Goal: Task Accomplishment & Management: Manage account settings

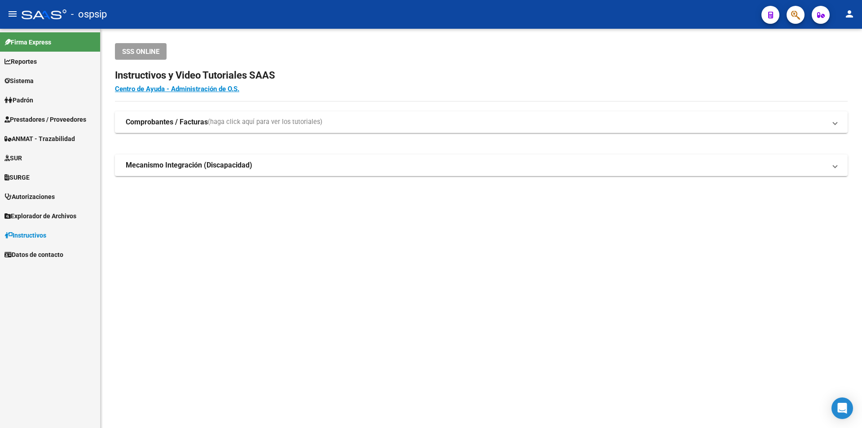
click at [68, 122] on span "Prestadores / Proveedores" at bounding box center [45, 119] width 82 height 10
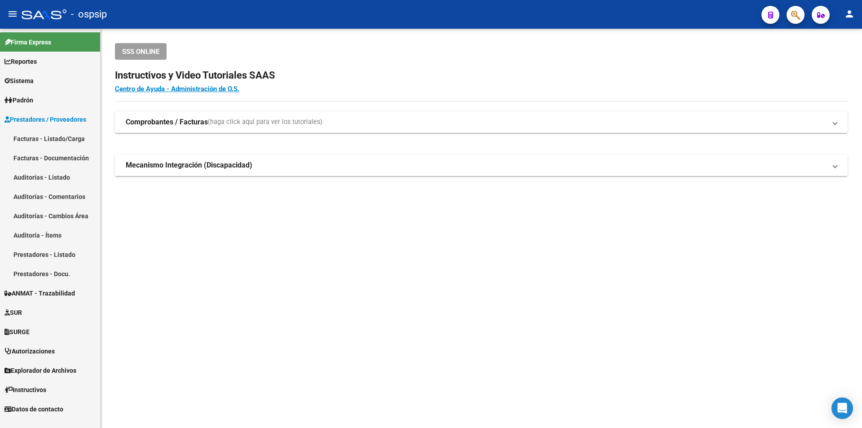
click at [64, 140] on link "Facturas - Listado/Carga" at bounding box center [50, 138] width 100 height 19
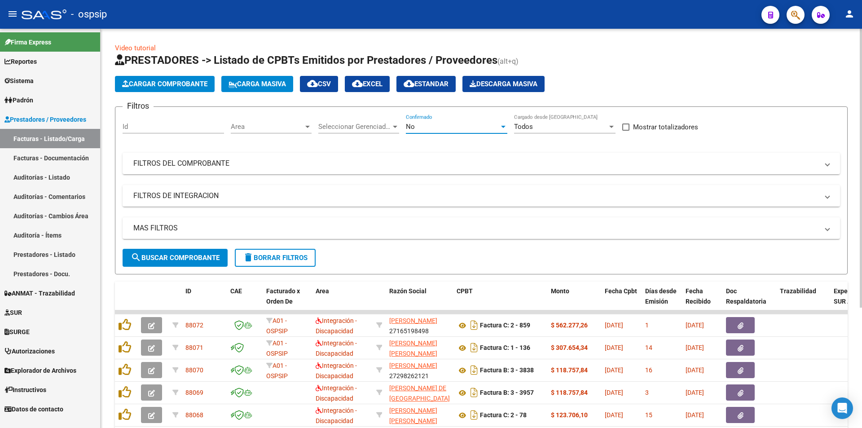
click at [457, 126] on div "No" at bounding box center [452, 127] width 93 height 8
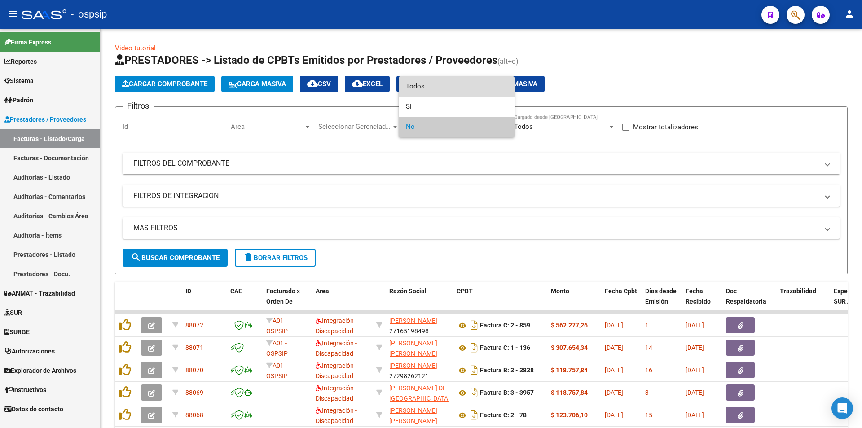
click at [425, 91] on span "Todos" at bounding box center [456, 86] width 101 height 20
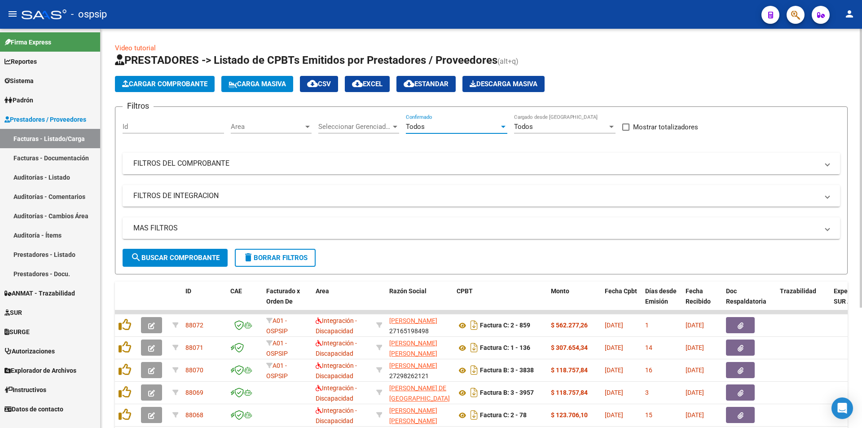
click at [136, 166] on mat-panel-title "FILTROS DEL COMPROBANTE" at bounding box center [475, 163] width 685 height 10
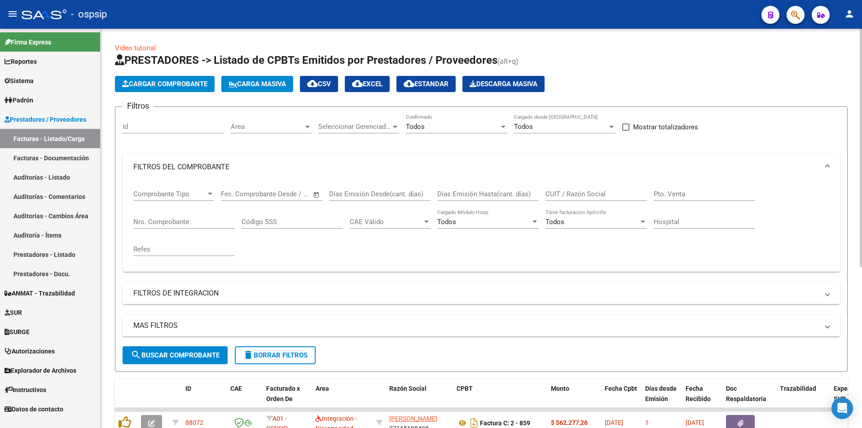
click at [158, 216] on div "Nro. Comprobante" at bounding box center [183, 218] width 101 height 19
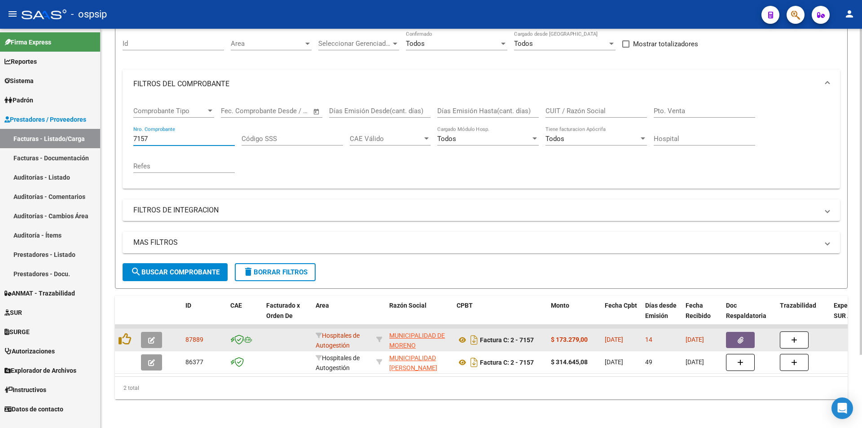
type input "7157"
click at [737, 337] on icon "button" at bounding box center [740, 340] width 6 height 7
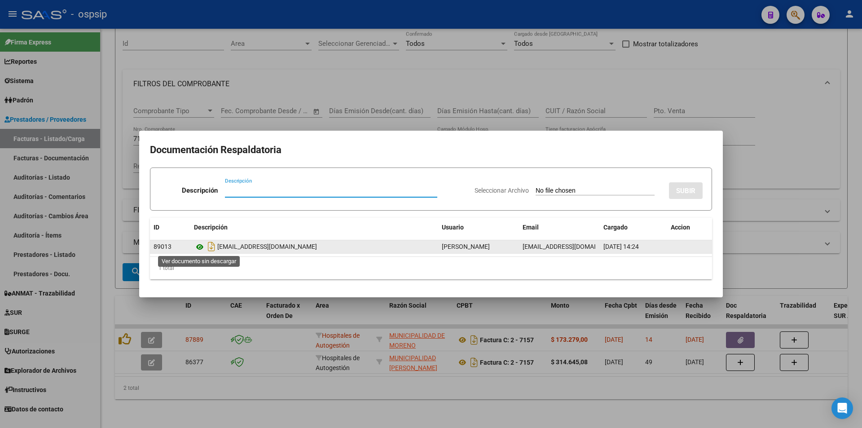
click at [199, 250] on icon at bounding box center [200, 246] width 12 height 11
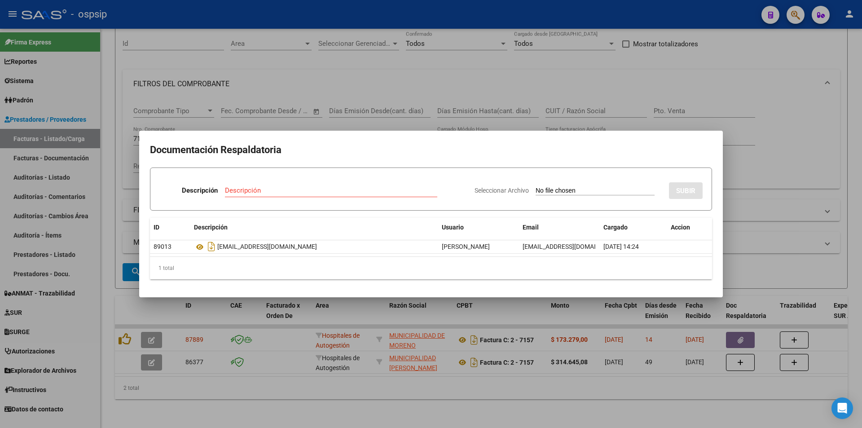
click at [315, 73] on div at bounding box center [431, 214] width 862 height 428
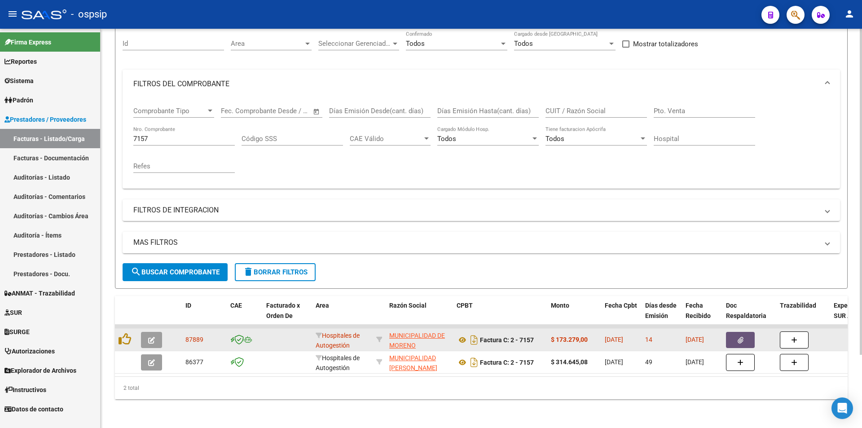
click at [749, 335] on button "button" at bounding box center [740, 340] width 29 height 16
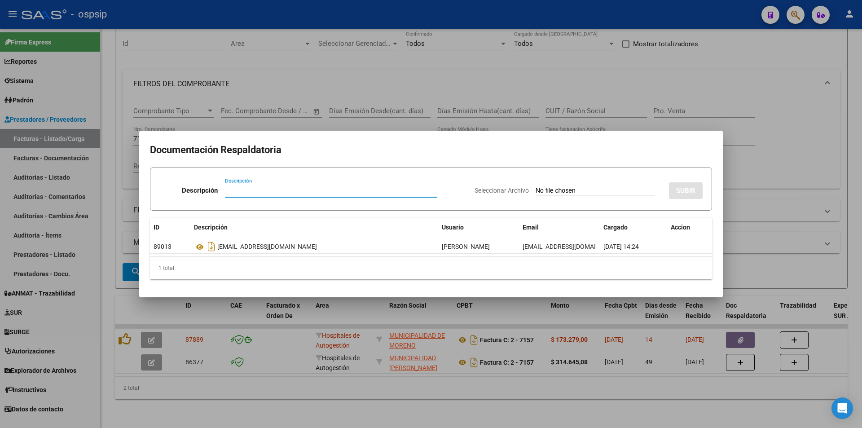
click at [608, 193] on input "Seleccionar Archivo" at bounding box center [594, 191] width 119 height 9
type input "C:\fakepath\7157.pdf"
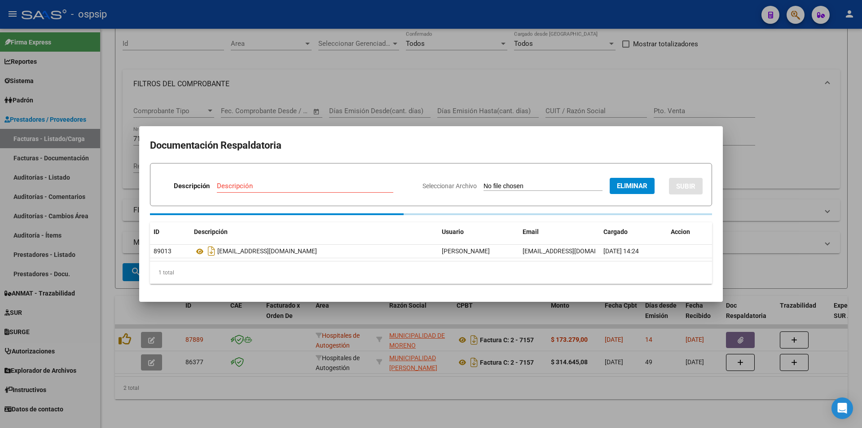
click at [228, 186] on input "Descripción" at bounding box center [305, 186] width 176 height 8
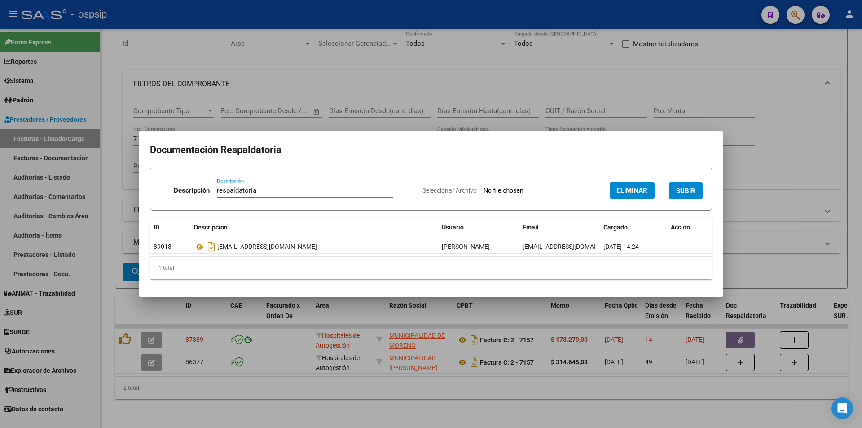
click at [218, 188] on input "respaldatoria" at bounding box center [305, 190] width 176 height 8
type input "Respaldatoria"
click at [678, 195] on button "SUBIR" at bounding box center [686, 190] width 34 height 17
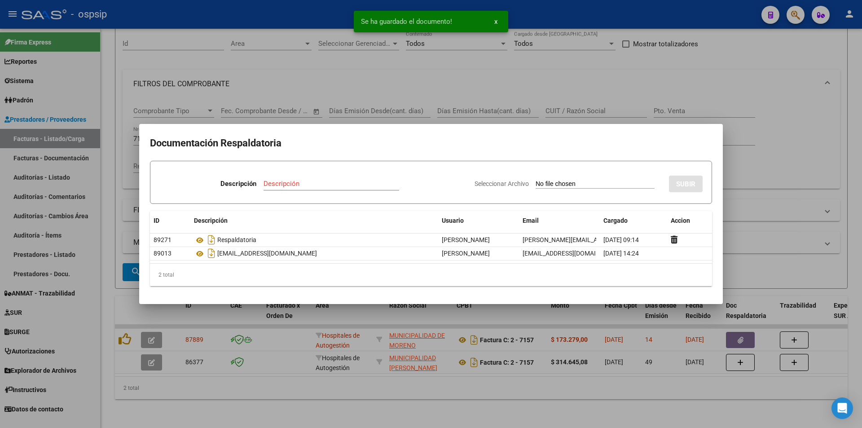
click at [784, 174] on div at bounding box center [431, 214] width 862 height 428
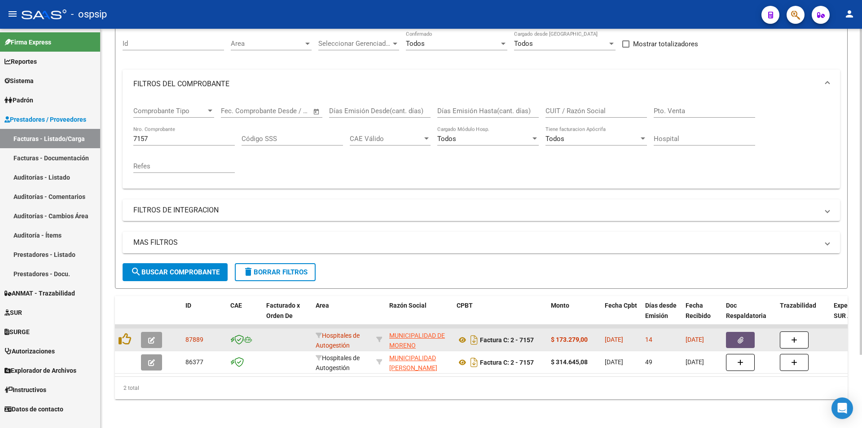
click at [739, 337] on icon "button" at bounding box center [740, 340] width 6 height 7
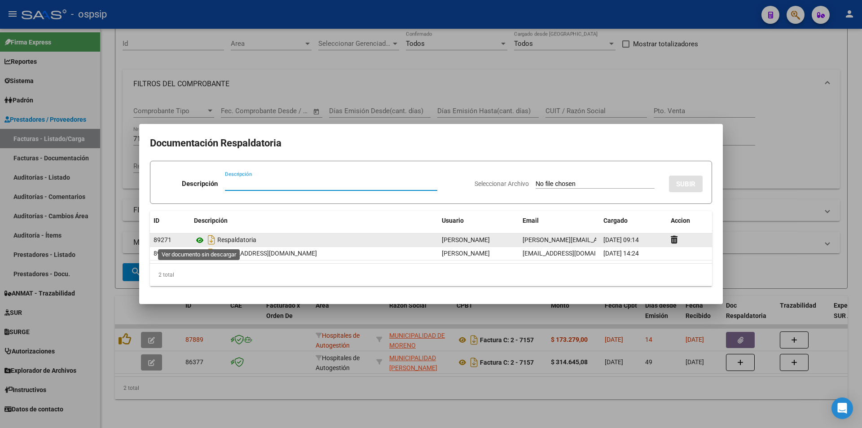
click at [198, 241] on icon at bounding box center [200, 240] width 12 height 11
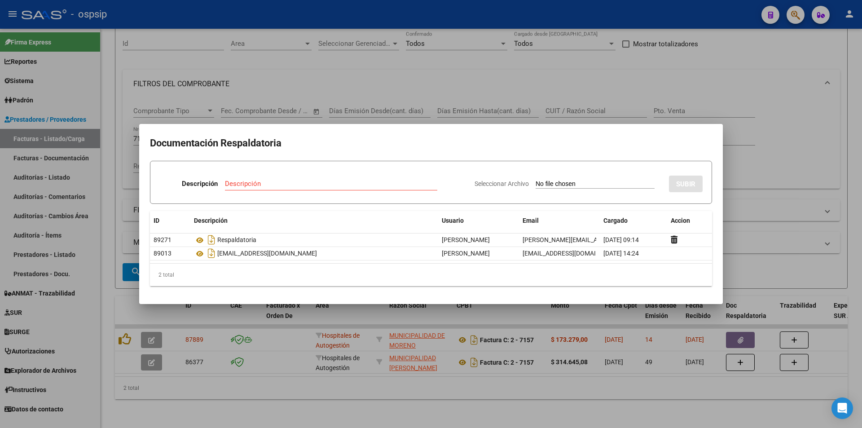
click at [499, 58] on div at bounding box center [431, 214] width 862 height 428
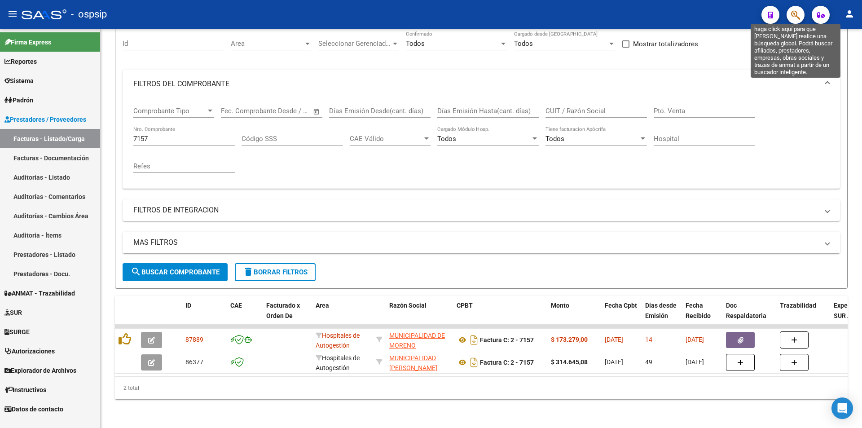
click at [793, 14] on icon "button" at bounding box center [795, 15] width 9 height 10
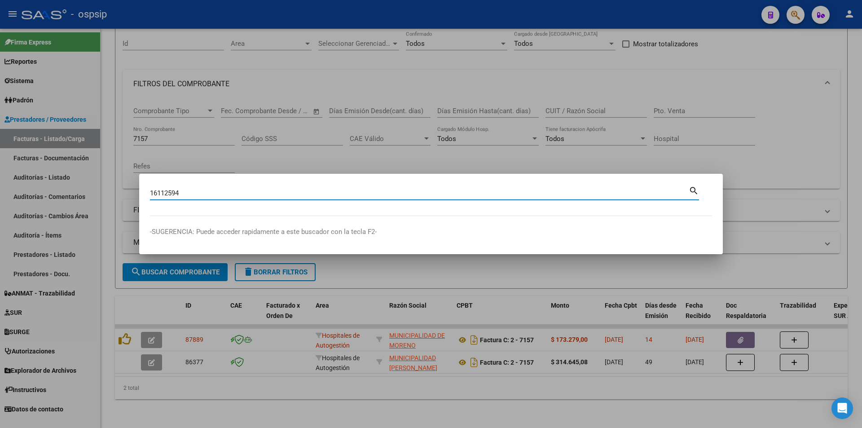
type input "16112594"
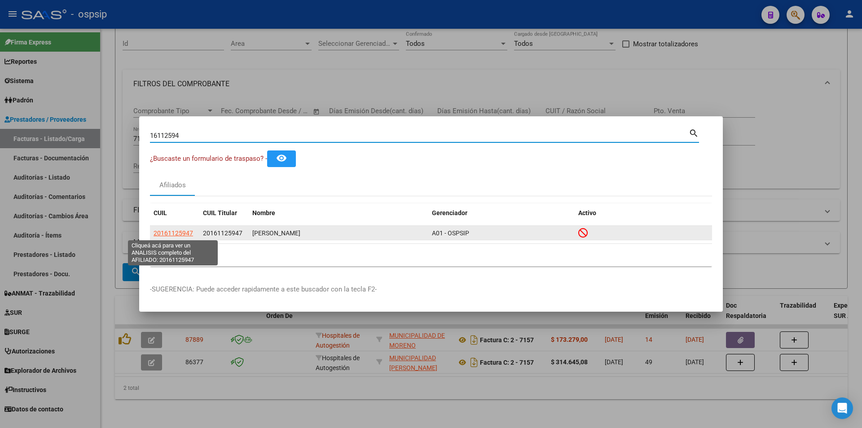
click at [182, 232] on span "20161125947" at bounding box center [172, 232] width 39 height 7
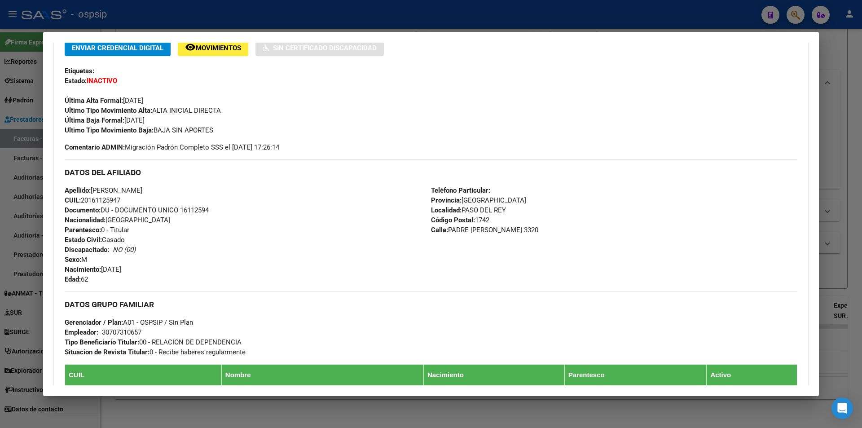
scroll to position [359, 0]
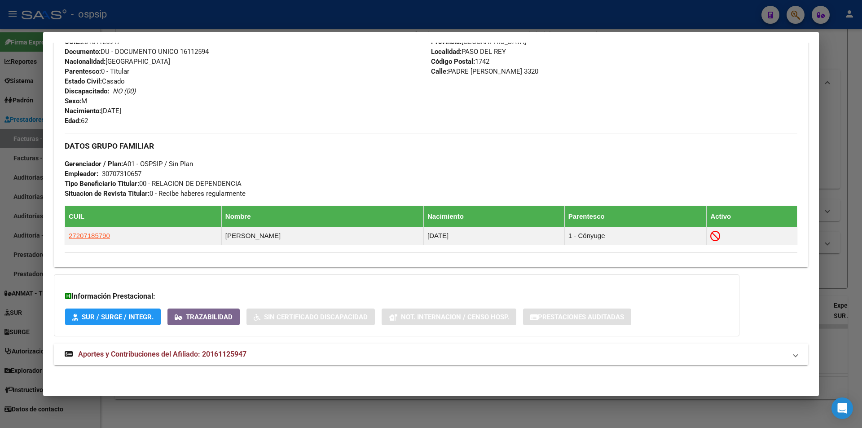
click at [224, 353] on span "Aportes y Contribuciones del Afiliado: 20161125947" at bounding box center [162, 354] width 168 height 9
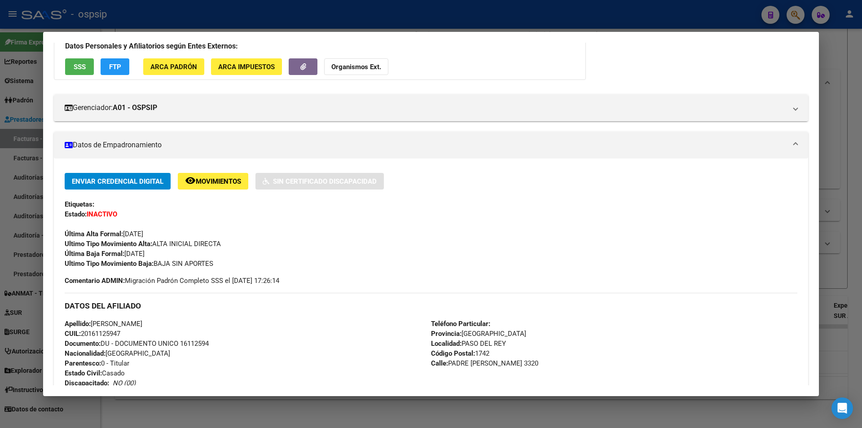
scroll to position [0, 0]
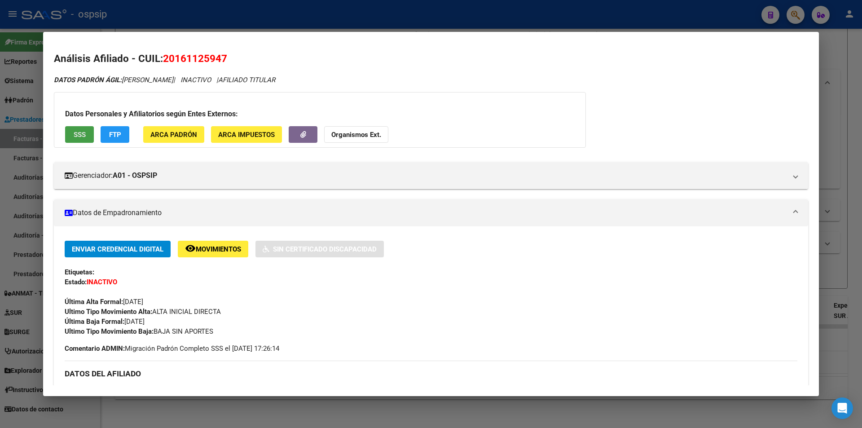
click at [88, 129] on button "SSS" at bounding box center [79, 134] width 29 height 17
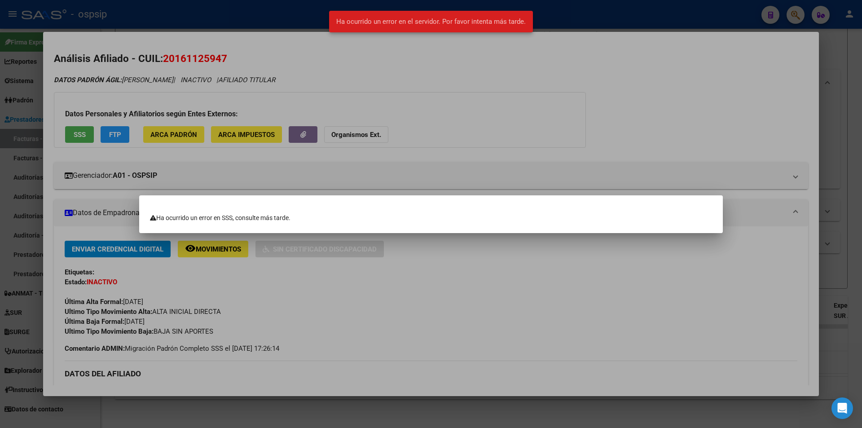
click at [88, 129] on div at bounding box center [431, 214] width 862 height 428
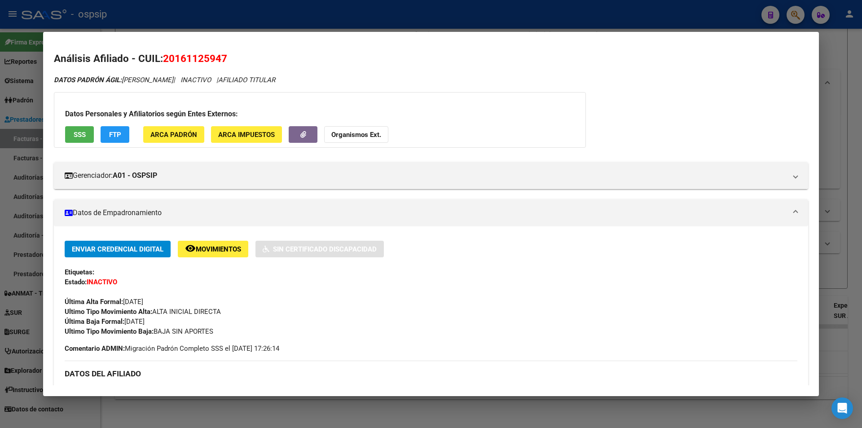
click at [249, 18] on div at bounding box center [431, 214] width 862 height 428
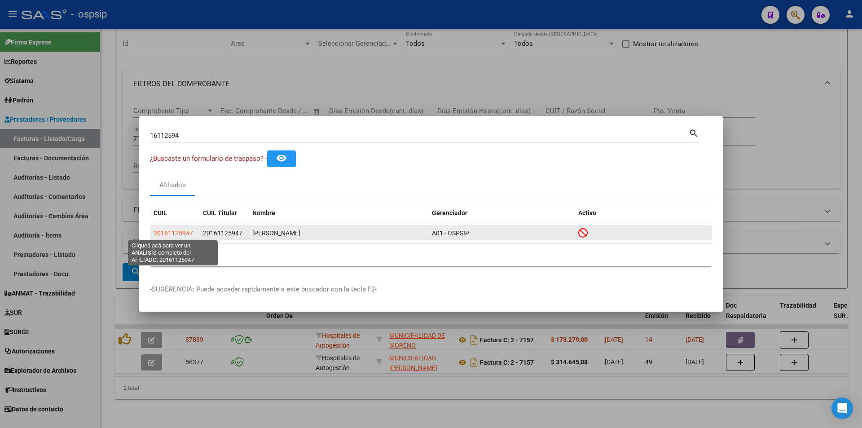
click at [184, 235] on span "20161125947" at bounding box center [172, 232] width 39 height 7
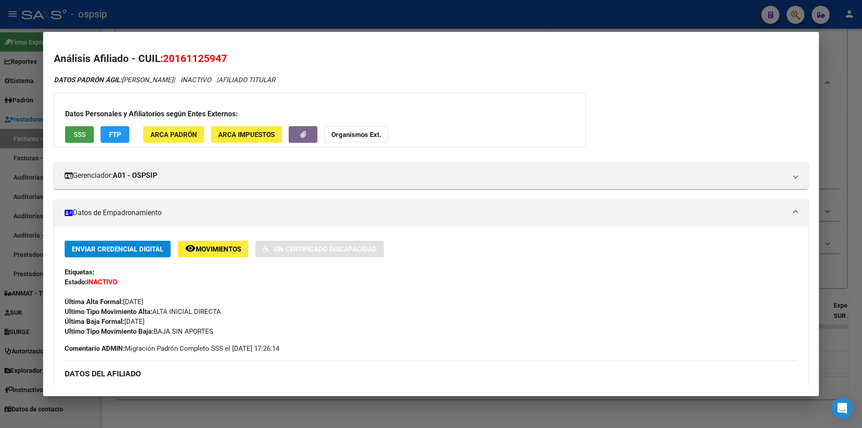
click at [78, 139] on button "SSS" at bounding box center [79, 134] width 29 height 17
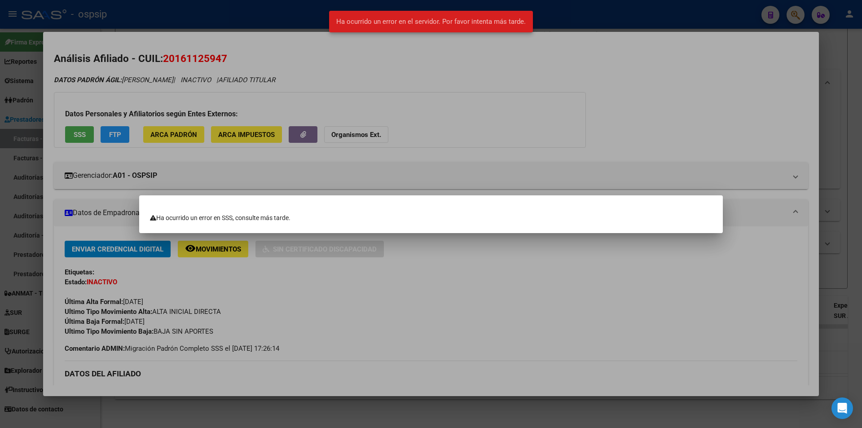
click at [605, 333] on div at bounding box center [431, 214] width 862 height 428
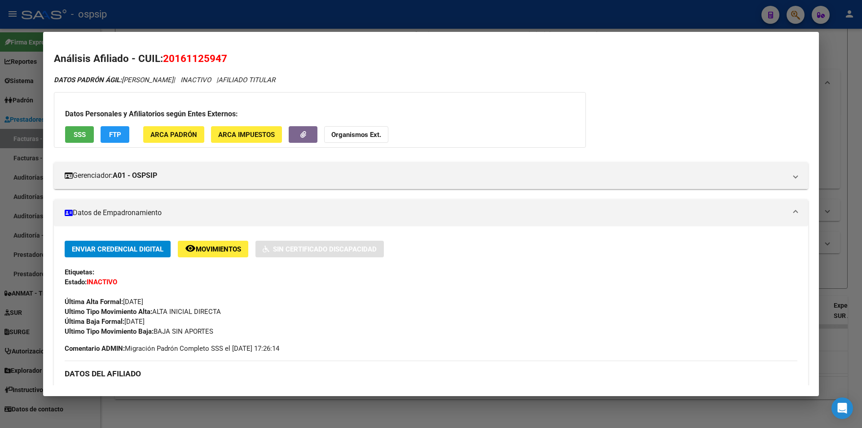
click at [797, 15] on div at bounding box center [431, 214] width 862 height 428
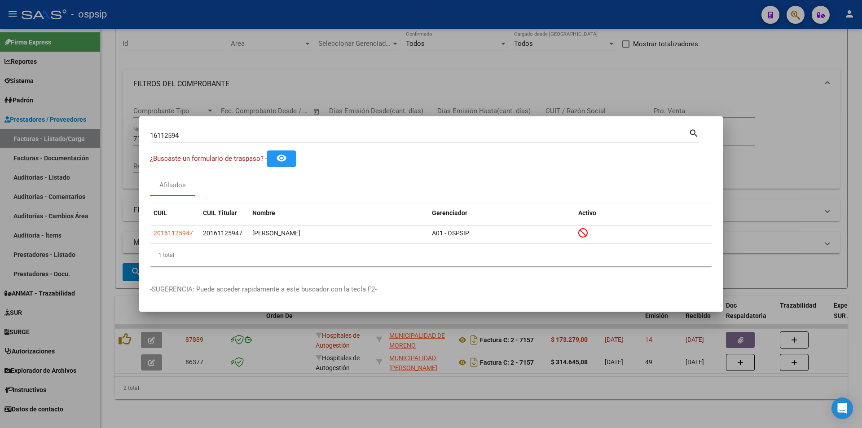
click at [797, 15] on div at bounding box center [431, 214] width 862 height 428
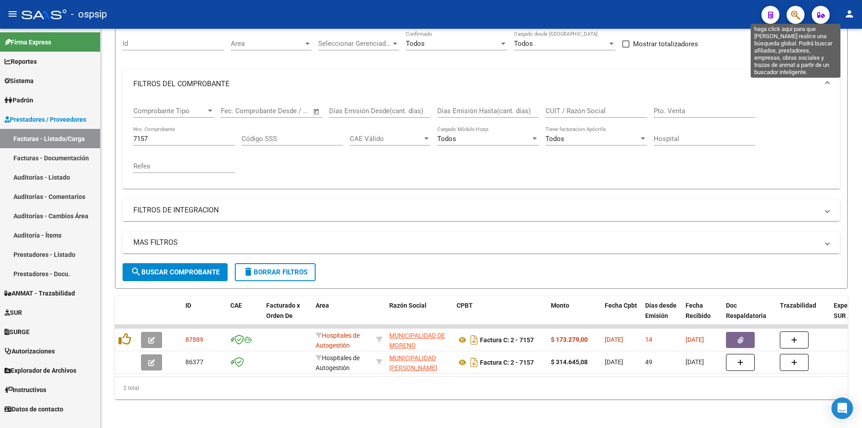
click at [797, 14] on icon "button" at bounding box center [795, 15] width 9 height 10
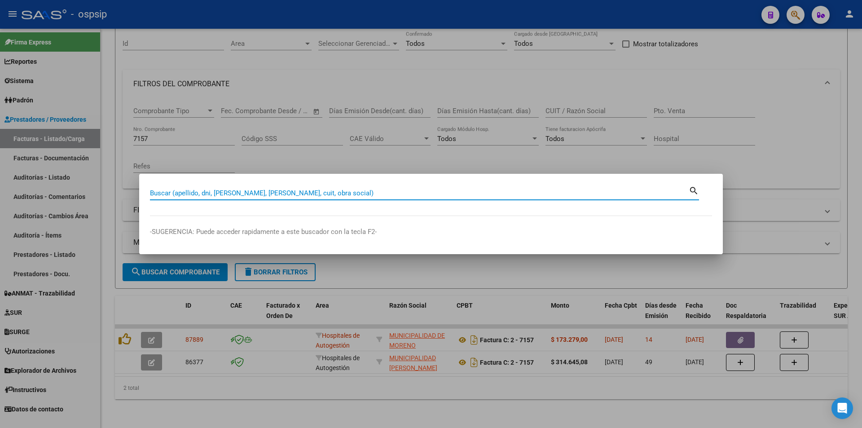
click at [219, 195] on input "Buscar (apellido, dni, [PERSON_NAME], [PERSON_NAME], cuit, obra social)" at bounding box center [419, 193] width 539 height 8
type input "16112594"
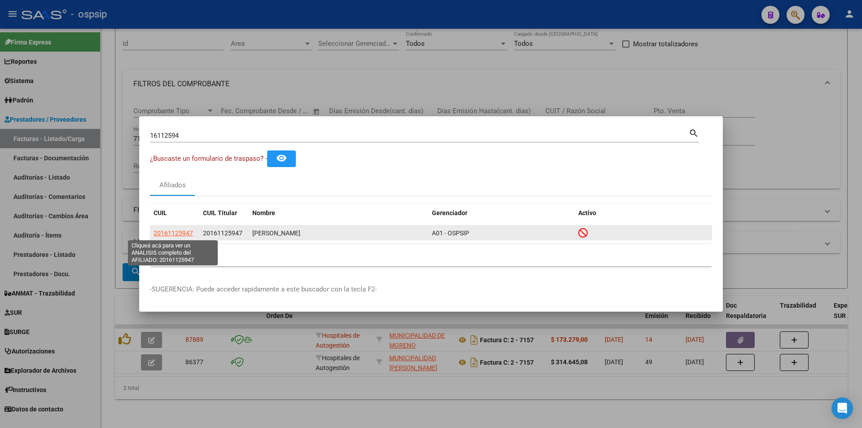
click at [166, 233] on span "20161125947" at bounding box center [172, 232] width 39 height 7
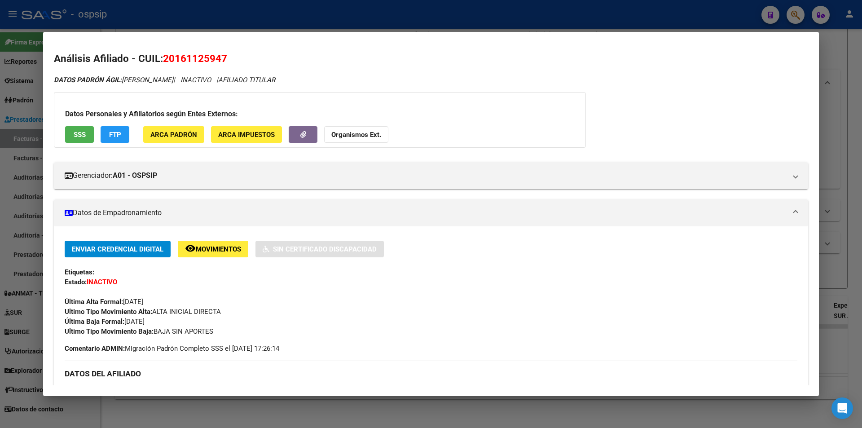
click at [79, 132] on span "SSS" at bounding box center [80, 135] width 12 height 8
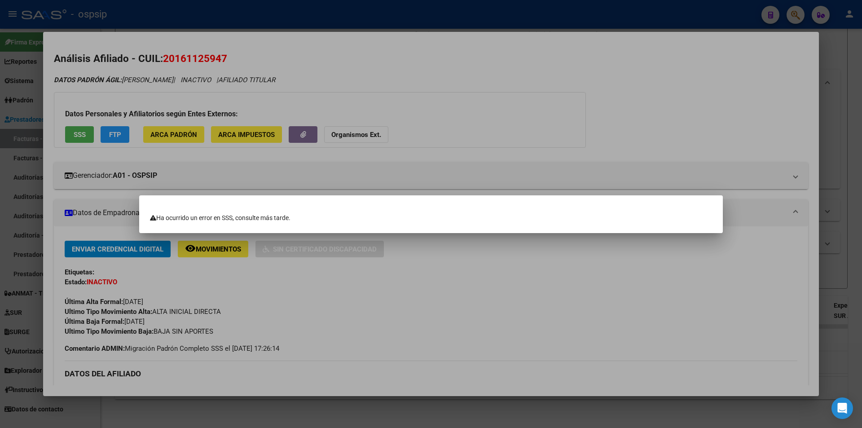
drag, startPoint x: 358, startPoint y: 338, endPoint x: 362, endPoint y: 334, distance: 5.7
click at [360, 337] on div at bounding box center [431, 214] width 862 height 428
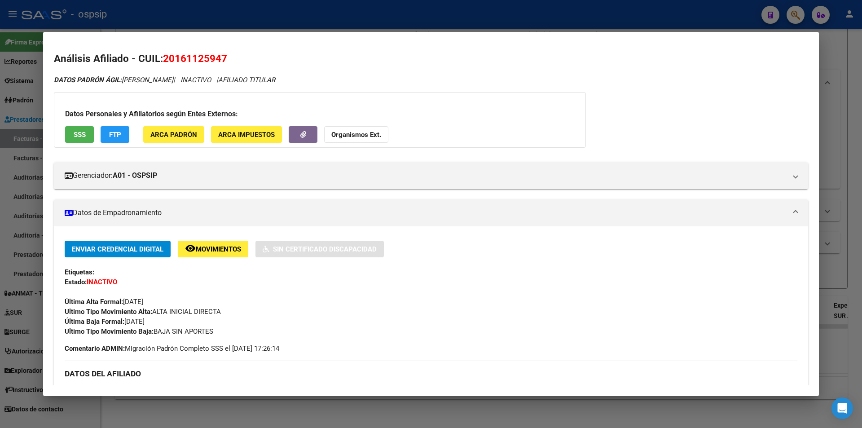
click at [81, 137] on span "SSS" at bounding box center [80, 135] width 12 height 8
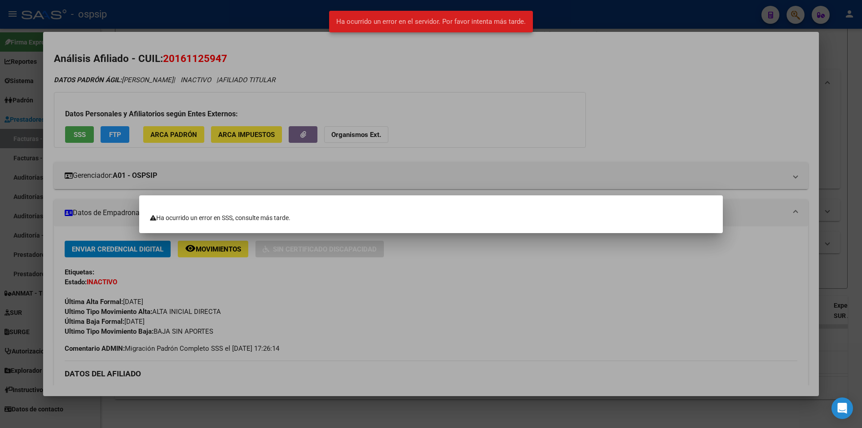
click at [586, 261] on div at bounding box center [431, 214] width 862 height 428
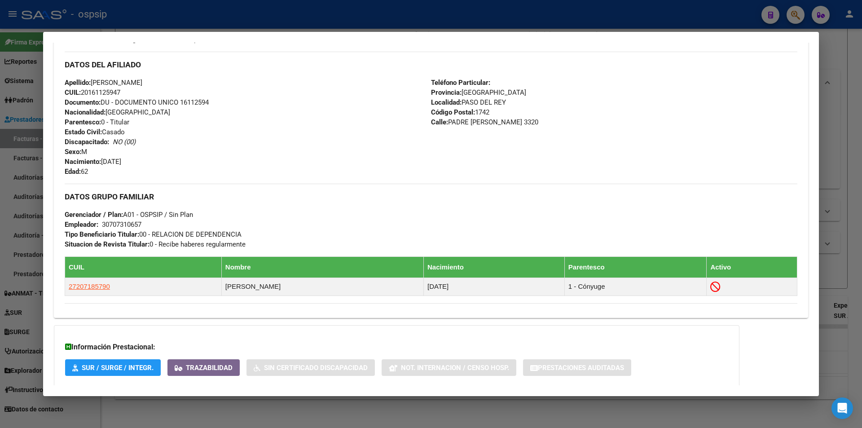
scroll to position [359, 0]
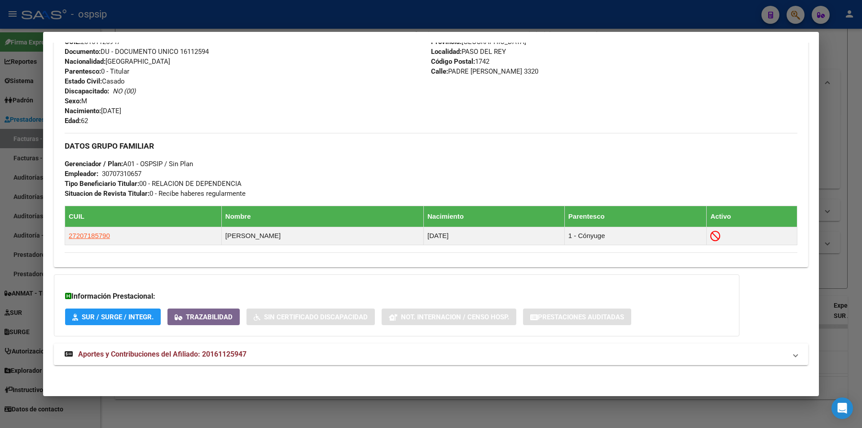
click at [183, 360] on mat-expansion-panel-header "Aportes y Contribuciones del Afiliado: 20161125947" at bounding box center [431, 354] width 754 height 22
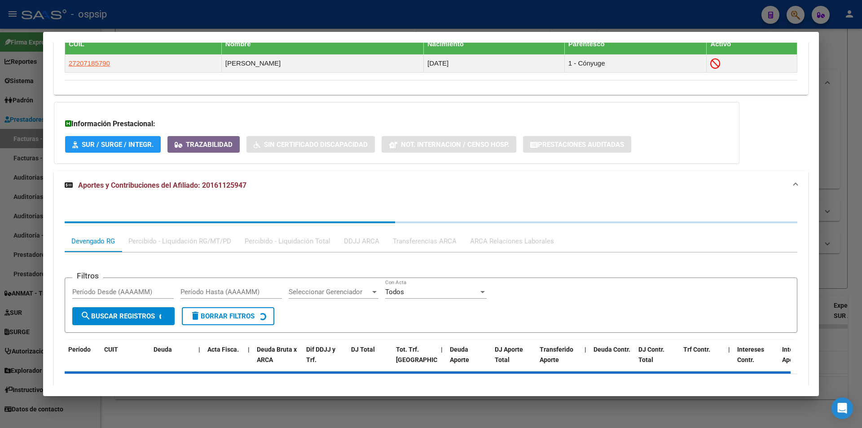
scroll to position [584, 0]
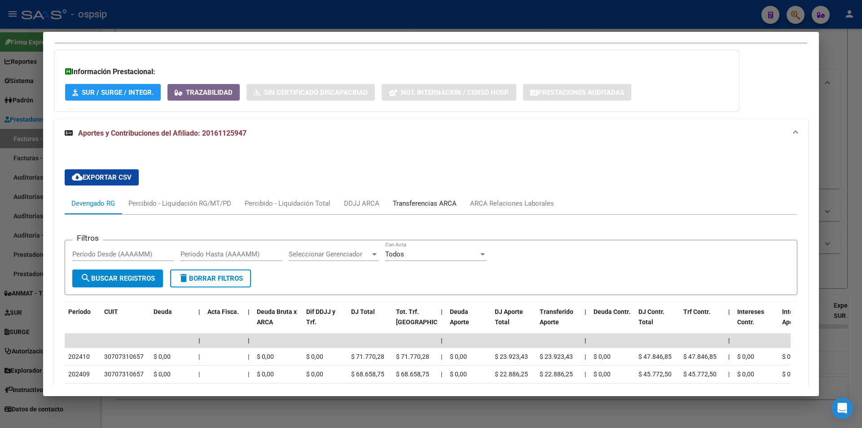
click at [413, 206] on div "Transferencias ARCA" at bounding box center [425, 203] width 64 height 10
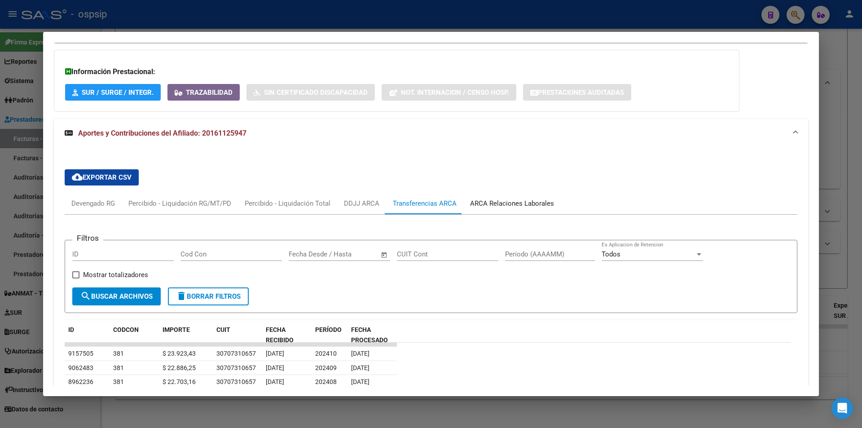
click at [490, 206] on div "ARCA Relaciones Laborales" at bounding box center [512, 203] width 84 height 10
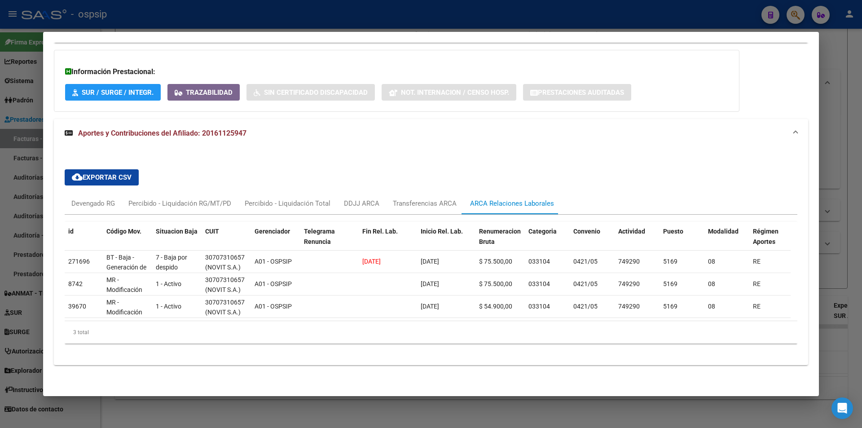
click at [194, 11] on div at bounding box center [431, 214] width 862 height 428
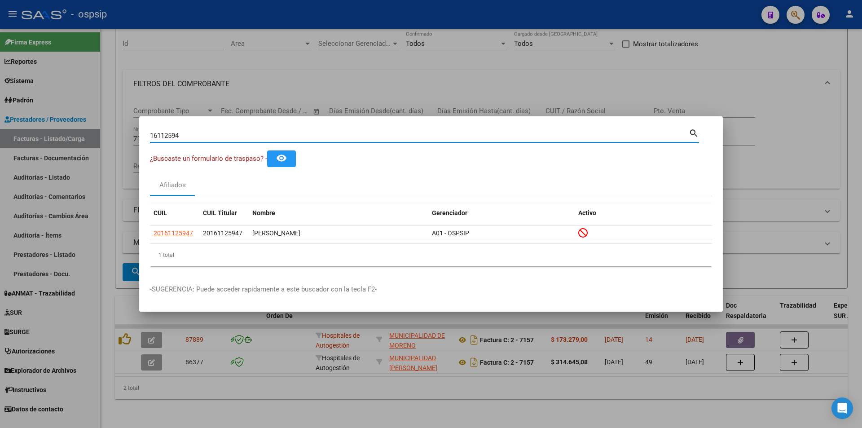
drag, startPoint x: 205, startPoint y: 132, endPoint x: 0, endPoint y: 127, distance: 204.7
click at [0, 127] on div "16112594 Buscar (apellido, dni, cuil, nro traspaso, cuit, obra social) search ¿…" at bounding box center [431, 214] width 862 height 428
paste input "94169344"
type input "94169344"
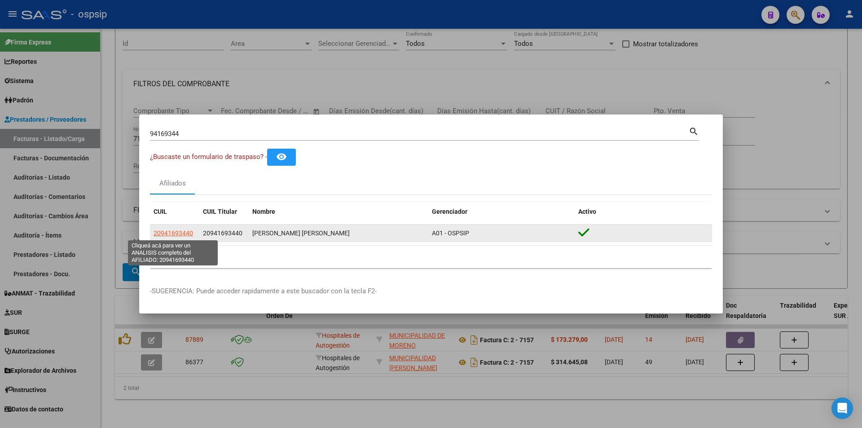
click at [187, 236] on span "20941693440" at bounding box center [172, 232] width 39 height 7
type textarea "20941693440"
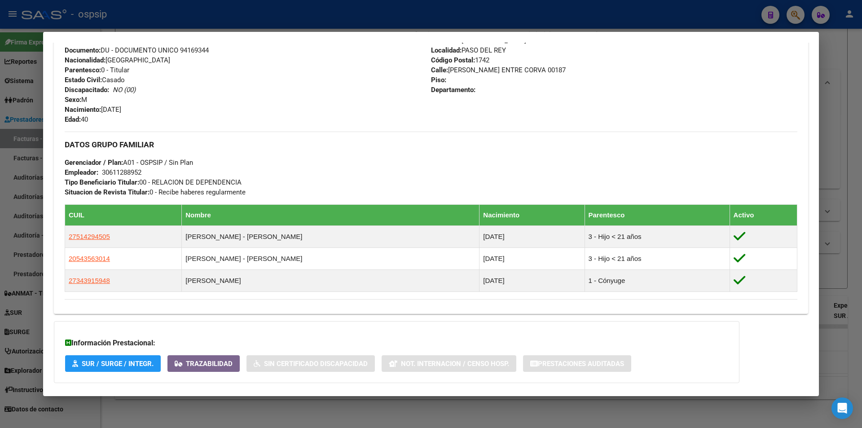
scroll to position [361, 0]
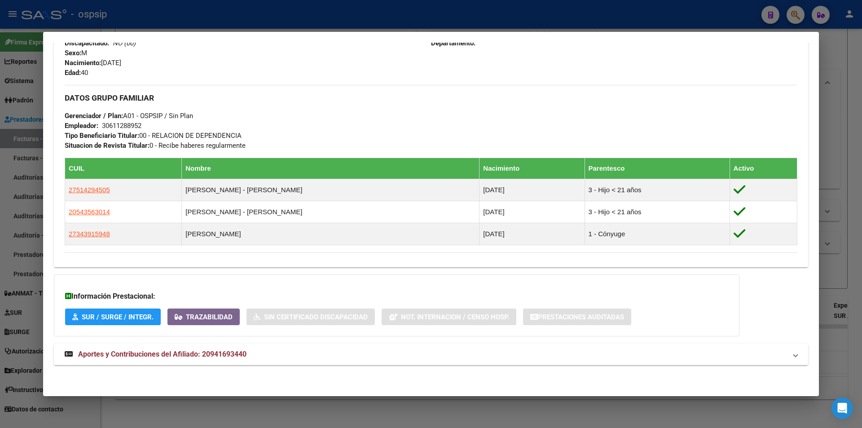
click at [228, 356] on span "Aportes y Contribuciones del Afiliado: 20941693440" at bounding box center [162, 354] width 168 height 9
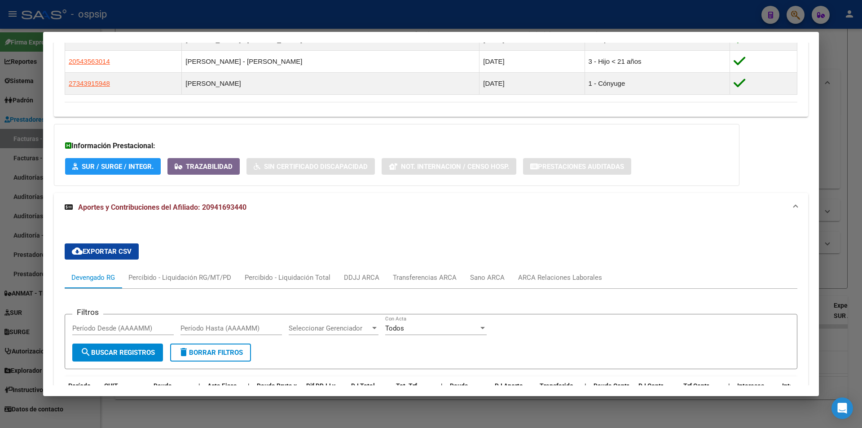
scroll to position [407, 0]
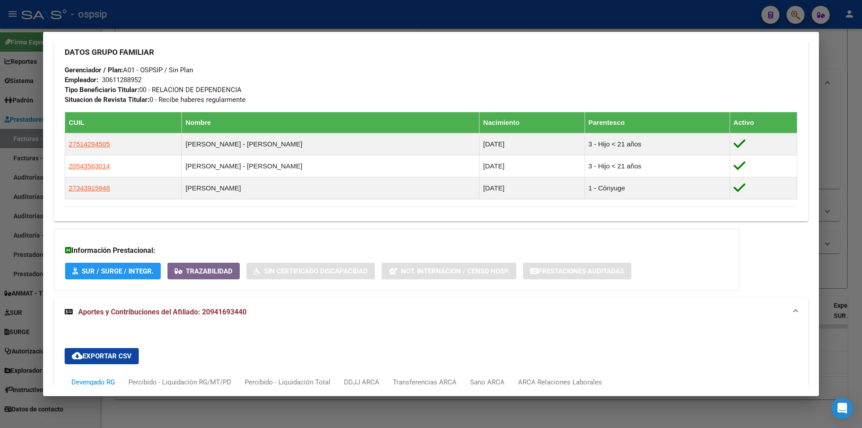
click at [356, 12] on div at bounding box center [431, 214] width 862 height 428
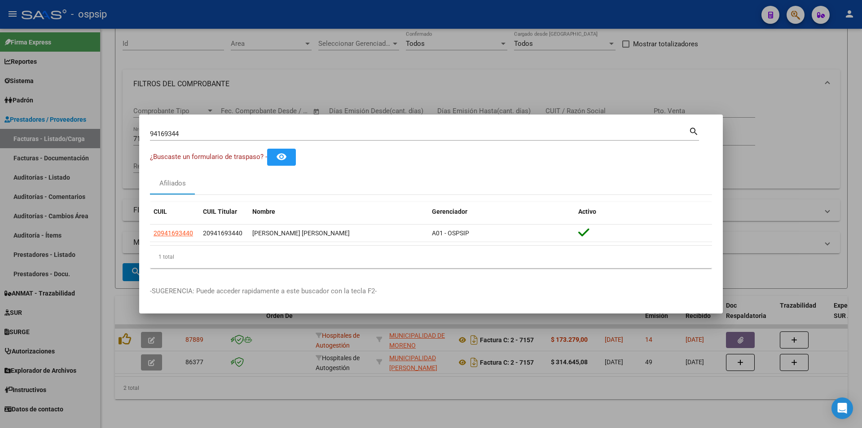
click at [356, 12] on div at bounding box center [431, 214] width 862 height 428
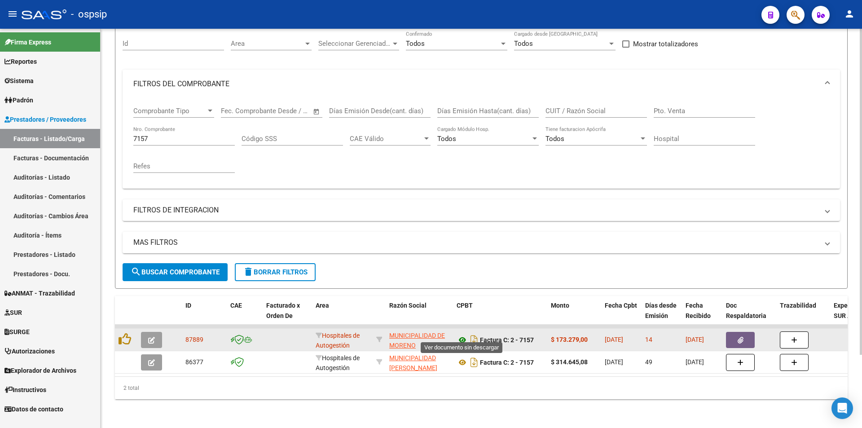
click at [461, 334] on icon at bounding box center [462, 339] width 12 height 11
click at [736, 332] on button "button" at bounding box center [740, 340] width 29 height 16
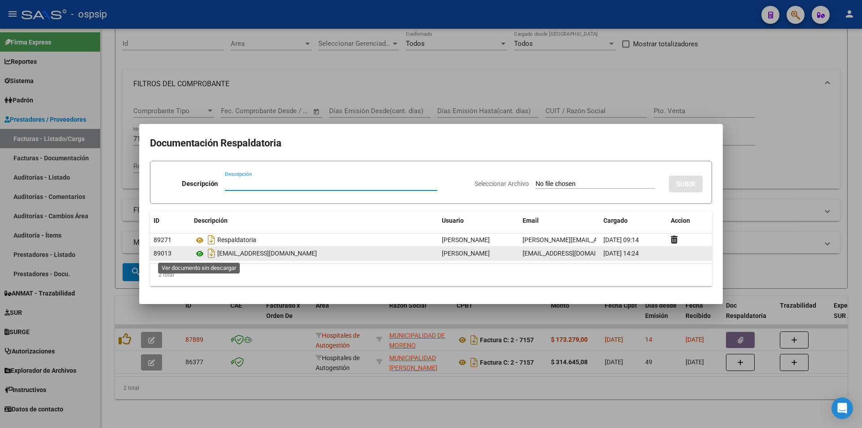
click at [196, 256] on icon at bounding box center [200, 253] width 12 height 11
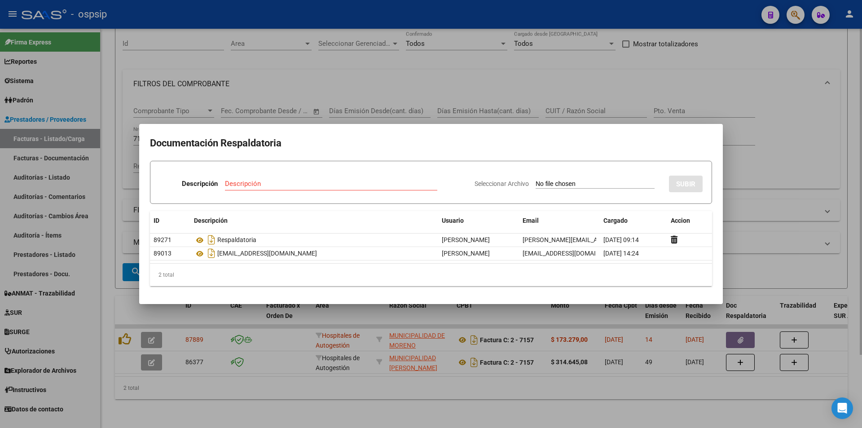
click at [297, 67] on div at bounding box center [431, 214] width 862 height 428
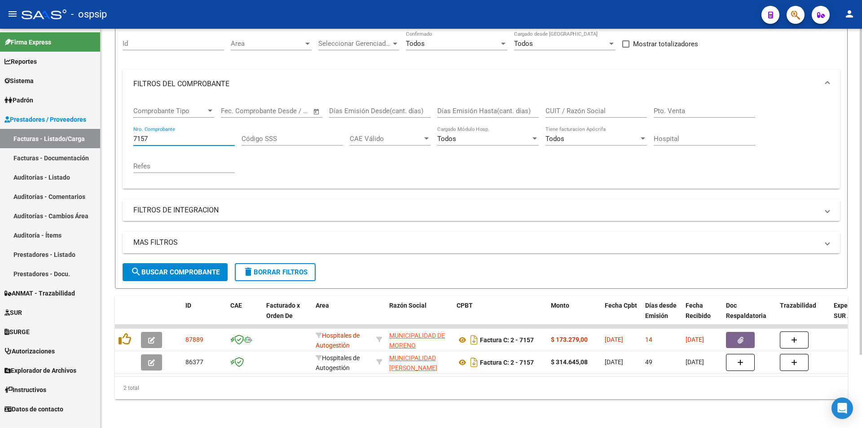
click at [167, 135] on input "7157" at bounding box center [183, 139] width 101 height 8
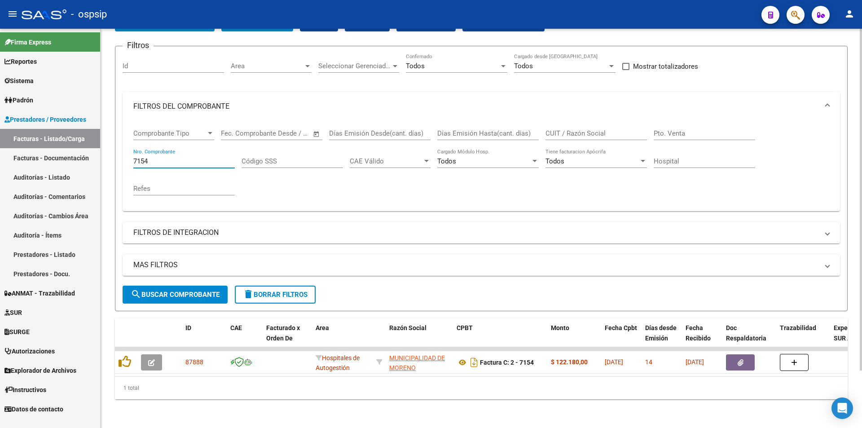
scroll to position [67, 0]
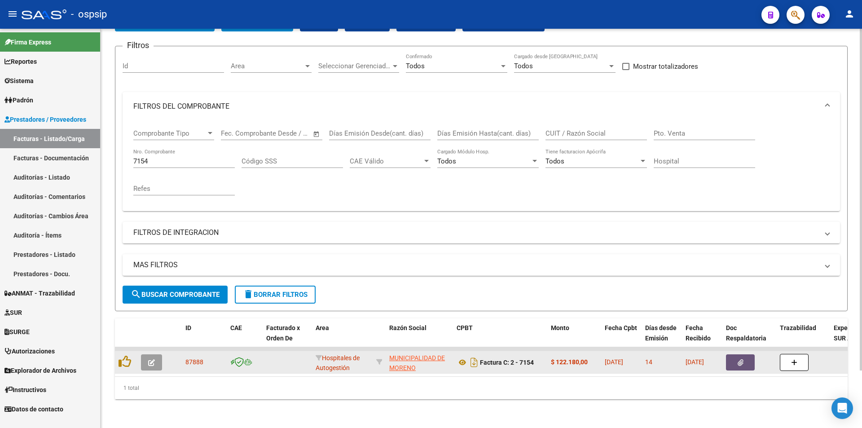
click at [727, 356] on button "button" at bounding box center [740, 362] width 29 height 16
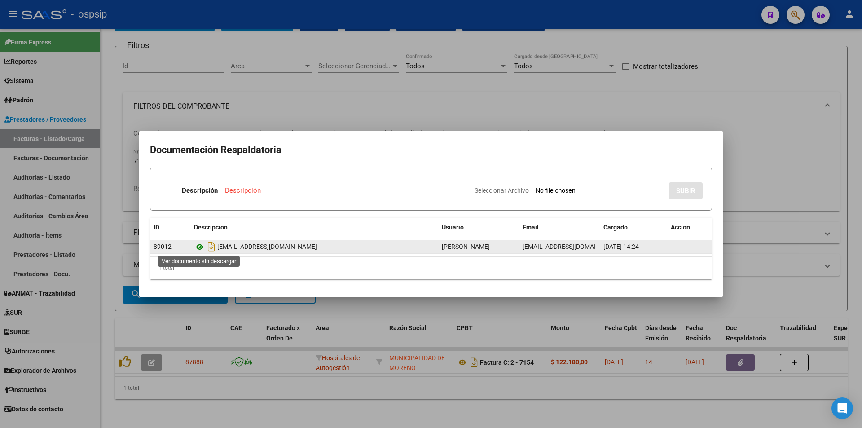
click at [200, 245] on icon at bounding box center [200, 246] width 12 height 11
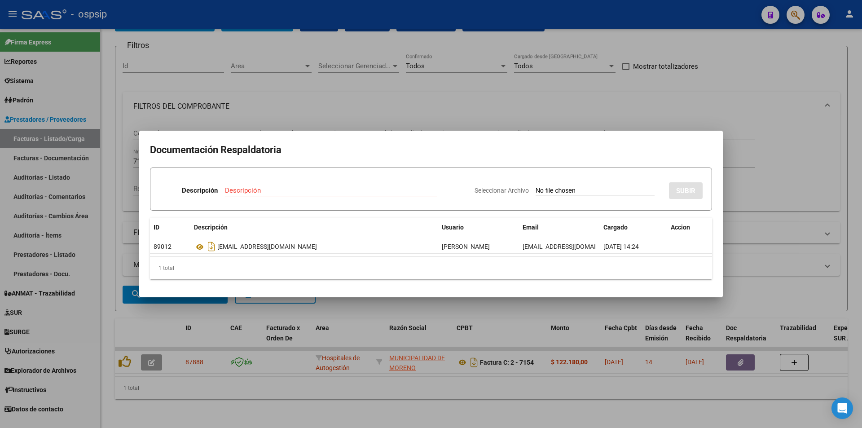
click at [325, 76] on div at bounding box center [431, 214] width 862 height 428
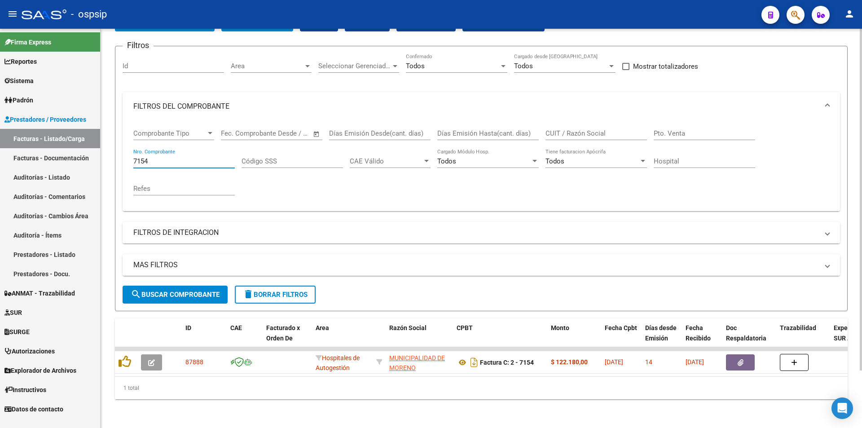
click at [166, 158] on input "7154" at bounding box center [183, 161] width 101 height 8
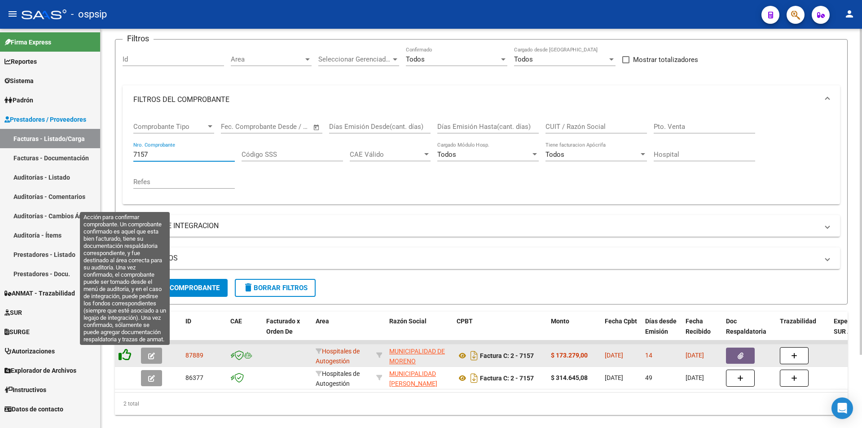
click at [123, 355] on icon at bounding box center [124, 354] width 13 height 13
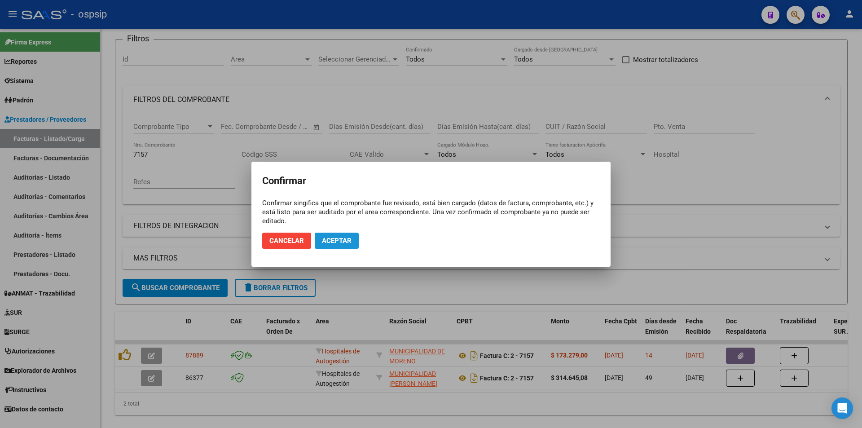
click at [333, 242] on span "Aceptar" at bounding box center [337, 241] width 30 height 8
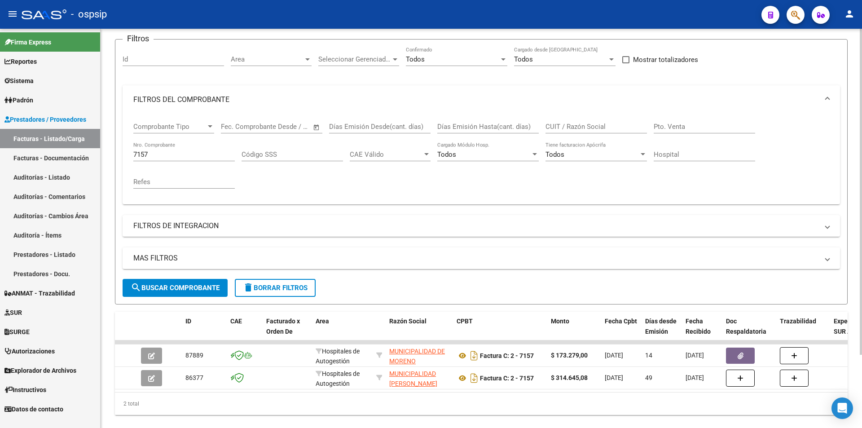
click at [185, 150] on input "7157" at bounding box center [183, 154] width 101 height 8
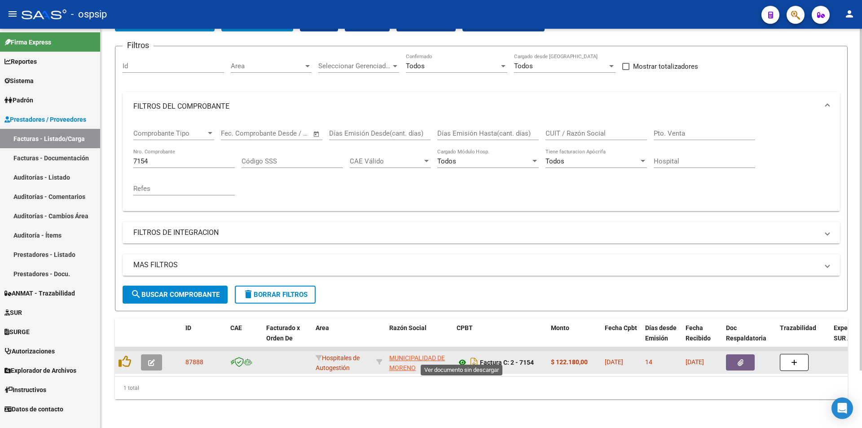
click at [464, 357] on icon at bounding box center [462, 362] width 12 height 11
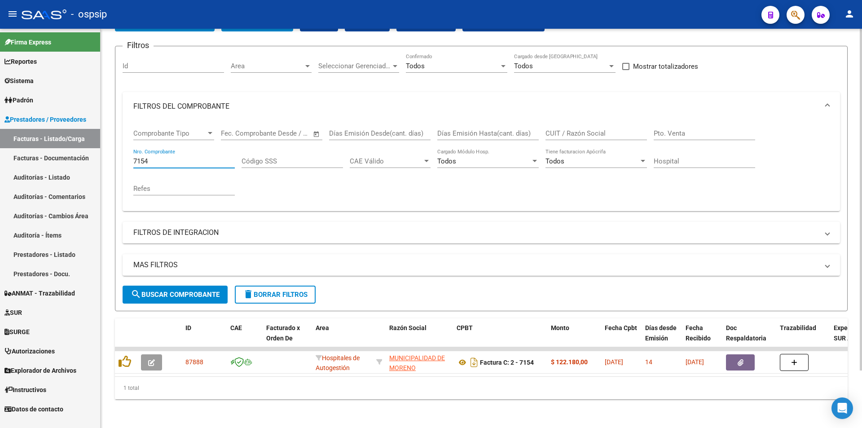
click at [173, 157] on input "7154" at bounding box center [183, 161] width 101 height 8
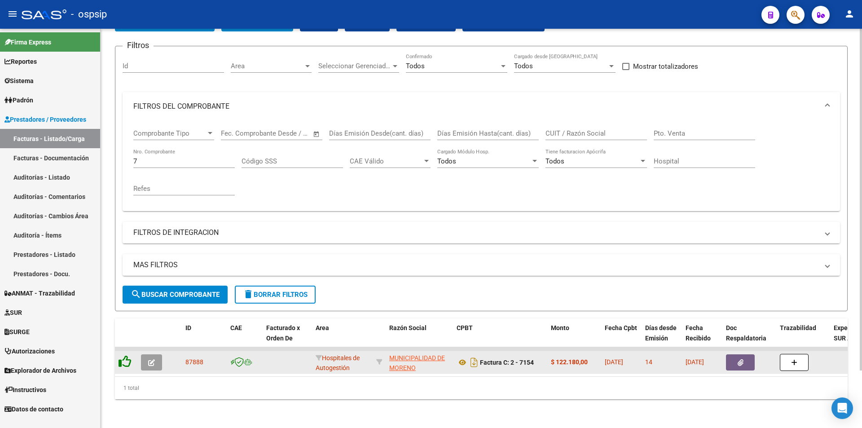
click at [118, 351] on datatable-body-cell at bounding box center [126, 362] width 22 height 22
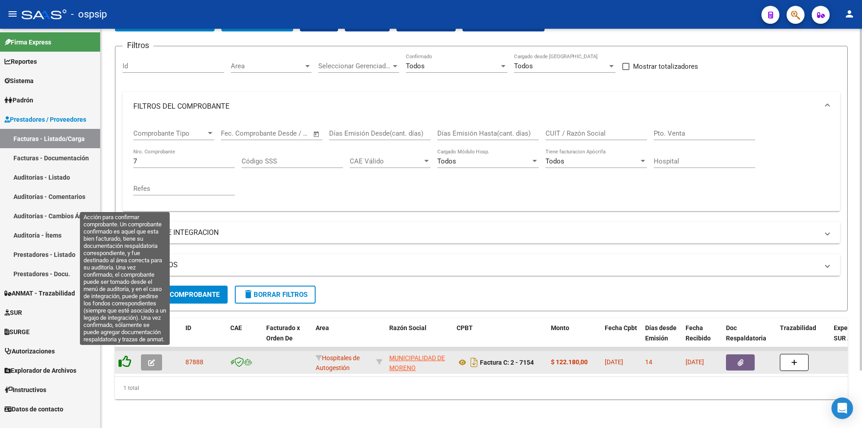
click at [124, 355] on icon at bounding box center [124, 361] width 13 height 13
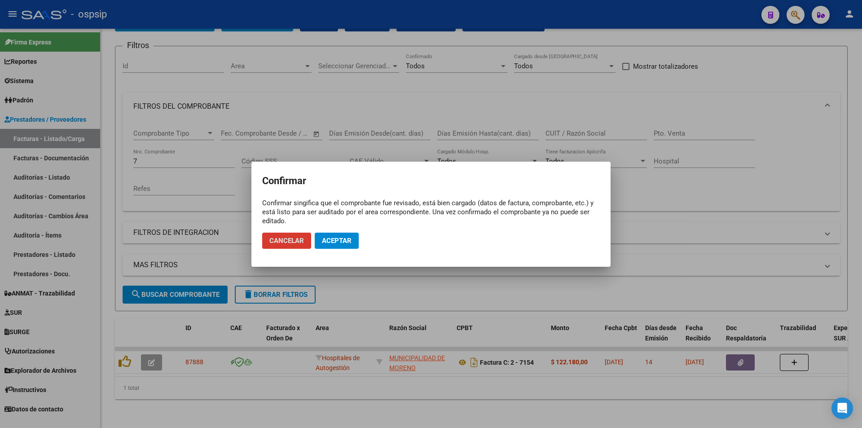
click at [334, 238] on span "Aceptar" at bounding box center [337, 241] width 30 height 8
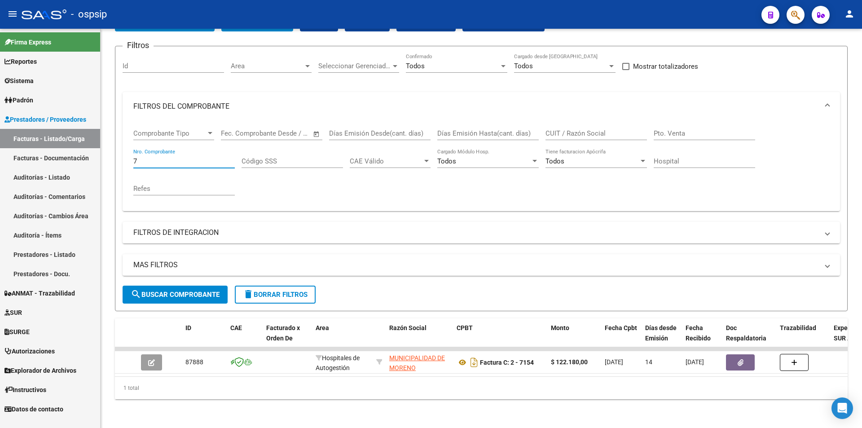
drag, startPoint x: 145, startPoint y: 155, endPoint x: 33, endPoint y: 182, distance: 114.6
click at [35, 181] on mat-sidenav-container "Firma Express Reportes Egresos Devengados Auditorías x Área Auditorías x Usuari…" at bounding box center [431, 228] width 862 height 399
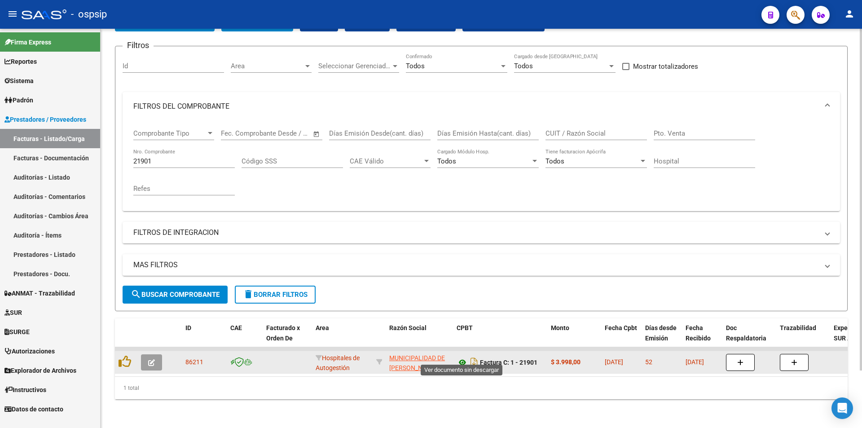
click at [462, 357] on icon at bounding box center [462, 362] width 12 height 11
click at [459, 357] on icon at bounding box center [462, 362] width 12 height 11
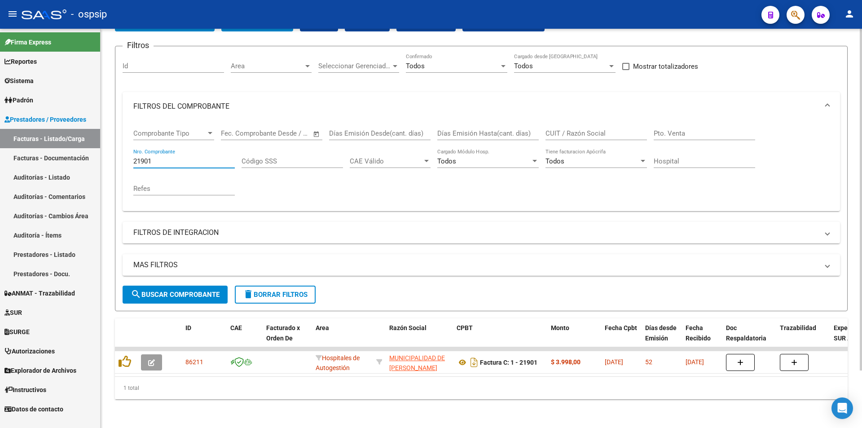
drag, startPoint x: 177, startPoint y: 155, endPoint x: 145, endPoint y: 157, distance: 32.4
click at [148, 158] on div "21901 Nro. Comprobante" at bounding box center [183, 158] width 101 height 19
type input "2"
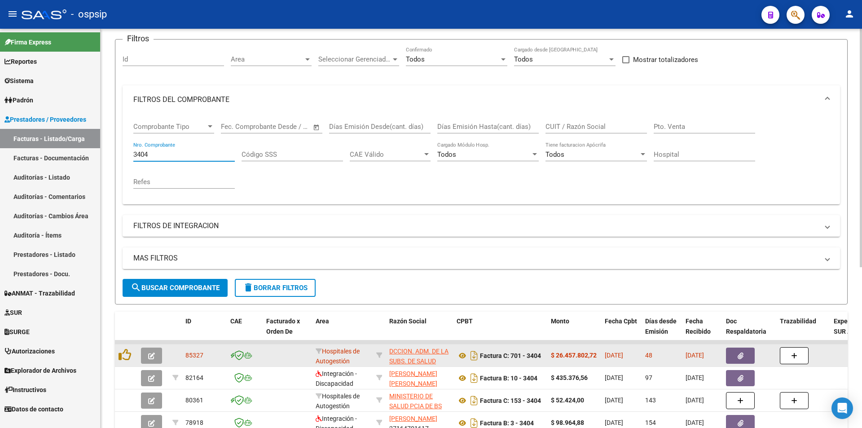
click at [740, 362] on button "button" at bounding box center [740, 355] width 29 height 16
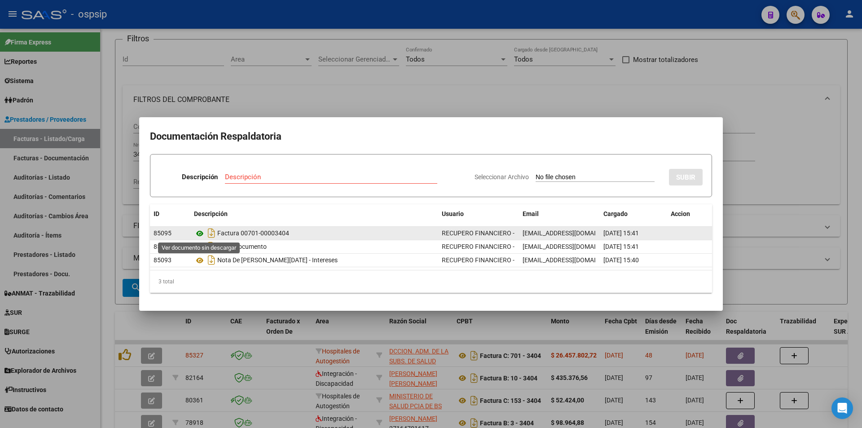
click at [198, 235] on icon at bounding box center [200, 233] width 12 height 11
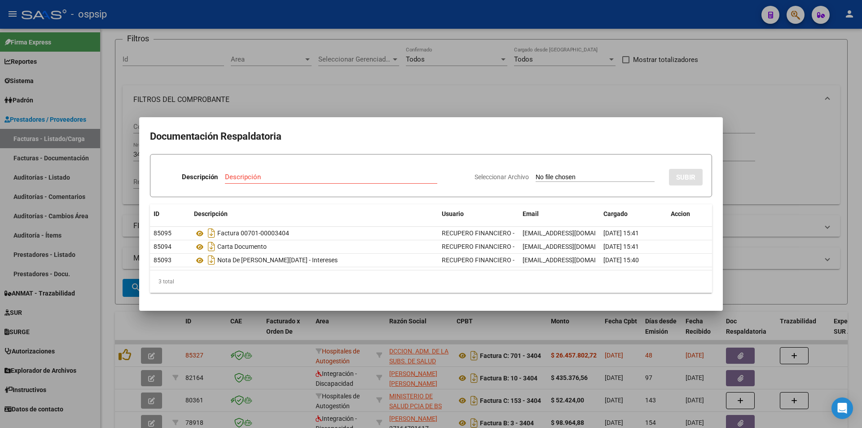
click at [288, 97] on div at bounding box center [431, 214] width 862 height 428
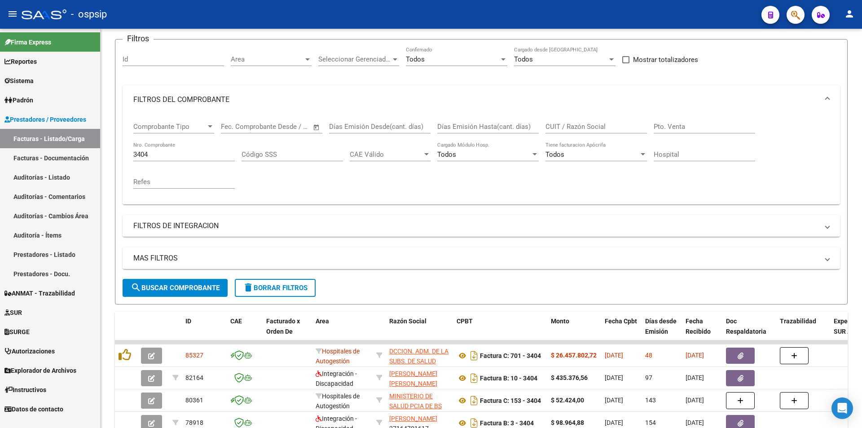
drag, startPoint x: 158, startPoint y: 152, endPoint x: 15, endPoint y: 177, distance: 144.8
click at [28, 175] on mat-sidenav-container "Firma Express Reportes Egresos Devengados Auditorías x Área Auditorías x Usuari…" at bounding box center [431, 228] width 862 height 399
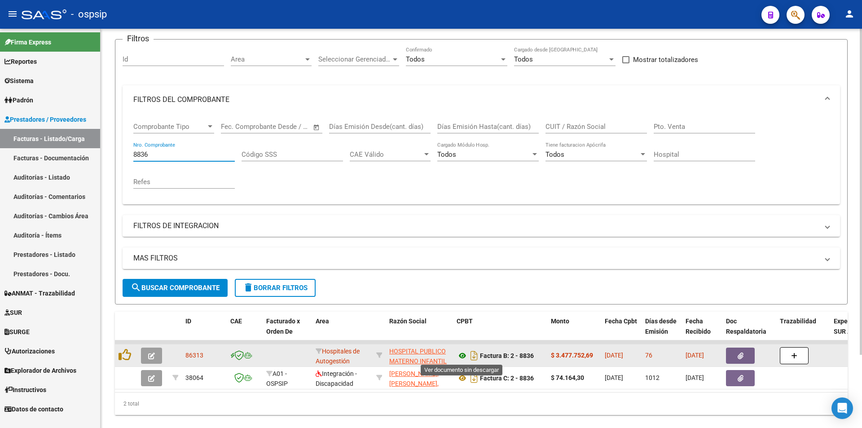
click at [460, 355] on icon at bounding box center [462, 355] width 12 height 11
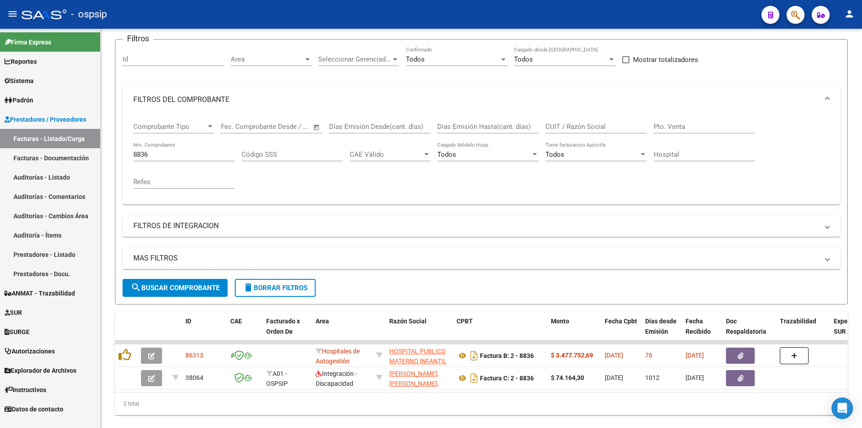
drag, startPoint x: 158, startPoint y: 155, endPoint x: 52, endPoint y: 158, distance: 105.5
click at [52, 158] on mat-sidenav-container "Firma Express Reportes Egresos Devengados Auditorías x Área Auditorías x Usuari…" at bounding box center [431, 228] width 862 height 399
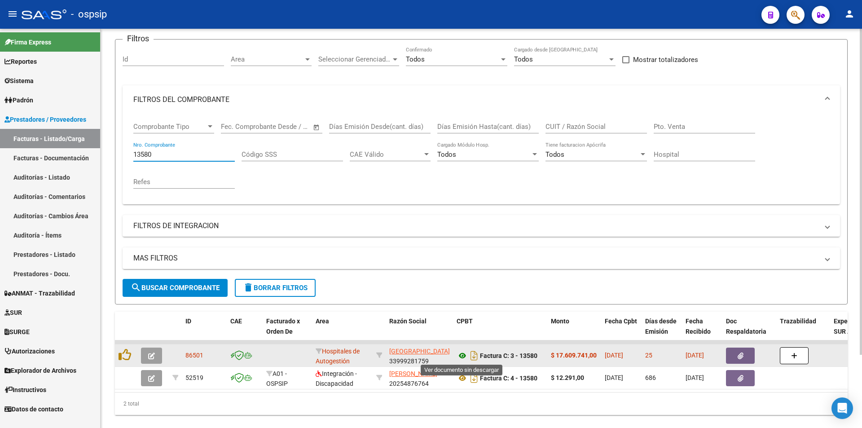
click at [461, 357] on icon at bounding box center [462, 355] width 12 height 11
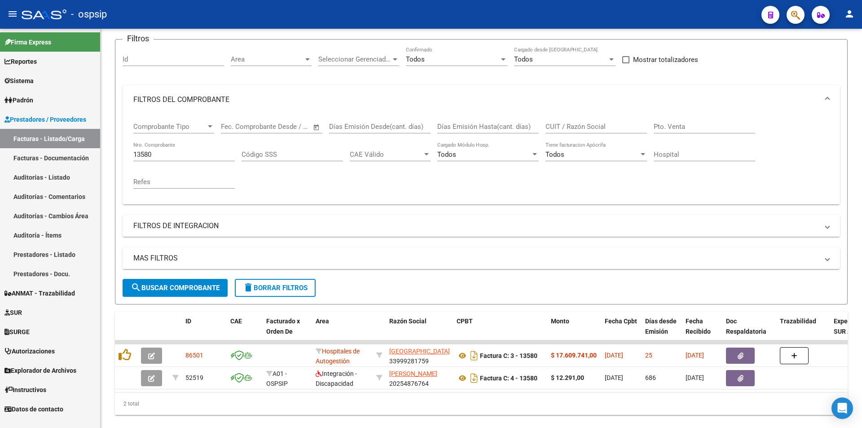
click at [0, 161] on mat-sidenav-container "Firma Express Reportes Egresos Devengados Auditorías x Área Auditorías x Usuari…" at bounding box center [431, 228] width 862 height 399
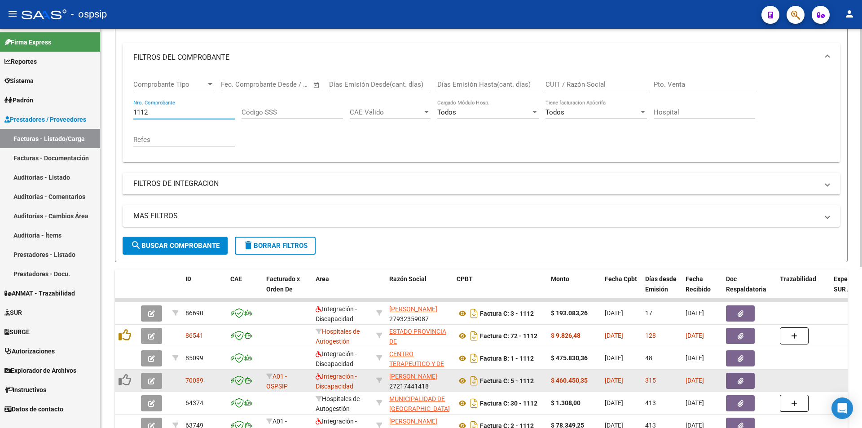
scroll to position [157, 0]
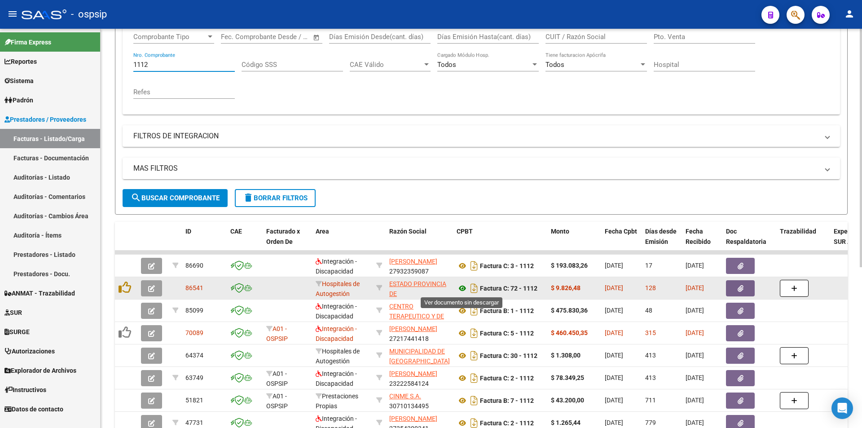
click at [460, 288] on icon at bounding box center [462, 288] width 12 height 11
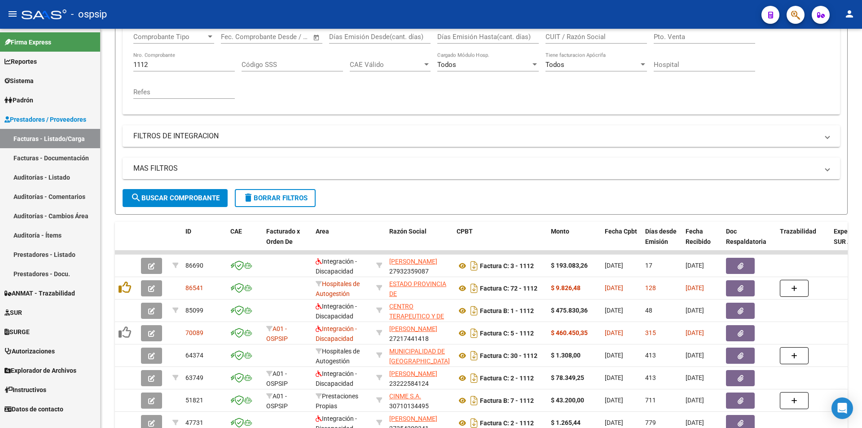
drag, startPoint x: 157, startPoint y: 66, endPoint x: 35, endPoint y: 67, distance: 121.2
click at [37, 67] on mat-sidenav-container "Firma Express Reportes Egresos Devengados Auditorías x Área Auditorías x Usuari…" at bounding box center [431, 228] width 862 height 399
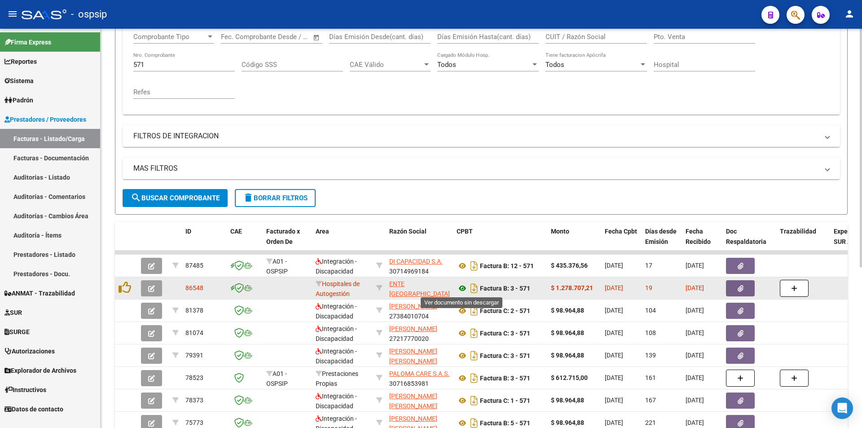
click at [464, 289] on icon at bounding box center [462, 288] width 12 height 11
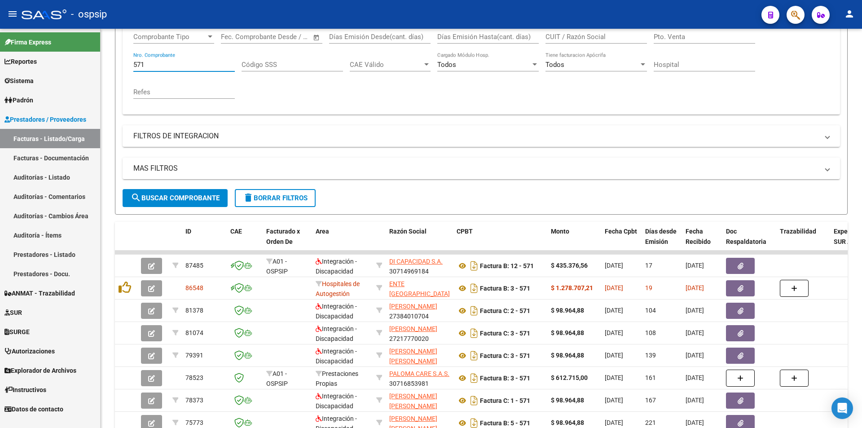
drag, startPoint x: 199, startPoint y: 65, endPoint x: 48, endPoint y: 59, distance: 150.5
click at [48, 59] on mat-sidenav-container "Firma Express Reportes Egresos Devengados Auditorías x Área Auditorías x Usuari…" at bounding box center [431, 228] width 862 height 399
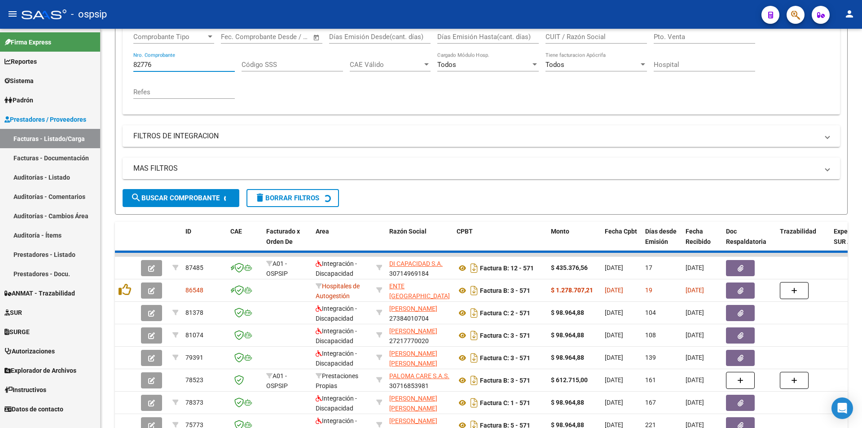
scroll to position [67, 0]
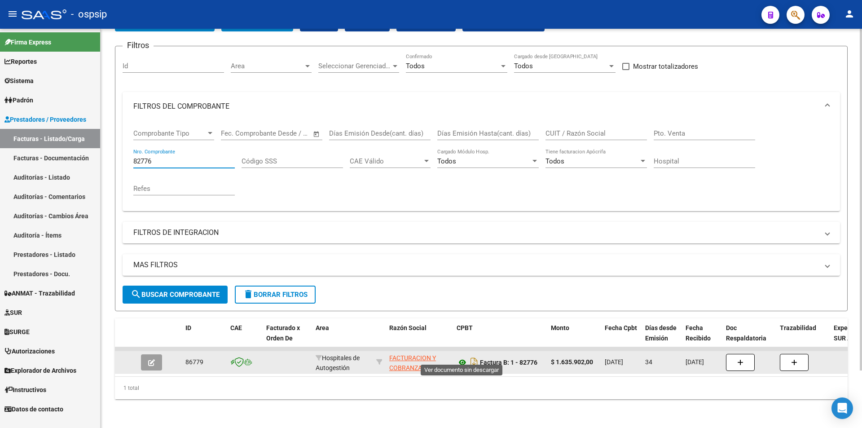
type input "82776"
click at [461, 357] on icon at bounding box center [462, 362] width 12 height 11
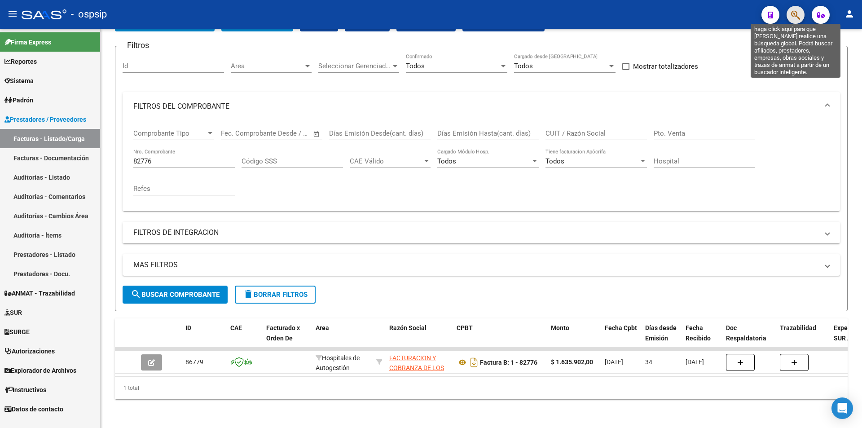
click at [794, 19] on icon "button" at bounding box center [795, 15] width 9 height 10
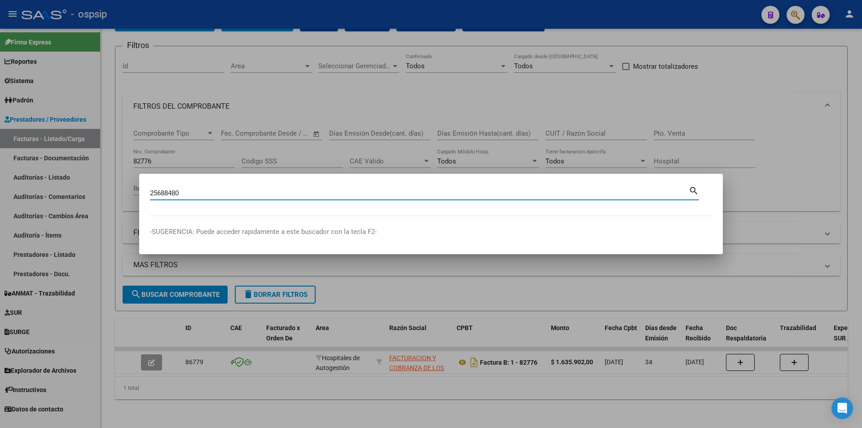
type input "25688480"
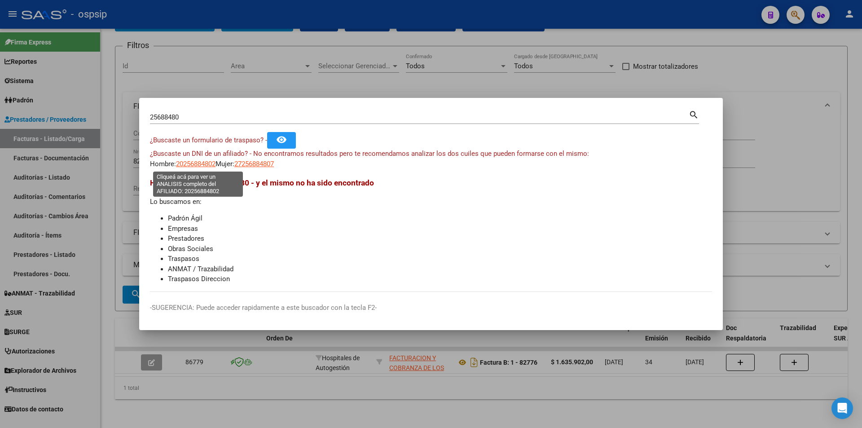
click at [189, 160] on span "20256884802" at bounding box center [195, 164] width 39 height 8
type textarea "20256884802"
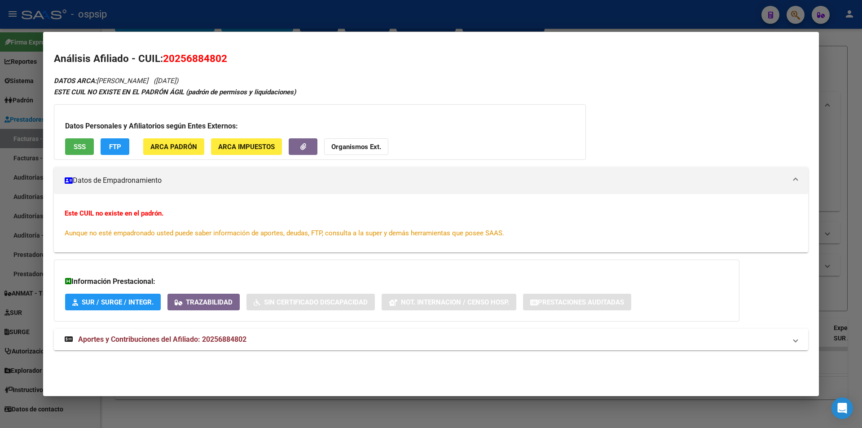
click at [223, 338] on span "Aportes y Contribuciones del Afiliado: 20256884802" at bounding box center [162, 339] width 168 height 9
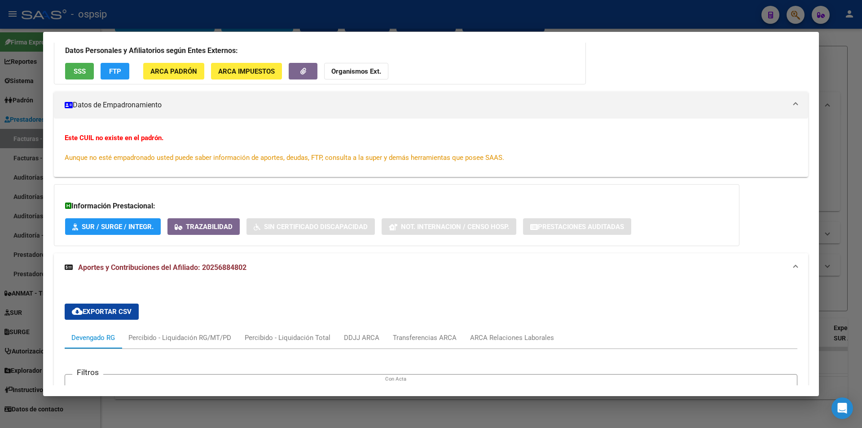
scroll to position [269, 0]
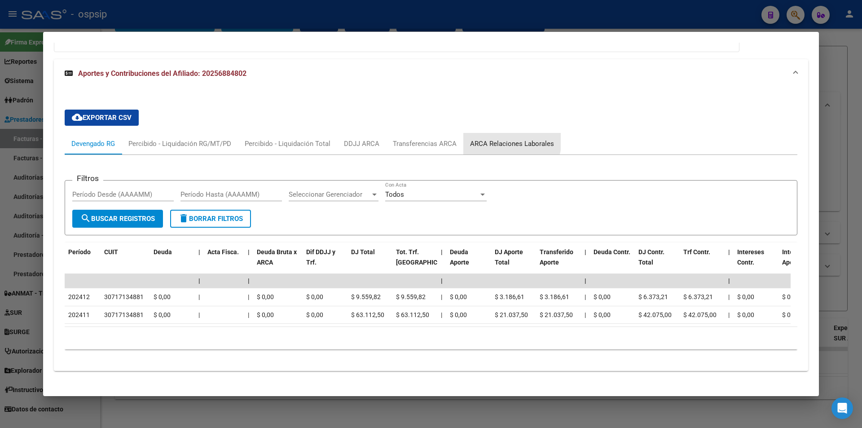
click at [498, 140] on div "ARCA Relaciones Laborales" at bounding box center [512, 144] width 84 height 10
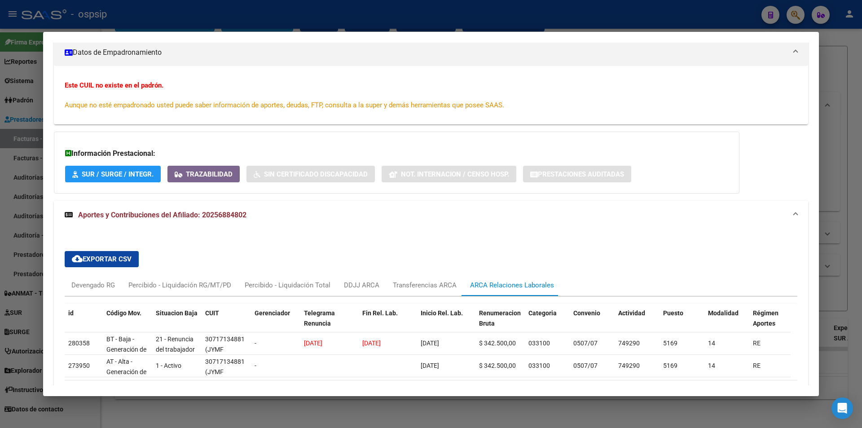
scroll to position [194, 0]
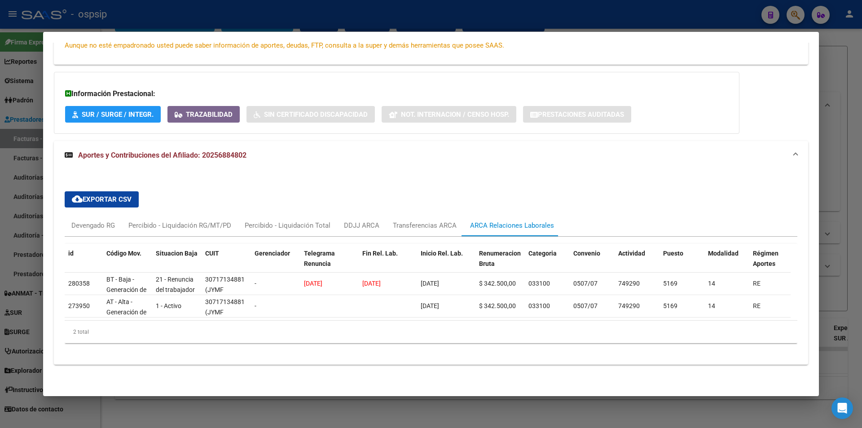
click at [608, 124] on div "Información Prestacional: SUR / SURGE / INTEGR. Trazabilidad Sin Certificado Di…" at bounding box center [396, 103] width 685 height 62
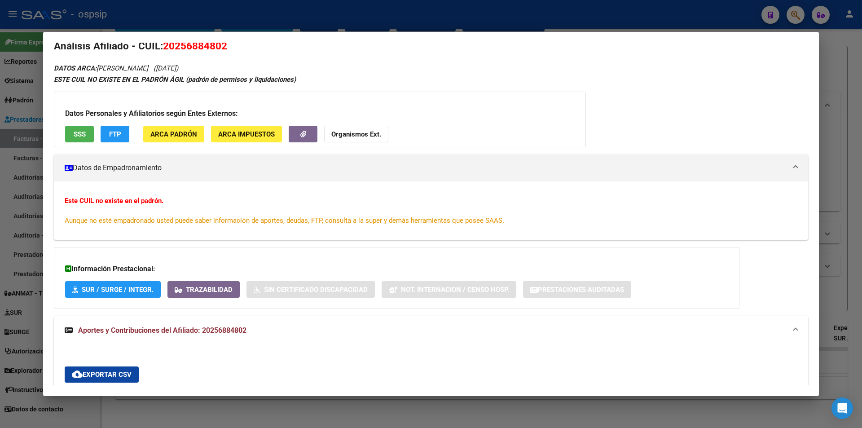
scroll to position [0, 0]
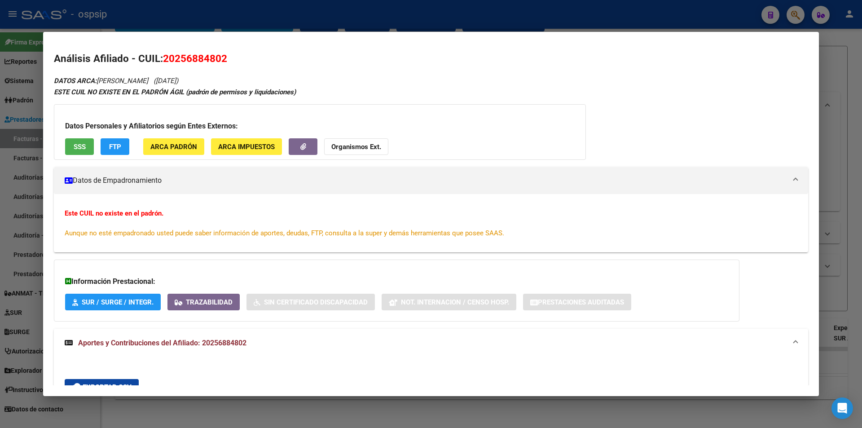
click at [382, 19] on div at bounding box center [431, 214] width 862 height 428
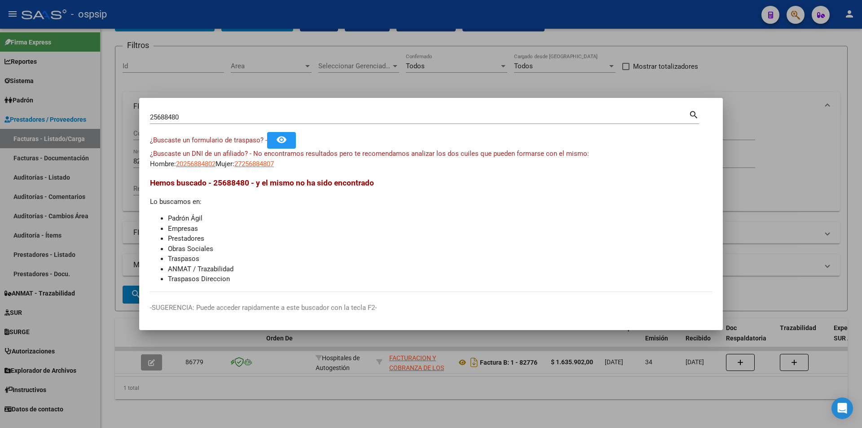
drag, startPoint x: 187, startPoint y: 117, endPoint x: 159, endPoint y: 126, distance: 29.8
click at [159, 125] on div "25688480 Buscar (apellido, dni, cuil, nro traspaso, cuit, obra social) search" at bounding box center [424, 121] width 549 height 24
type input "2"
type input "37027218"
click at [204, 165] on span "20370272183" at bounding box center [195, 164] width 39 height 8
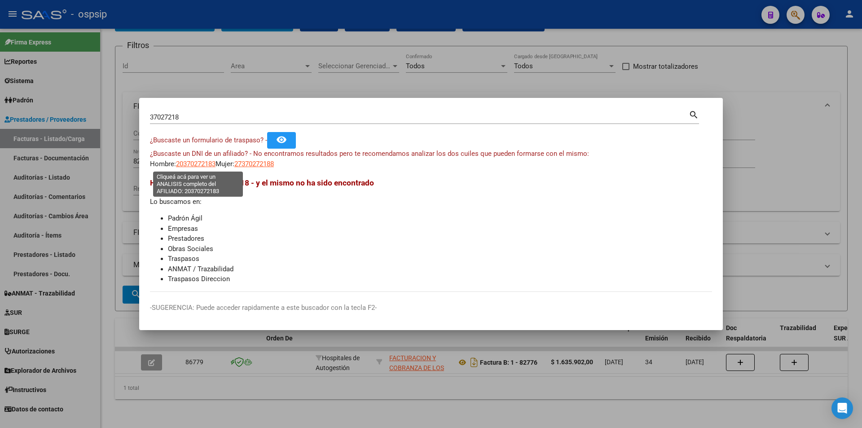
type textarea "20370272183"
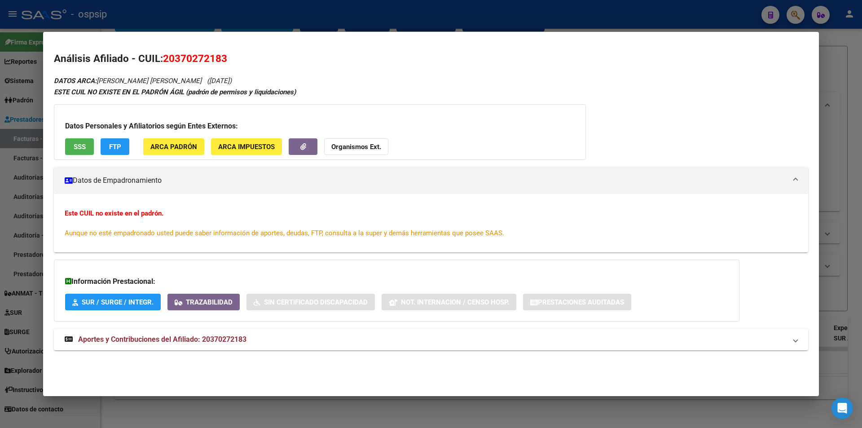
click at [215, 337] on span "Aportes y Contribuciones del Afiliado: 20370272183" at bounding box center [162, 339] width 168 height 9
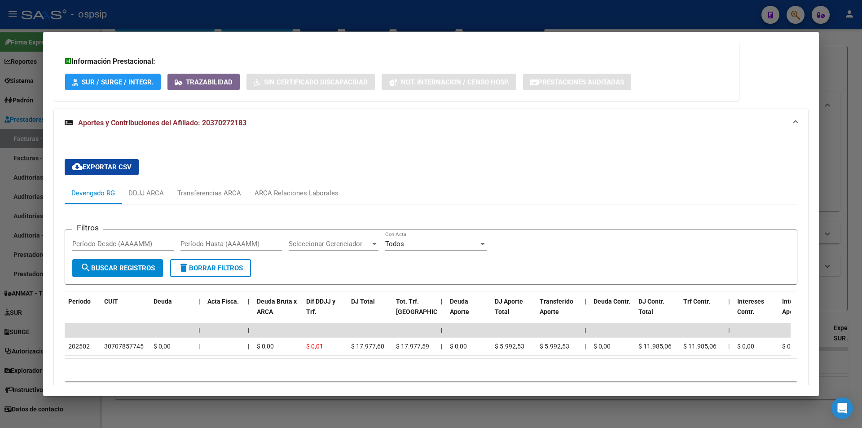
scroll to position [265, 0]
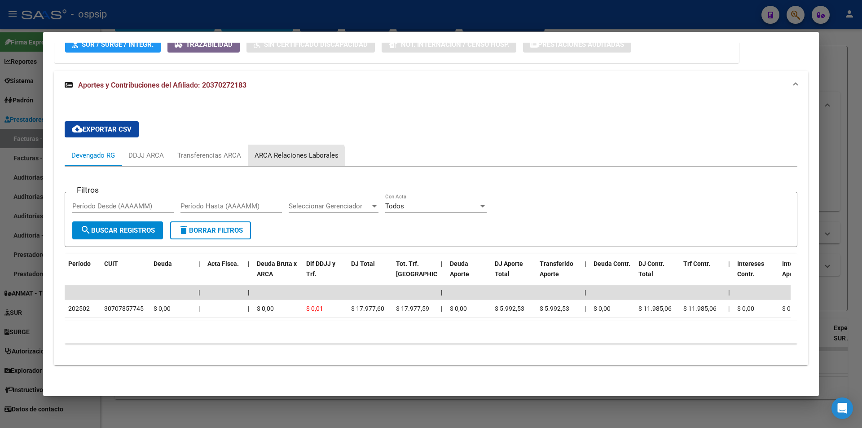
click at [288, 152] on div "ARCA Relaciones Laborales" at bounding box center [296, 155] width 84 height 10
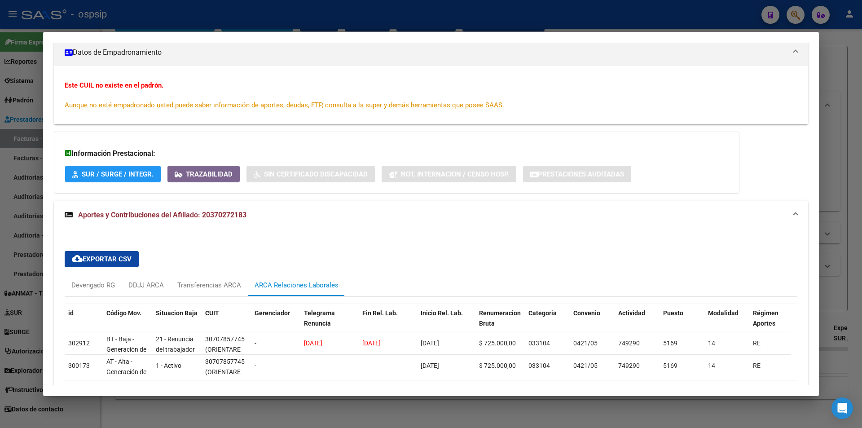
scroll to position [194, 0]
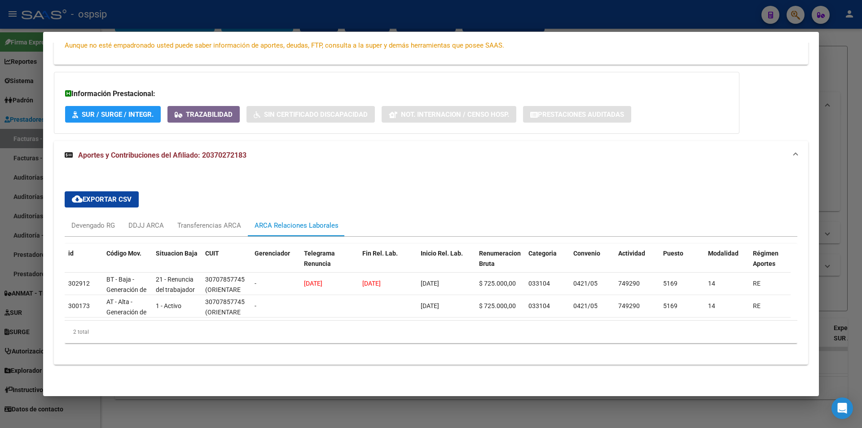
drag, startPoint x: 48, startPoint y: 130, endPoint x: 361, endPoint y: 410, distance: 420.2
click at [395, 274] on mat-dialog-content "Análisis Afiliado - CUIL: 20370272183 DATOS ARCA: [PERSON_NAME] [PERSON_NAME] (…" at bounding box center [430, 214] width 775 height 342
click at [320, 368] on div "DATOS ARCA: [PERSON_NAME] [PERSON_NAME] ([DATE]) ESTE CUIL NO EXISTE EN EL PADR…" at bounding box center [431, 130] width 754 height 487
click at [260, 15] on div at bounding box center [431, 214] width 862 height 428
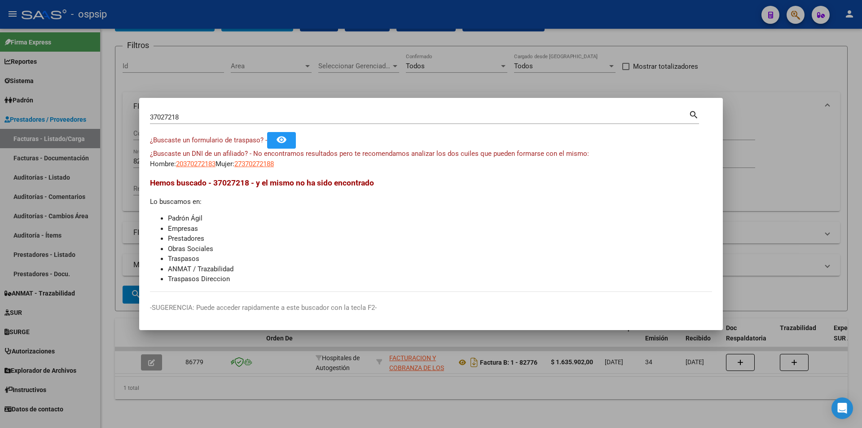
click at [243, 83] on div at bounding box center [431, 214] width 862 height 428
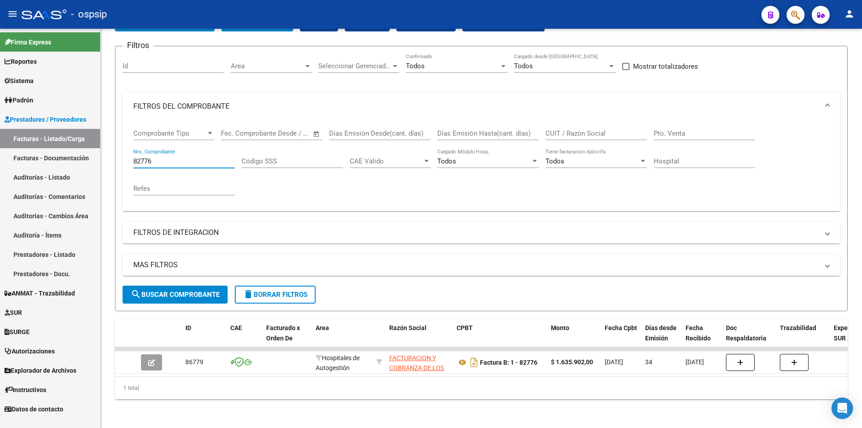
drag, startPoint x: 169, startPoint y: 154, endPoint x: 58, endPoint y: 158, distance: 110.4
click at [58, 158] on mat-sidenav-container "Firma Express Reportes Egresos Devengados Auditorías x Área Auditorías x Usuari…" at bounding box center [431, 228] width 862 height 399
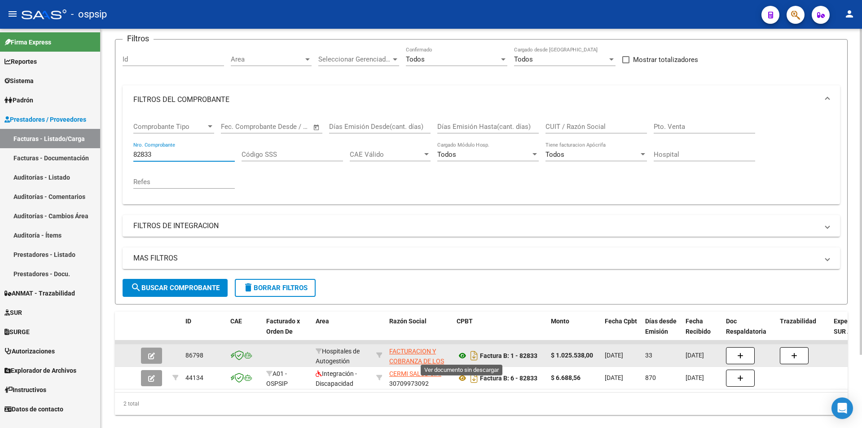
click at [459, 355] on icon at bounding box center [462, 355] width 12 height 11
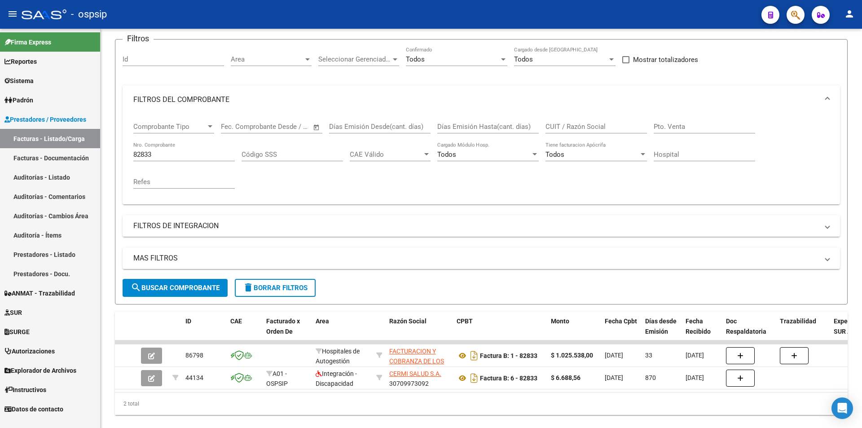
drag, startPoint x: 176, startPoint y: 155, endPoint x: 0, endPoint y: 155, distance: 176.4
click at [0, 155] on mat-sidenav-container "Firma Express Reportes Egresos Devengados Auditorías x Área Auditorías x Usuari…" at bounding box center [431, 228] width 862 height 399
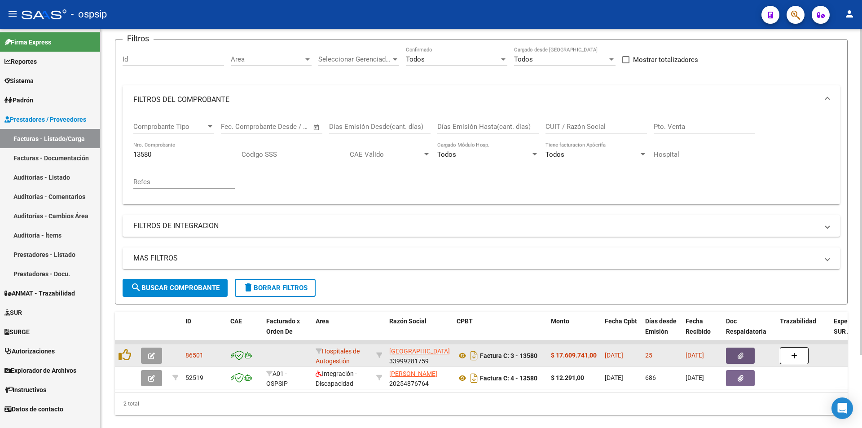
click at [736, 351] on button "button" at bounding box center [740, 355] width 29 height 16
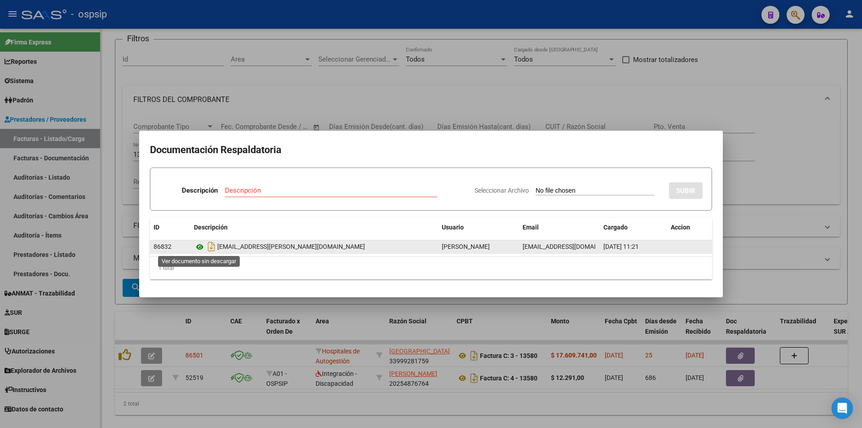
click at [199, 246] on icon at bounding box center [200, 246] width 12 height 11
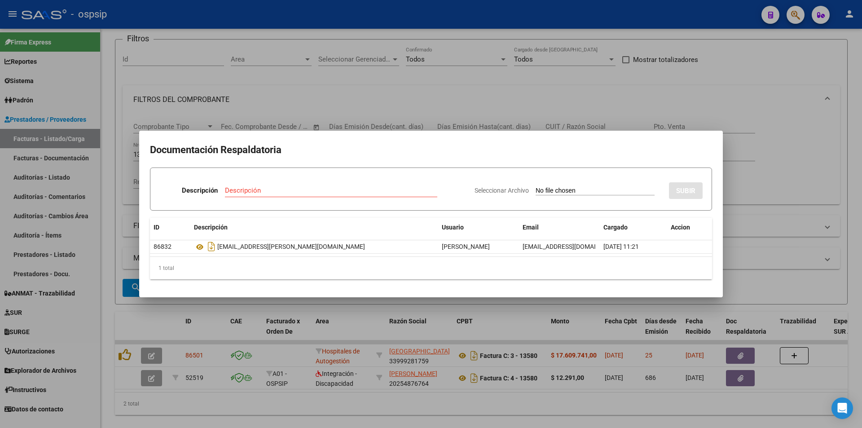
click at [812, 137] on div at bounding box center [431, 214] width 862 height 428
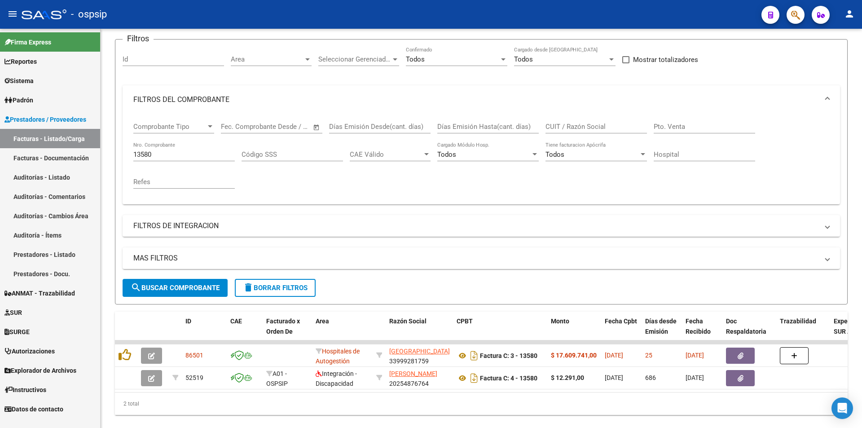
drag, startPoint x: 175, startPoint y: 155, endPoint x: 0, endPoint y: 168, distance: 176.0
click at [0, 168] on mat-sidenav-container "Firma Express Reportes Egresos Devengados Auditorías x Área Auditorías x Usuari…" at bounding box center [431, 228] width 862 height 399
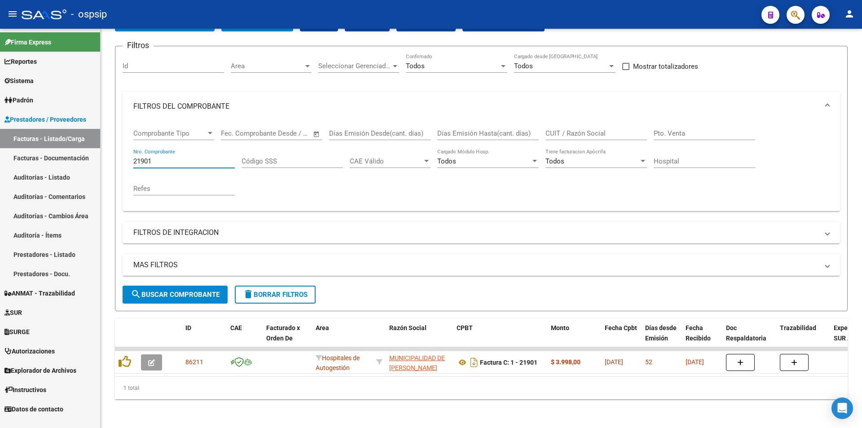
type input "21901"
click at [793, 8] on span "button" at bounding box center [795, 15] width 9 height 18
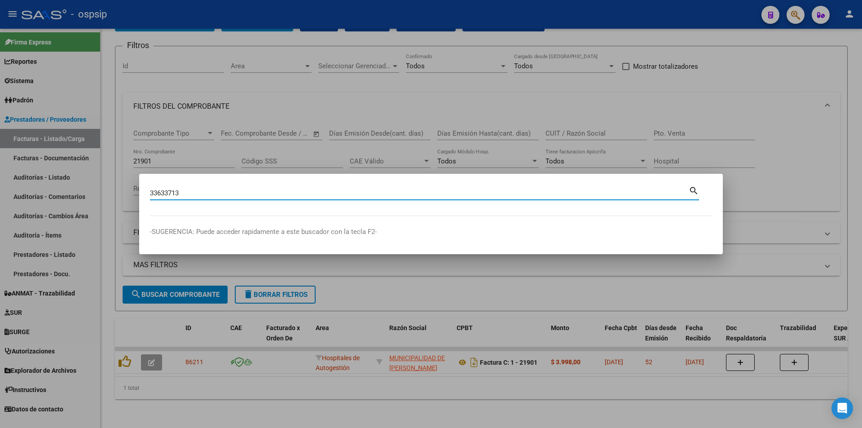
type input "33633713"
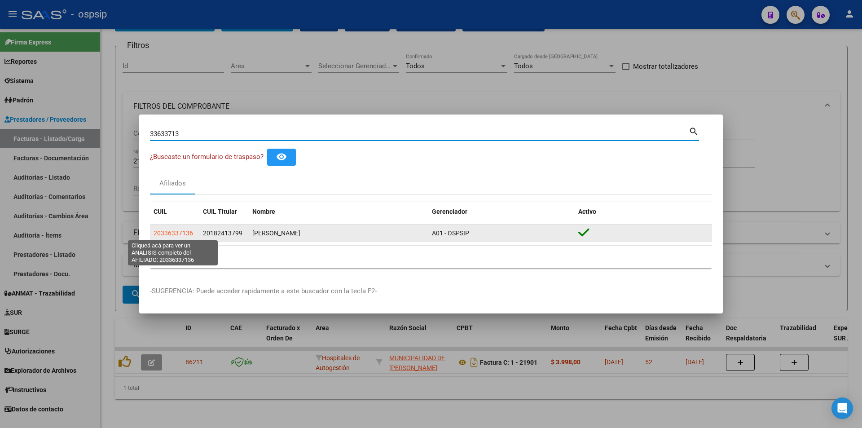
click at [179, 233] on span "20336337136" at bounding box center [172, 232] width 39 height 7
type textarea "20336337136"
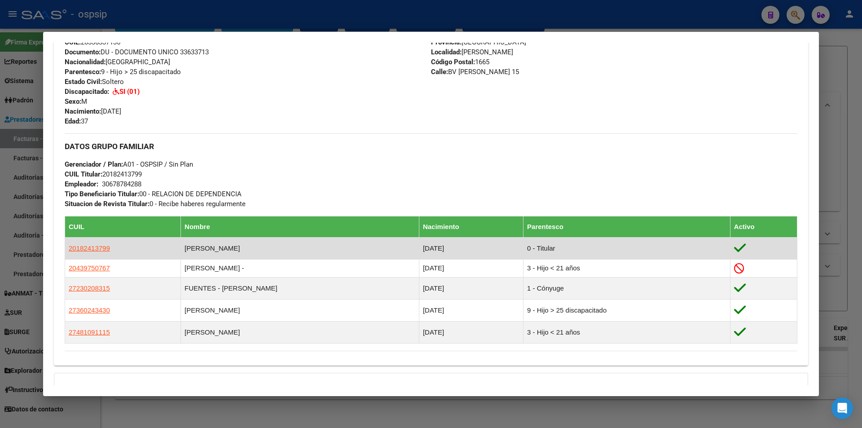
scroll to position [434, 0]
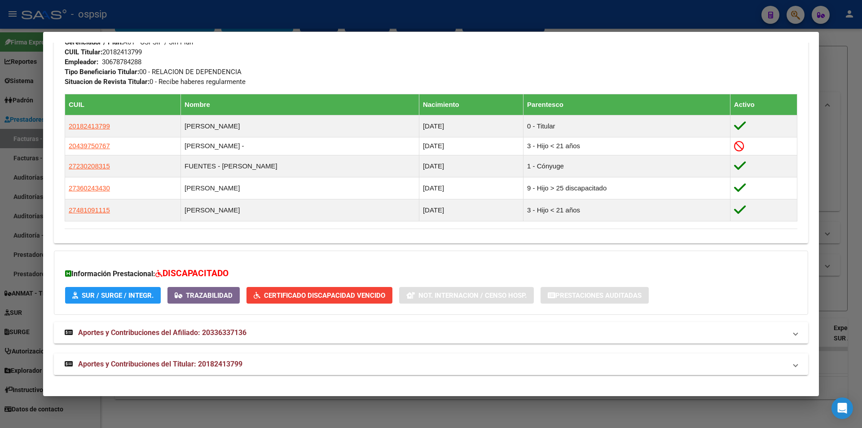
click at [231, 362] on span "Aportes y Contribuciones del Titular: 20182413799" at bounding box center [160, 363] width 164 height 9
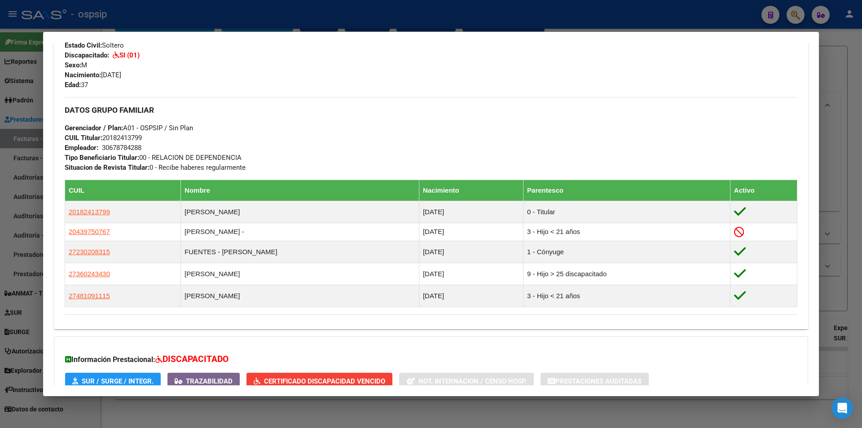
scroll to position [346, 0]
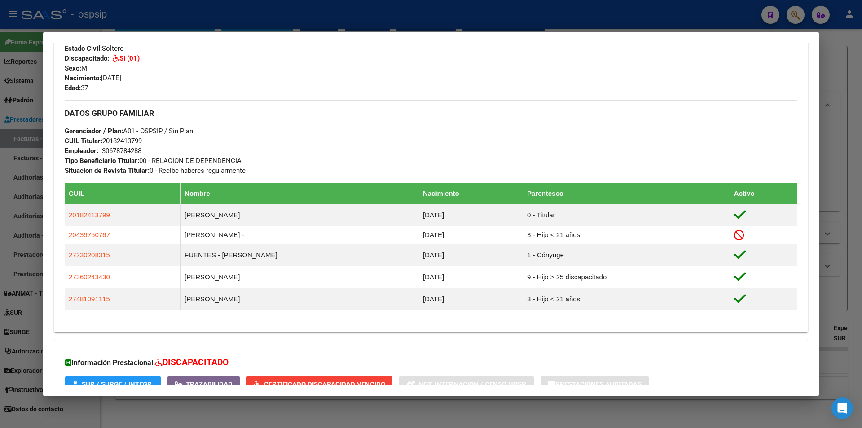
click at [512, 23] on div at bounding box center [431, 214] width 862 height 428
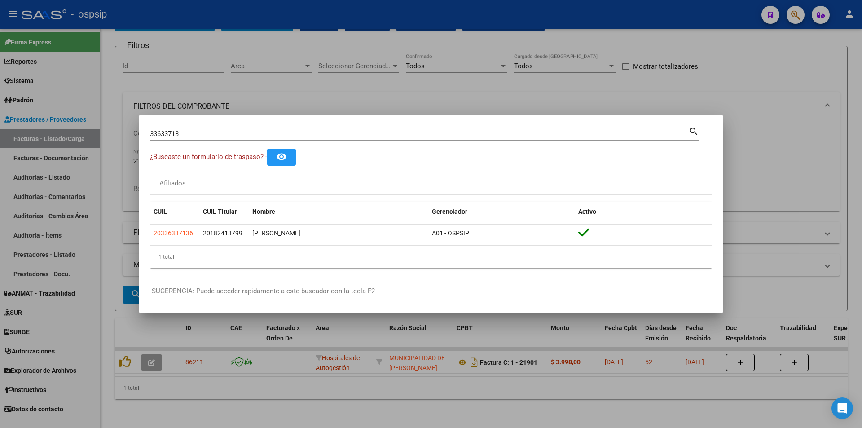
click at [512, 23] on div at bounding box center [431, 214] width 862 height 428
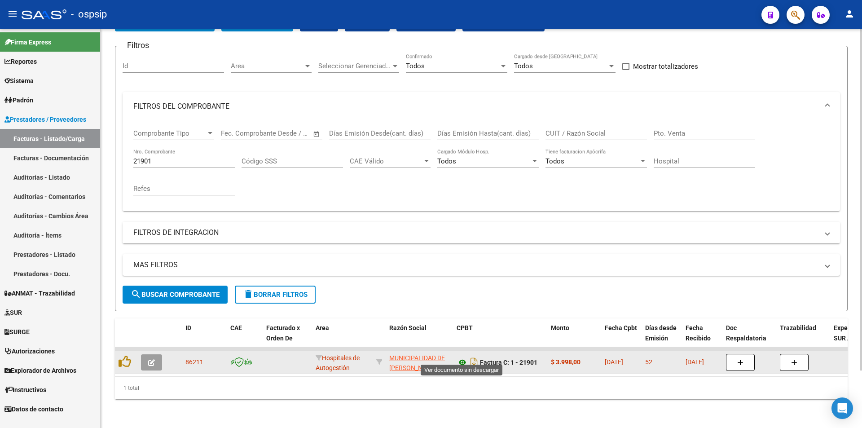
click at [462, 357] on icon at bounding box center [462, 362] width 12 height 11
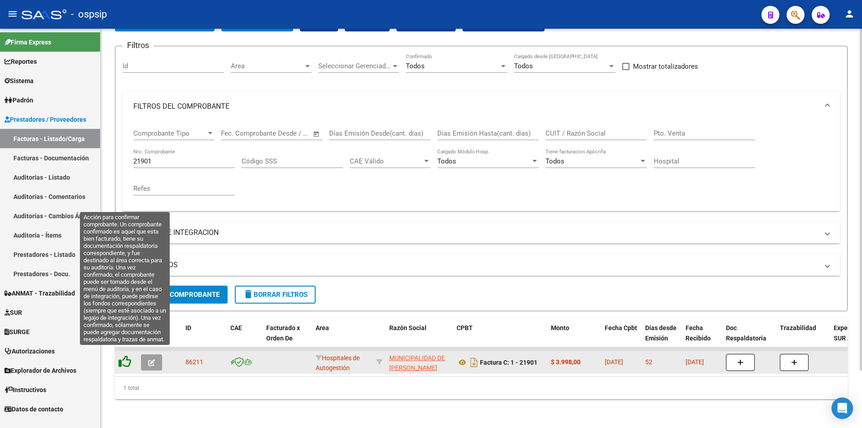
click at [124, 355] on icon at bounding box center [124, 361] width 13 height 13
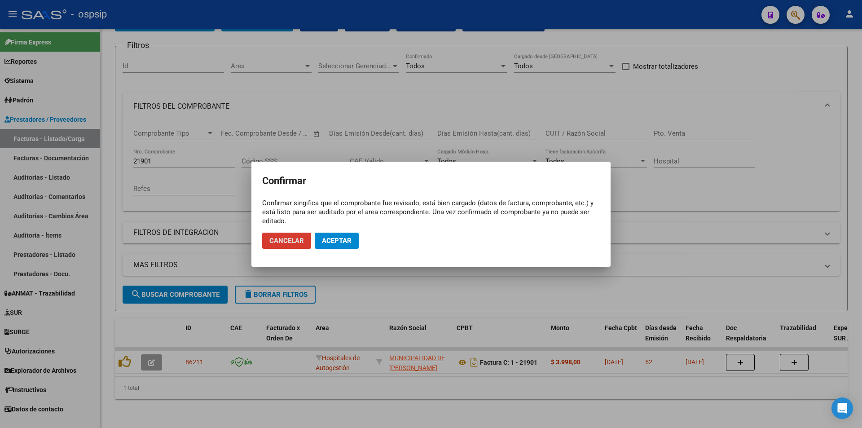
click at [340, 245] on button "Aceptar" at bounding box center [337, 240] width 44 height 16
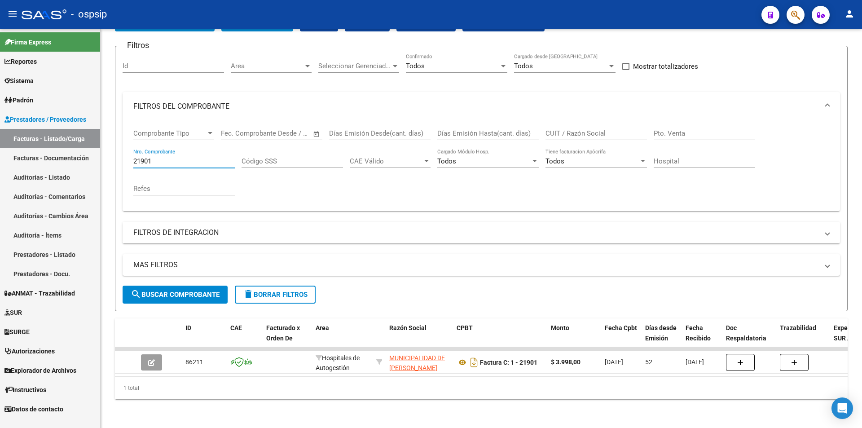
drag, startPoint x: 159, startPoint y: 155, endPoint x: 57, endPoint y: 173, distance: 103.9
click at [57, 172] on mat-sidenav-container "Firma Express Reportes Egresos Devengados Auditorías x Área Auditorías x Usuari…" at bounding box center [431, 228] width 862 height 399
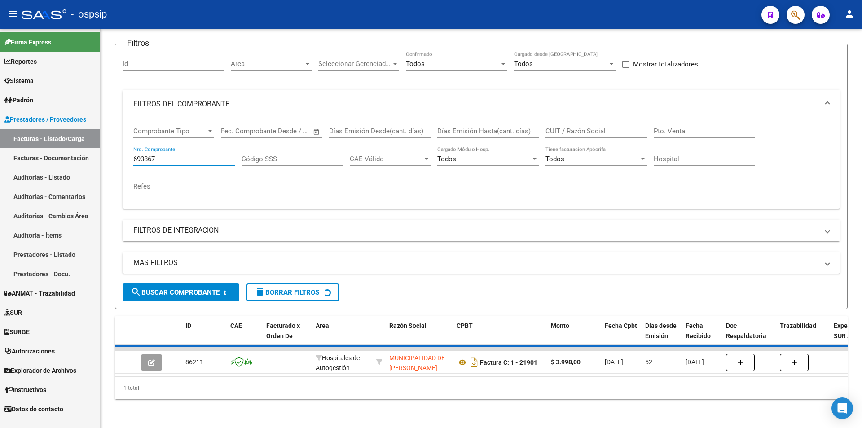
scroll to position [54, 0]
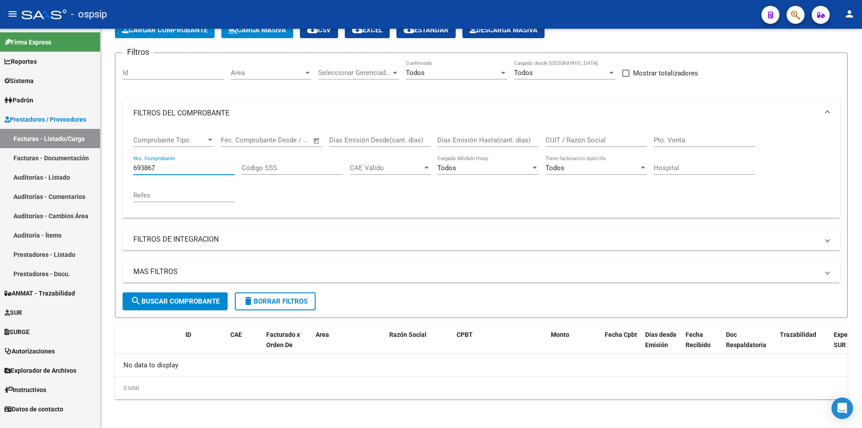
drag, startPoint x: 179, startPoint y: 169, endPoint x: 0, endPoint y: 170, distance: 178.6
click at [0, 170] on mat-sidenav-container "Firma Express Reportes Egresos Devengados Auditorías x Área Auditorías x Usuari…" at bounding box center [431, 228] width 862 height 399
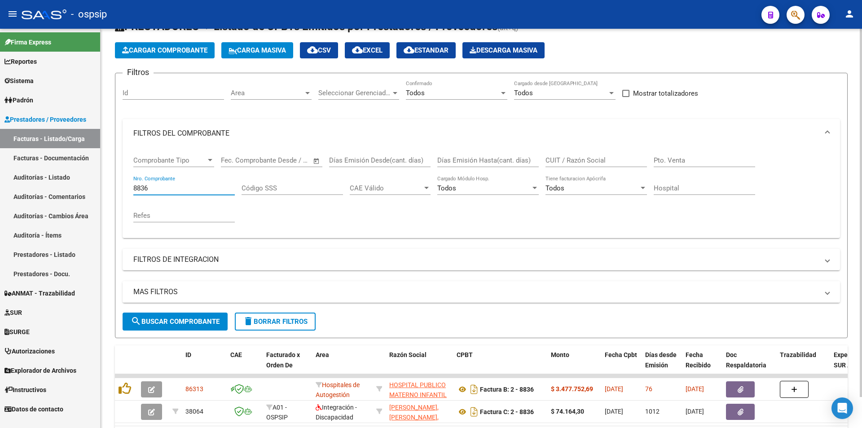
scroll to position [67, 0]
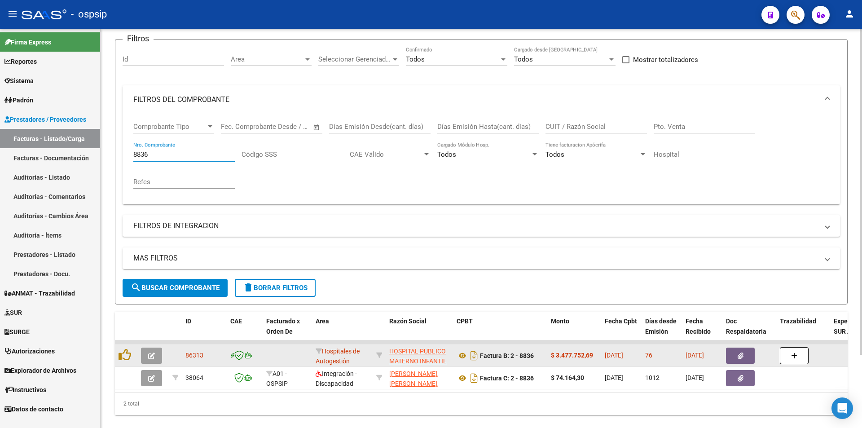
type input "8836"
click at [737, 352] on span "button" at bounding box center [740, 355] width 6 height 8
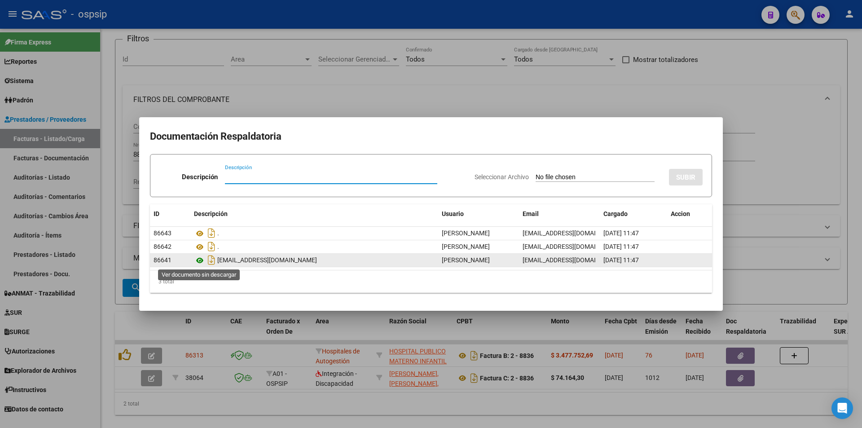
click at [202, 261] on icon at bounding box center [200, 260] width 12 height 11
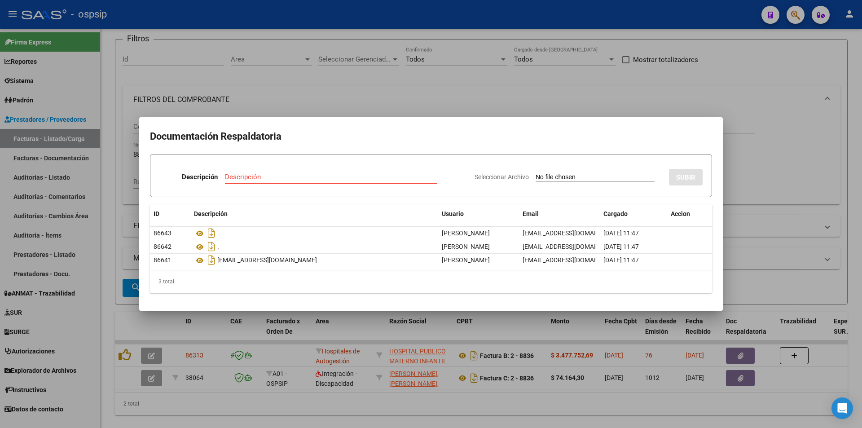
click at [801, 14] on div at bounding box center [431, 214] width 862 height 428
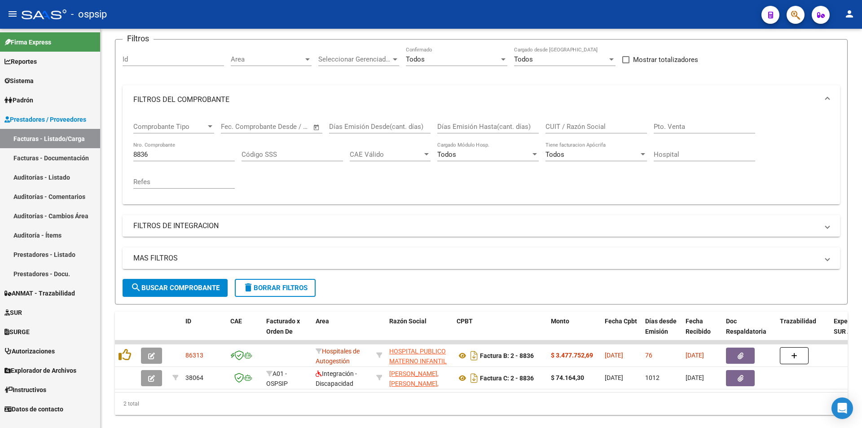
click at [801, 14] on button "button" at bounding box center [795, 15] width 18 height 18
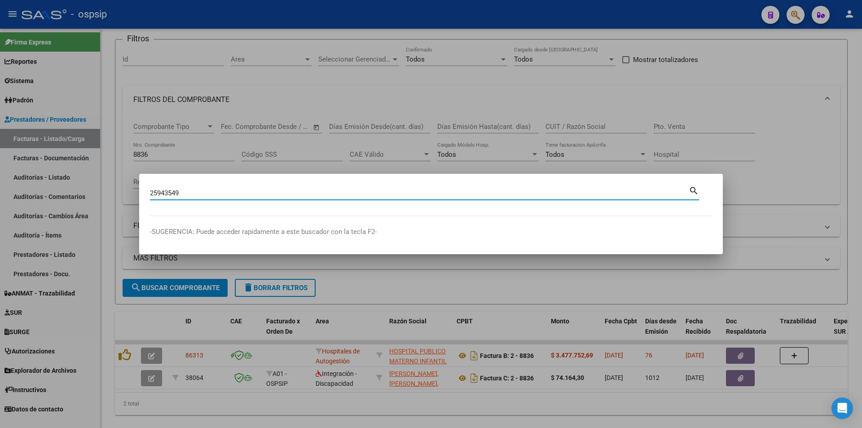
type input "25943549"
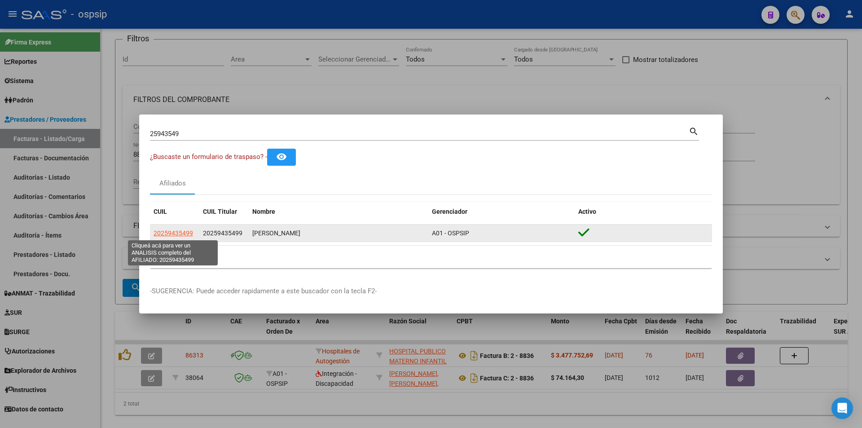
click at [165, 235] on span "20259435499" at bounding box center [172, 232] width 39 height 7
type textarea "20259435499"
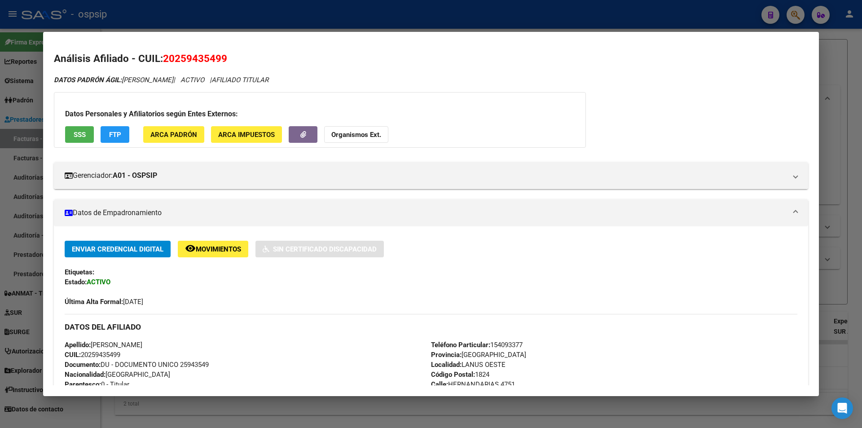
click at [465, 20] on div at bounding box center [431, 214] width 862 height 428
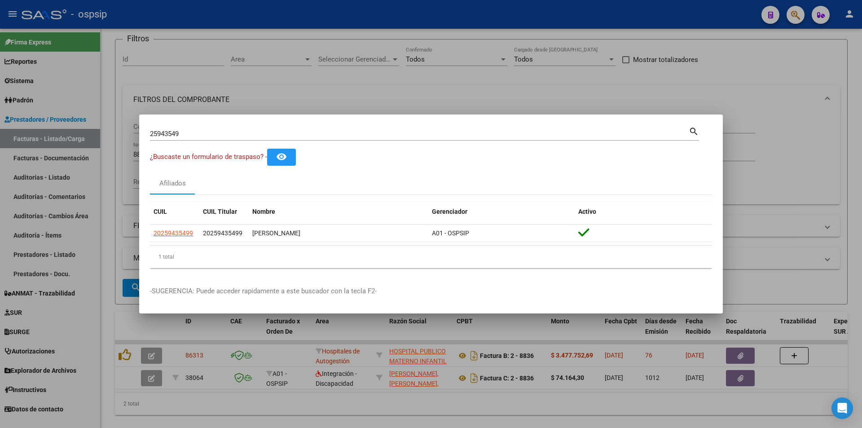
click at [348, 89] on div at bounding box center [431, 214] width 862 height 428
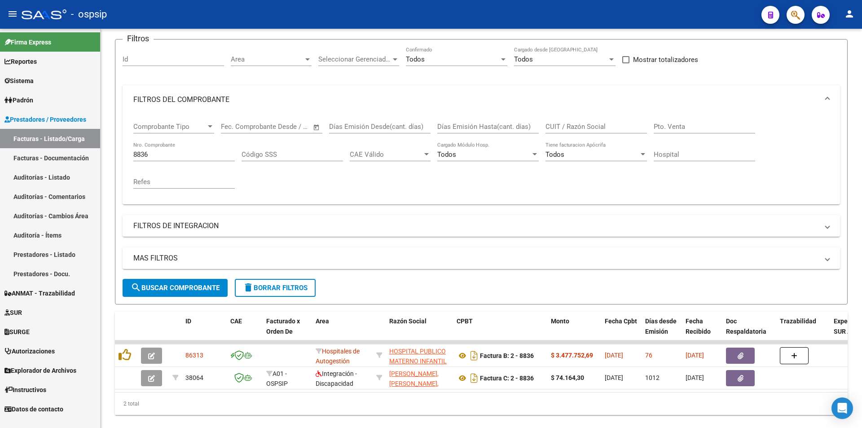
click at [789, 17] on button "button" at bounding box center [795, 15] width 18 height 18
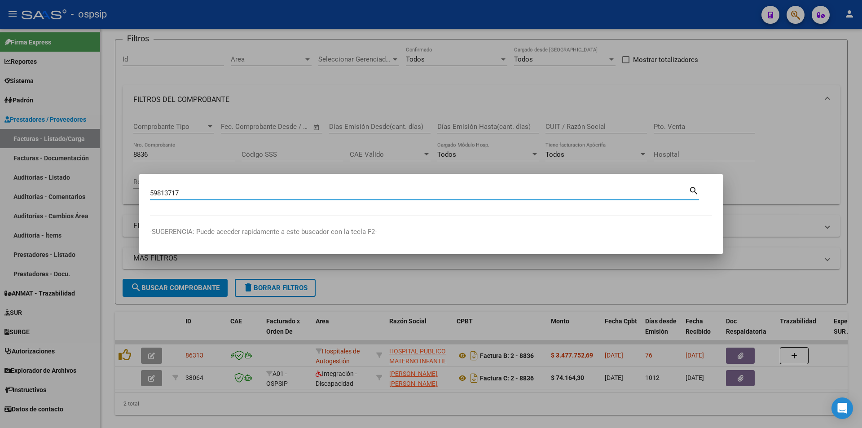
type input "59813717"
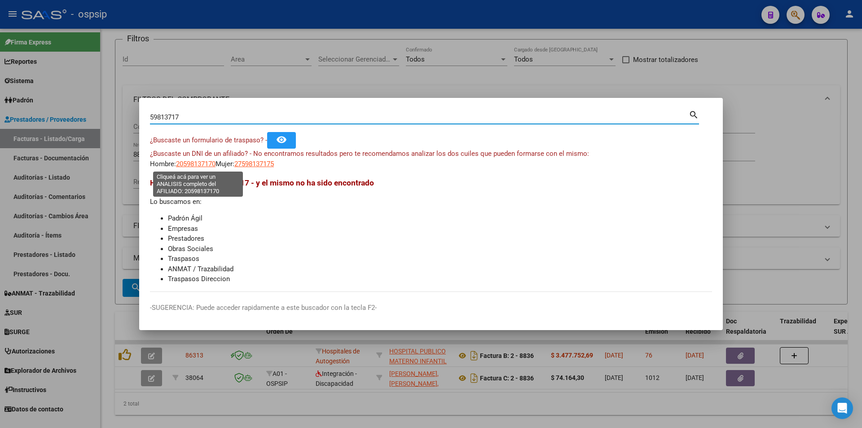
click at [195, 164] on span "20598137170" at bounding box center [195, 164] width 39 height 8
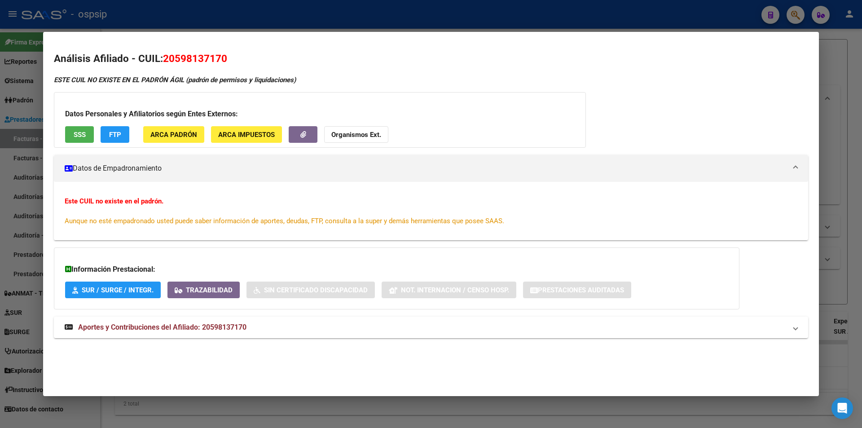
click at [220, 18] on div at bounding box center [431, 214] width 862 height 428
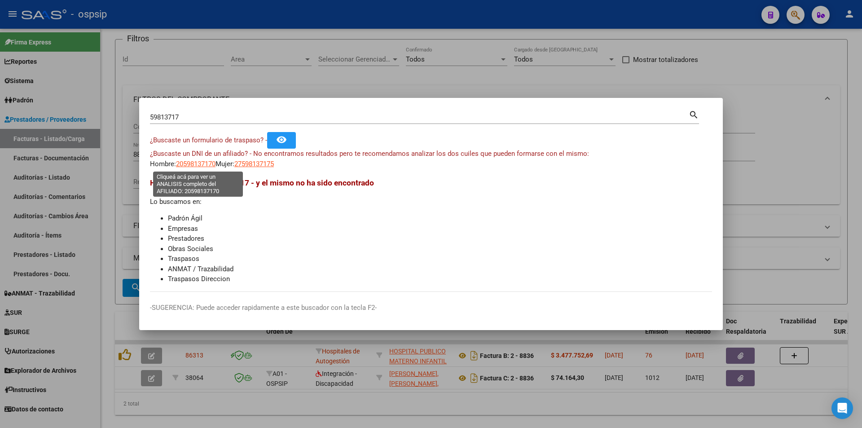
click at [202, 165] on span "20598137170" at bounding box center [195, 164] width 39 height 8
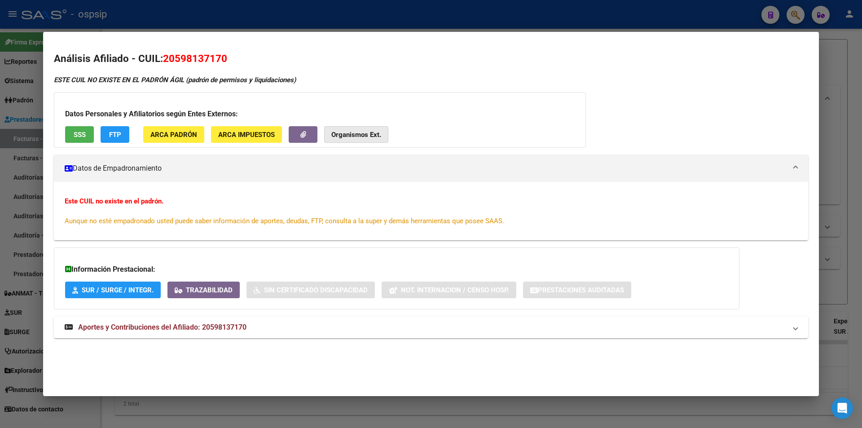
click at [354, 138] on strong "Organismos Ext." at bounding box center [356, 135] width 50 height 8
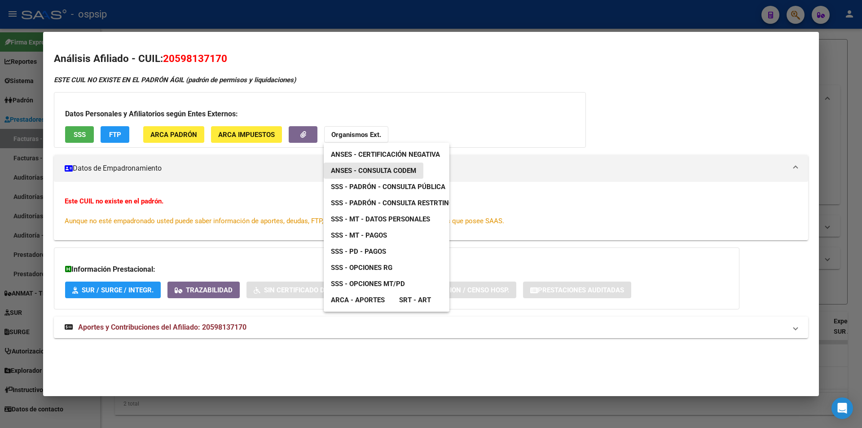
click at [387, 167] on span "ANSES - Consulta CODEM" at bounding box center [373, 170] width 85 height 8
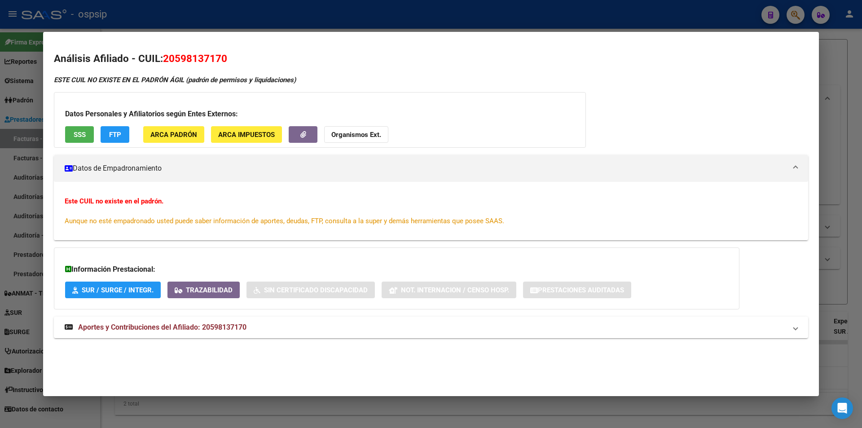
click at [489, 20] on div at bounding box center [431, 214] width 862 height 428
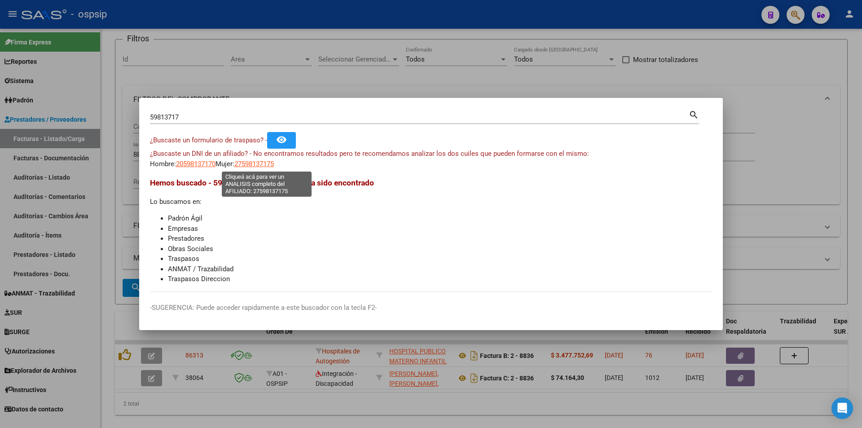
click at [260, 163] on span "27598137175" at bounding box center [253, 164] width 39 height 8
type textarea "27598137175"
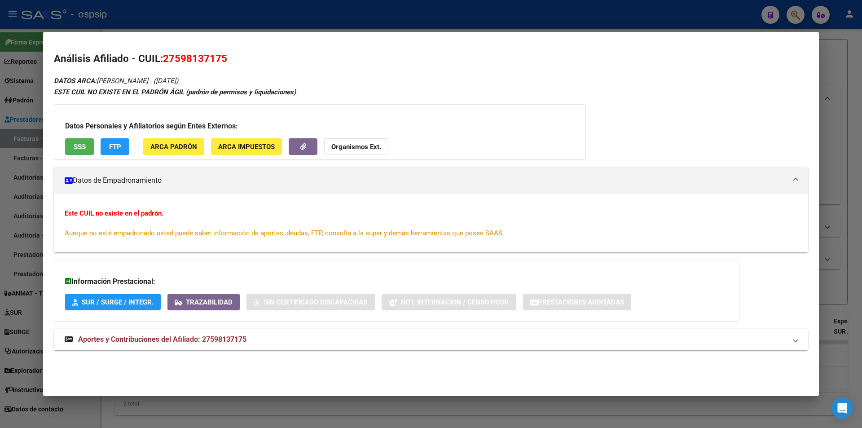
click at [232, 331] on mat-expansion-panel-header "Aportes y Contribuciones del Afiliado: 27598137175" at bounding box center [431, 339] width 754 height 22
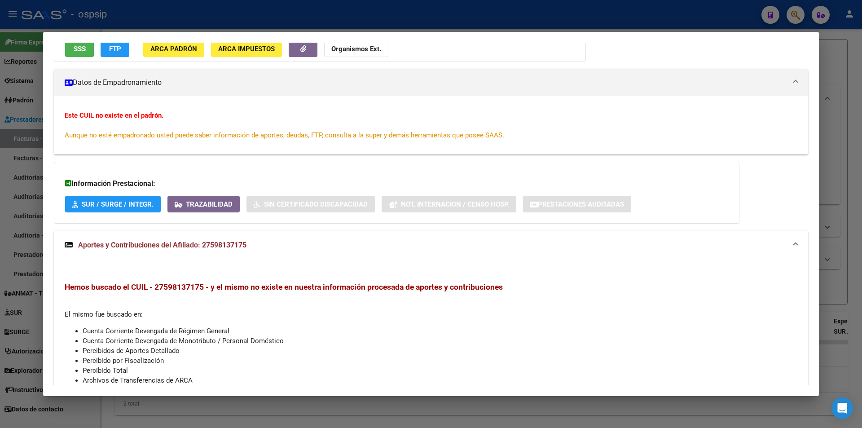
scroll to position [0, 0]
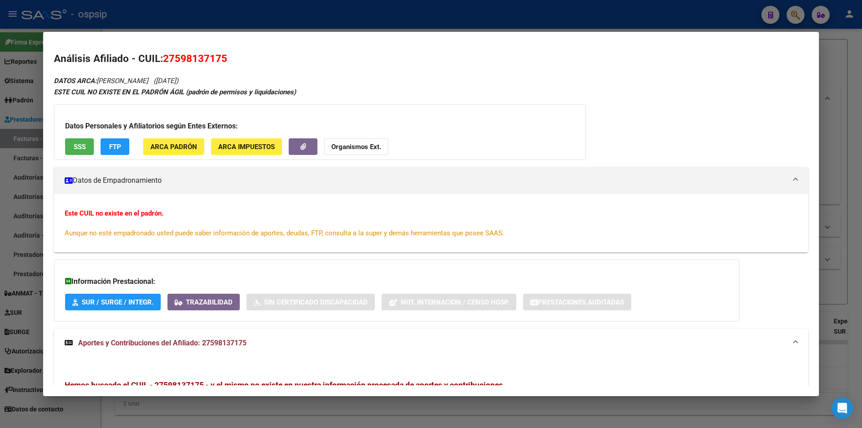
click at [81, 147] on span "SSS" at bounding box center [80, 147] width 12 height 8
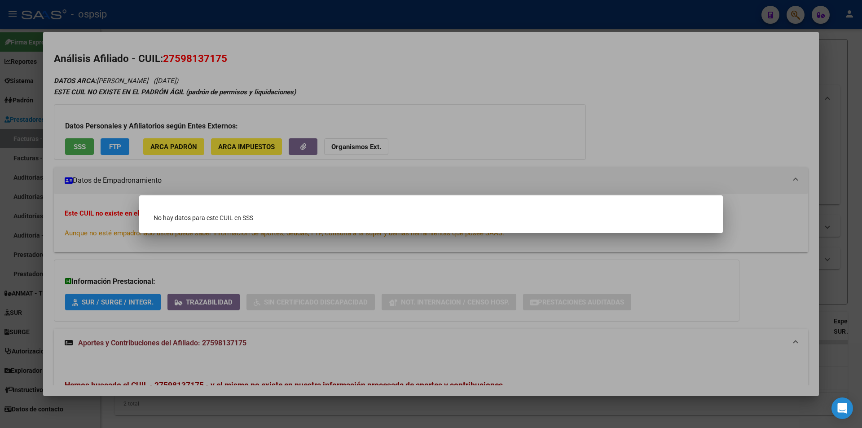
click at [369, 150] on div at bounding box center [431, 214] width 862 height 428
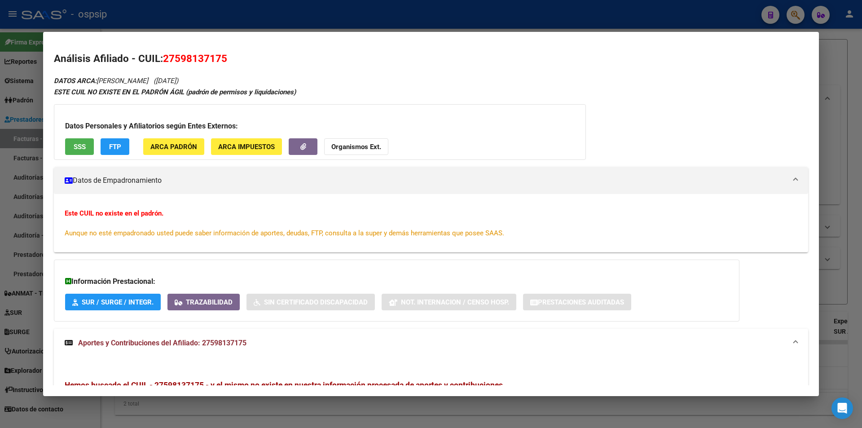
click at [343, 150] on strong "Organismos Ext." at bounding box center [356, 147] width 50 height 8
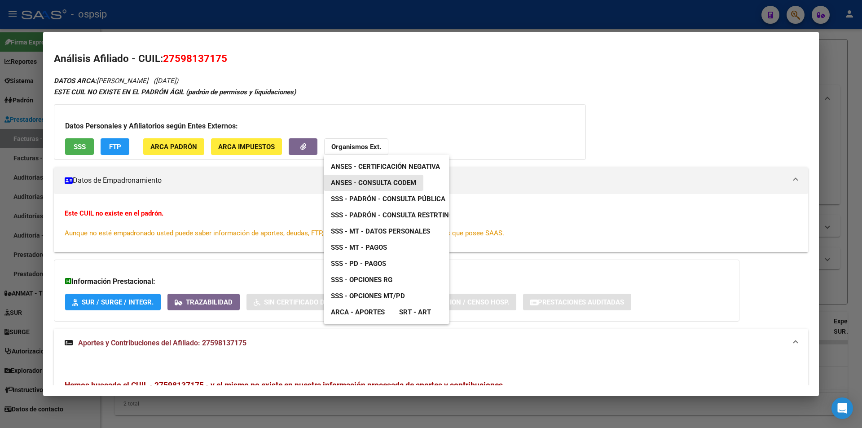
click at [377, 178] on link "ANSES - Consulta CODEM" at bounding box center [374, 183] width 100 height 16
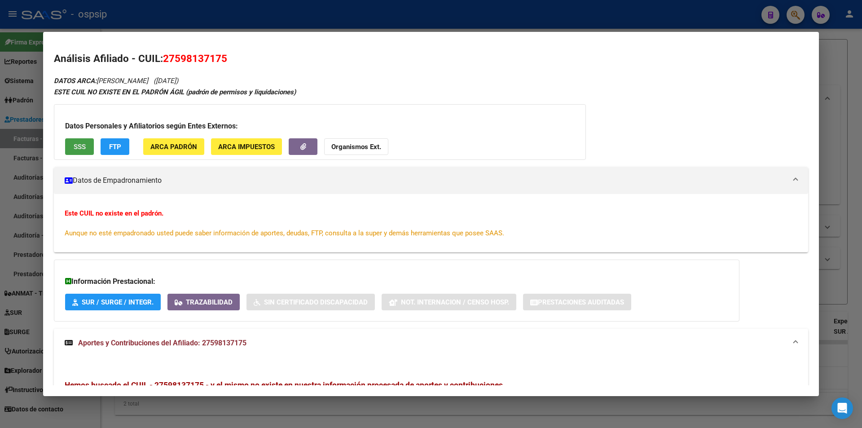
click at [73, 146] on button "SSS" at bounding box center [79, 146] width 29 height 17
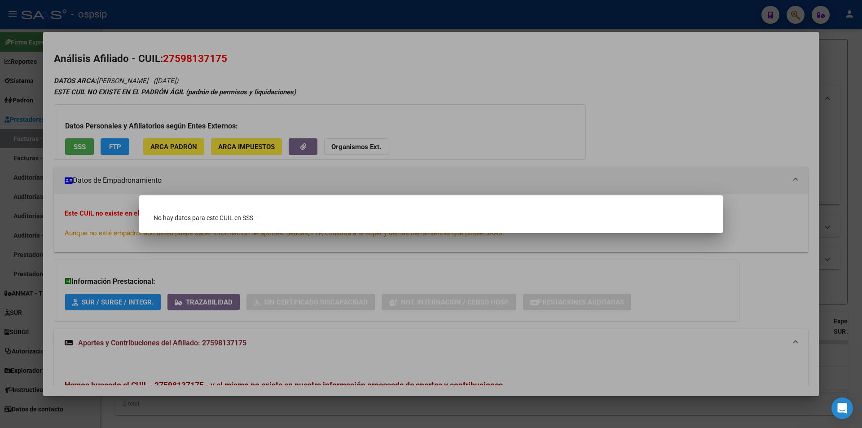
click at [351, 144] on div at bounding box center [431, 214] width 862 height 428
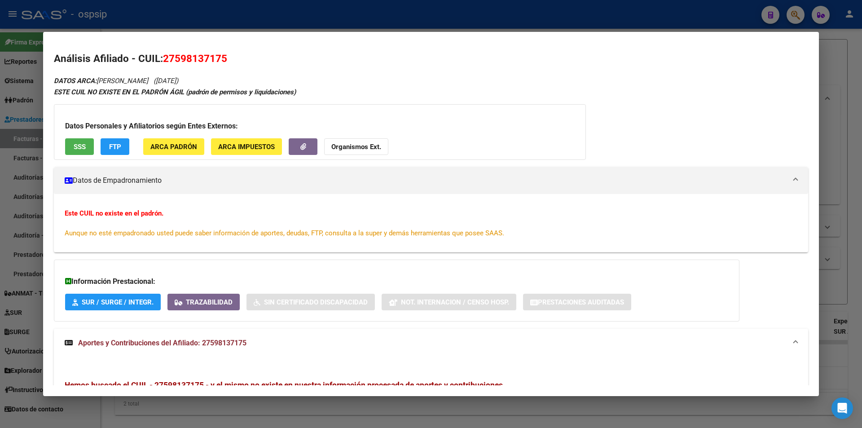
click at [365, 141] on button "Organismos Ext." at bounding box center [356, 146] width 64 height 17
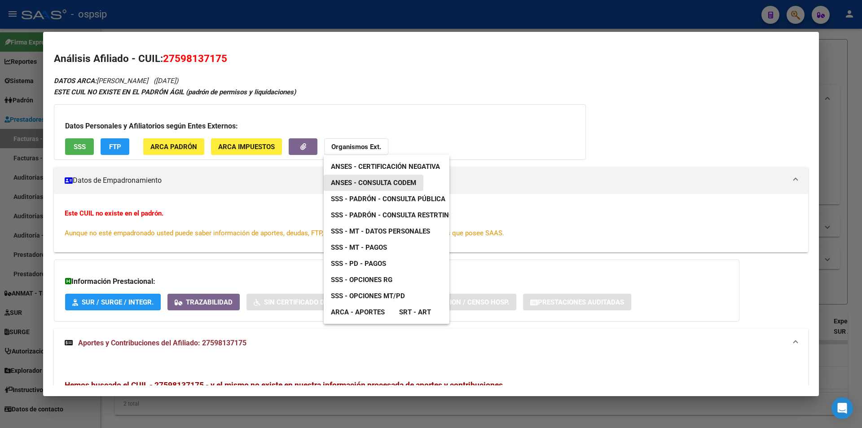
click at [398, 184] on span "ANSES - Consulta CODEM" at bounding box center [373, 183] width 85 height 8
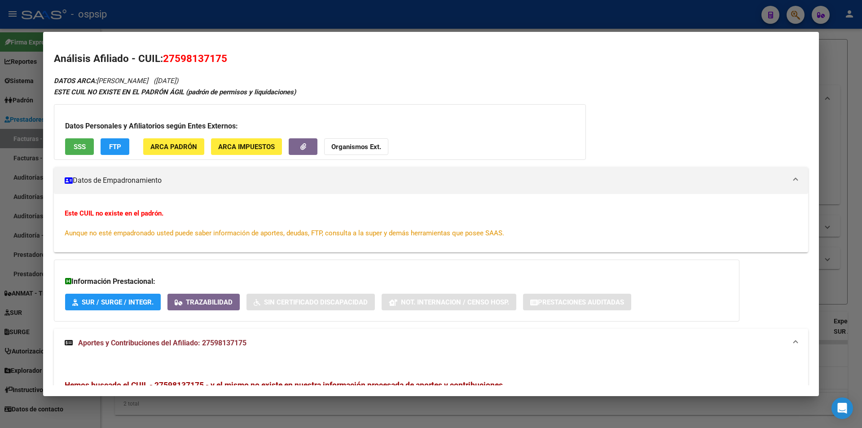
click at [476, 12] on div at bounding box center [431, 214] width 862 height 428
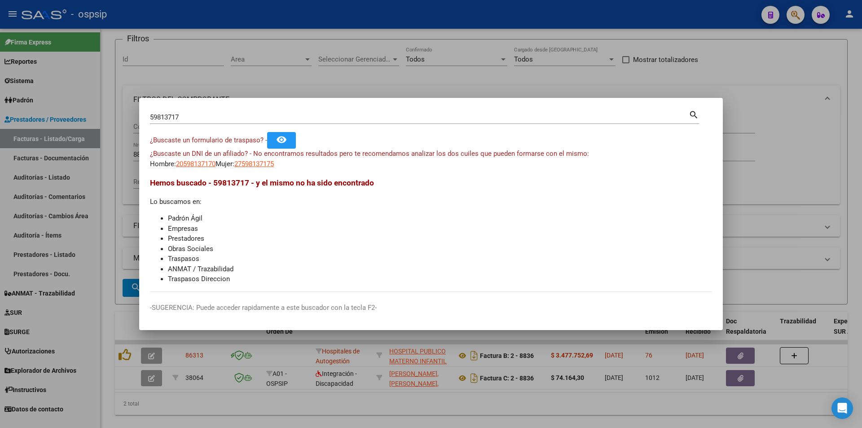
click at [504, 26] on div at bounding box center [431, 214] width 862 height 428
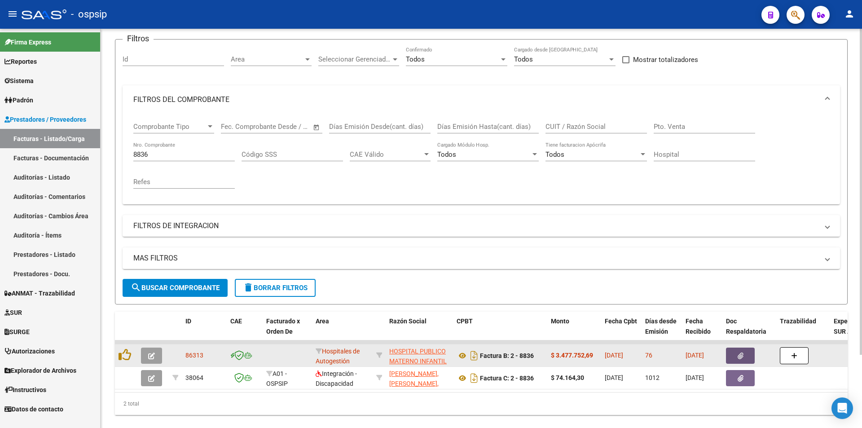
click at [740, 355] on icon "button" at bounding box center [740, 355] width 6 height 7
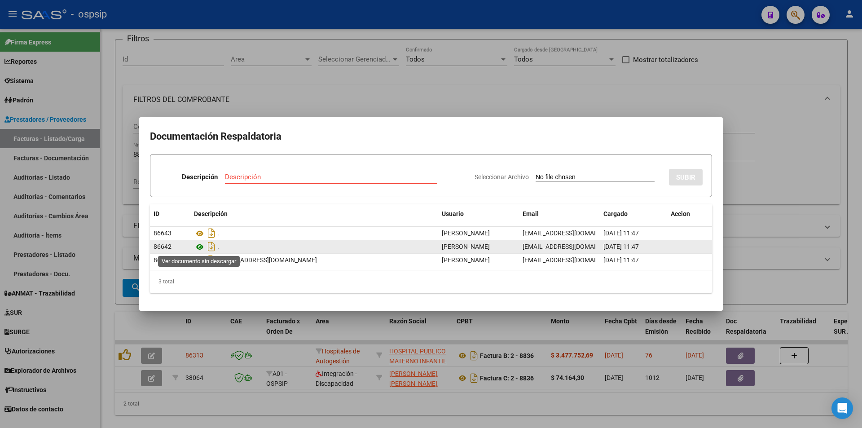
click at [200, 248] on icon at bounding box center [200, 246] width 12 height 11
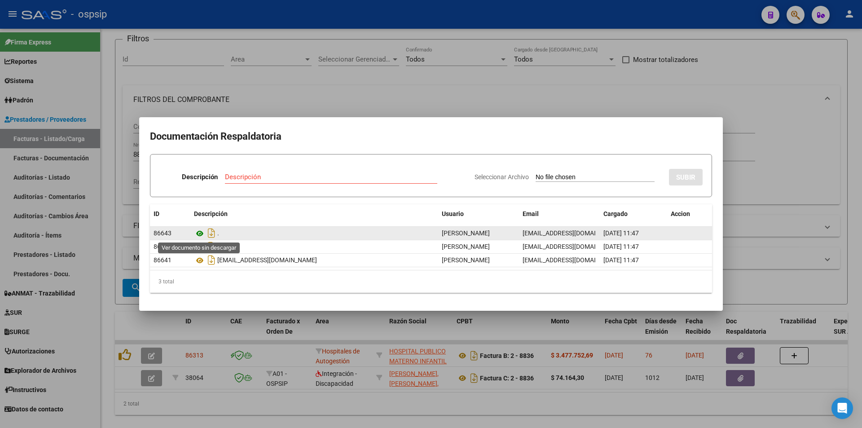
click at [200, 230] on icon at bounding box center [200, 233] width 12 height 11
click at [202, 231] on icon at bounding box center [200, 233] width 12 height 11
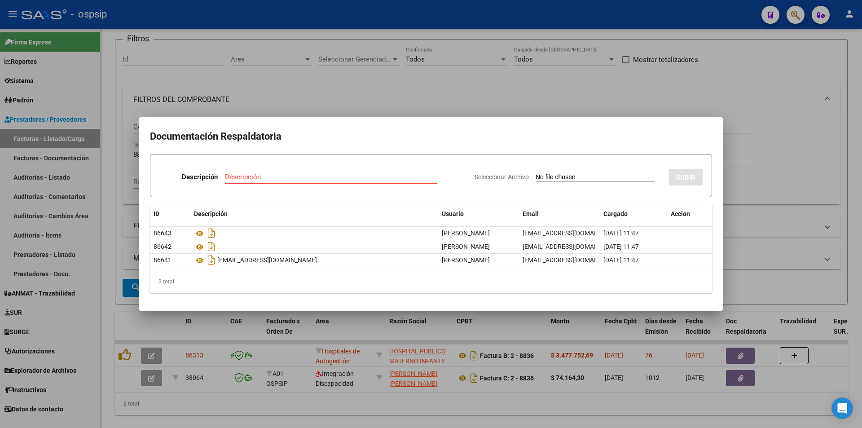
click at [292, 69] on div at bounding box center [431, 214] width 862 height 428
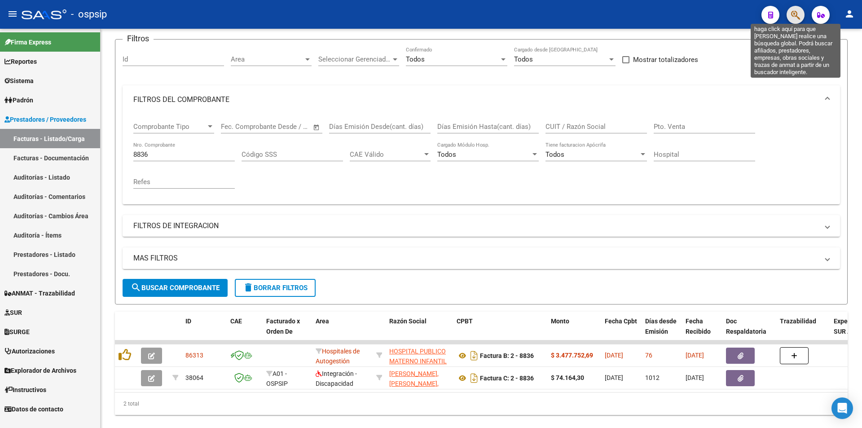
click at [793, 13] on icon "button" at bounding box center [795, 15] width 9 height 10
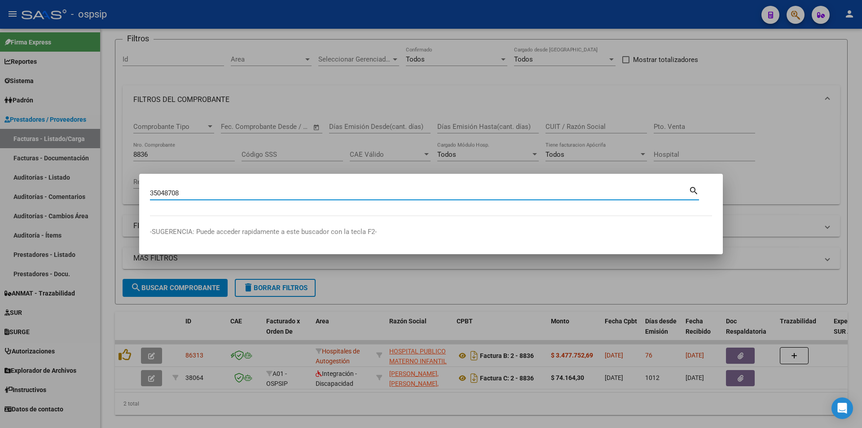
type input "35048708"
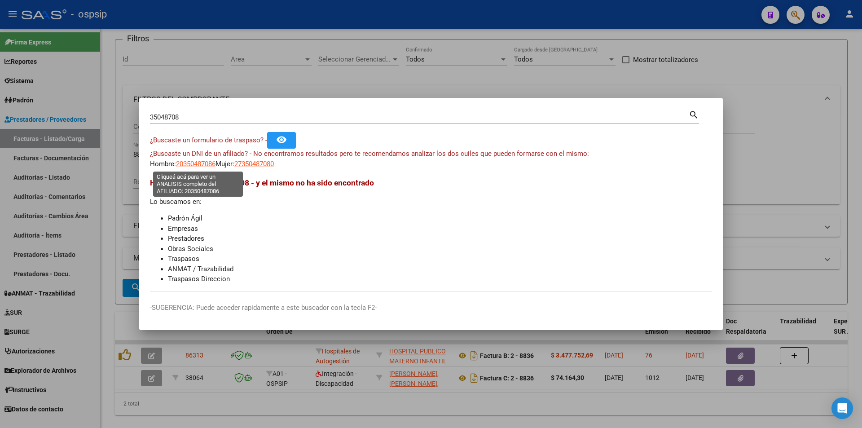
click at [210, 165] on span "20350487086" at bounding box center [195, 164] width 39 height 8
type textarea "20350487086"
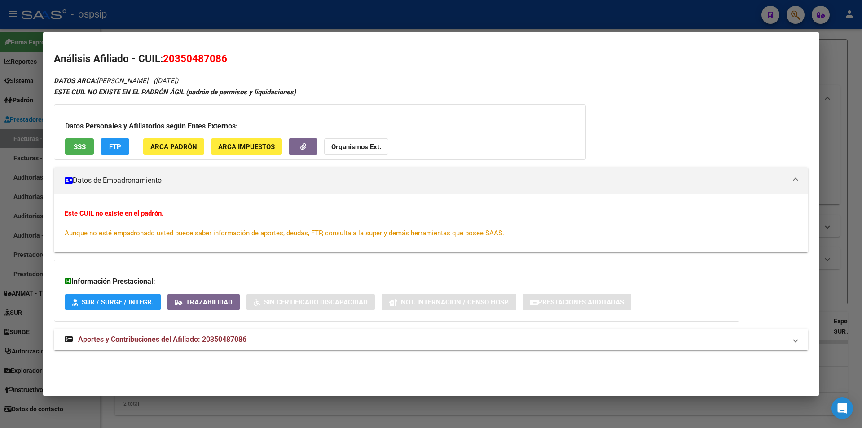
click at [201, 336] on span "Aportes y Contribuciones del Afiliado: 20350487086" at bounding box center [162, 339] width 168 height 9
click at [79, 154] on button "SSS" at bounding box center [79, 146] width 29 height 17
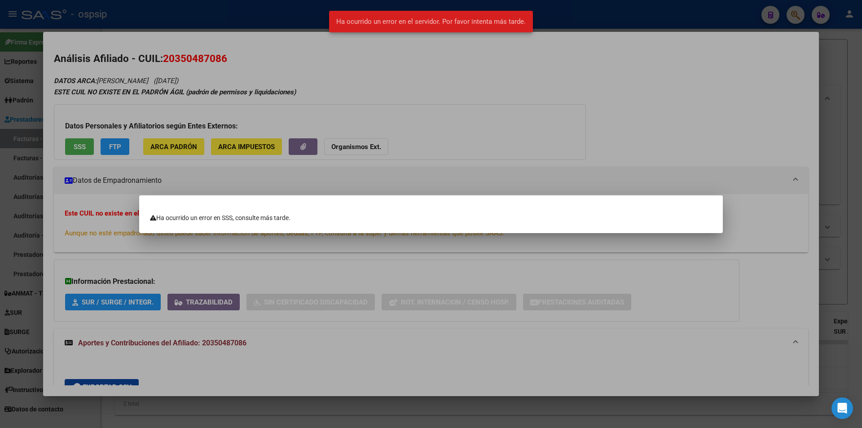
click at [636, 162] on div at bounding box center [431, 214] width 862 height 428
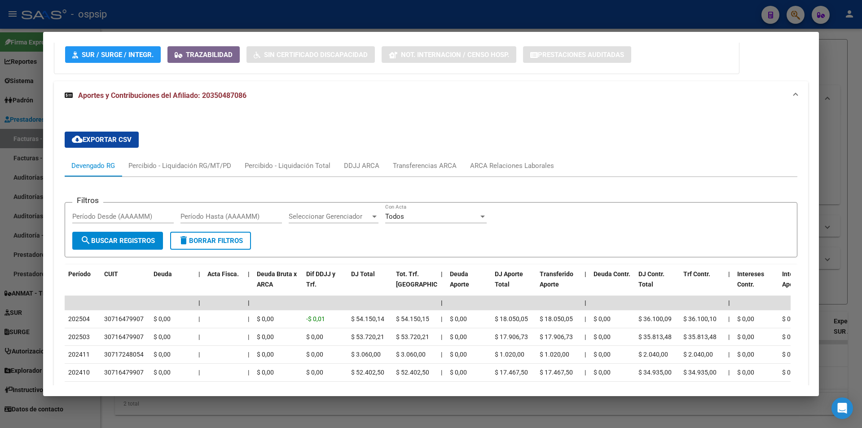
scroll to position [269, 0]
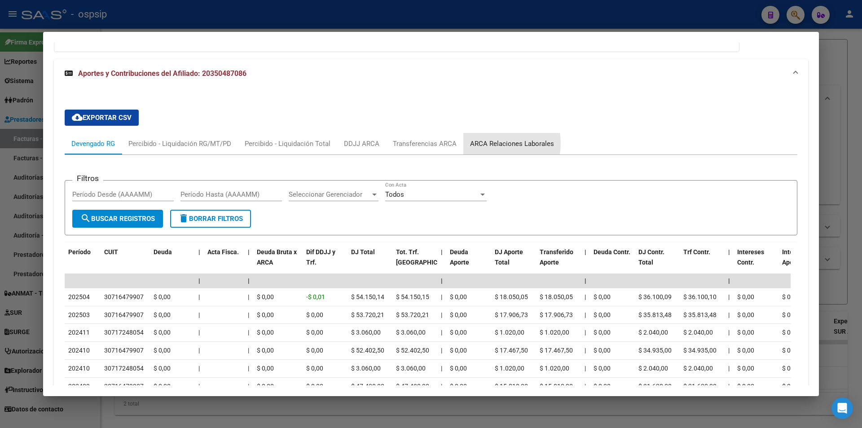
click at [484, 143] on div "ARCA Relaciones Laborales" at bounding box center [512, 144] width 84 height 10
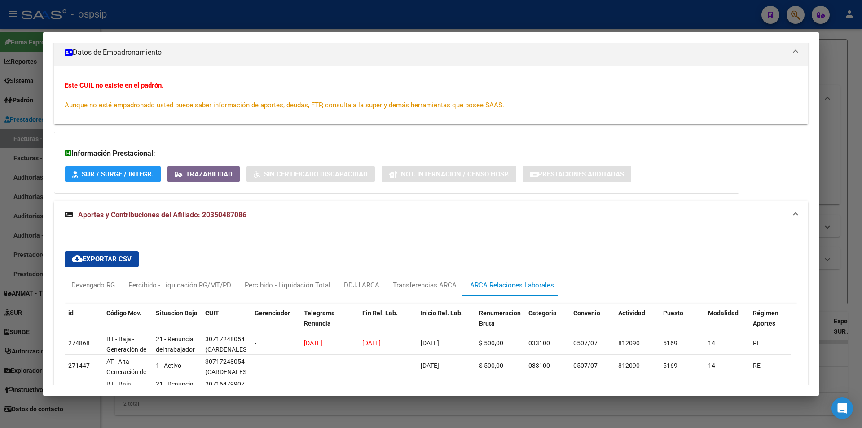
scroll to position [239, 0]
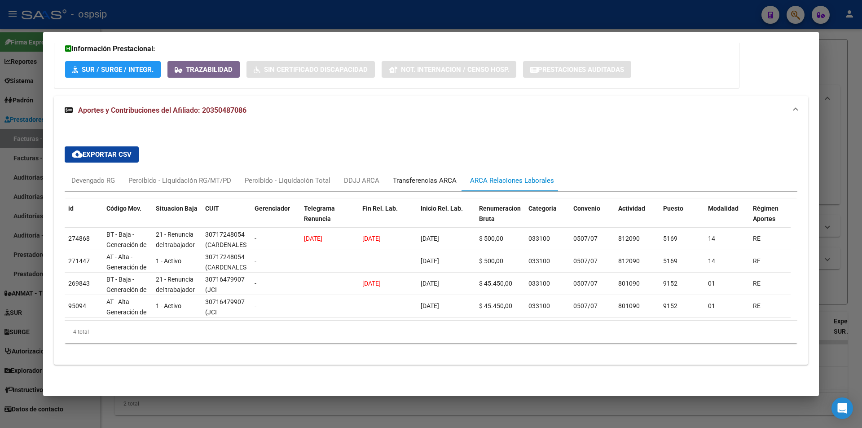
click at [419, 181] on div "Transferencias ARCA" at bounding box center [424, 181] width 77 height 22
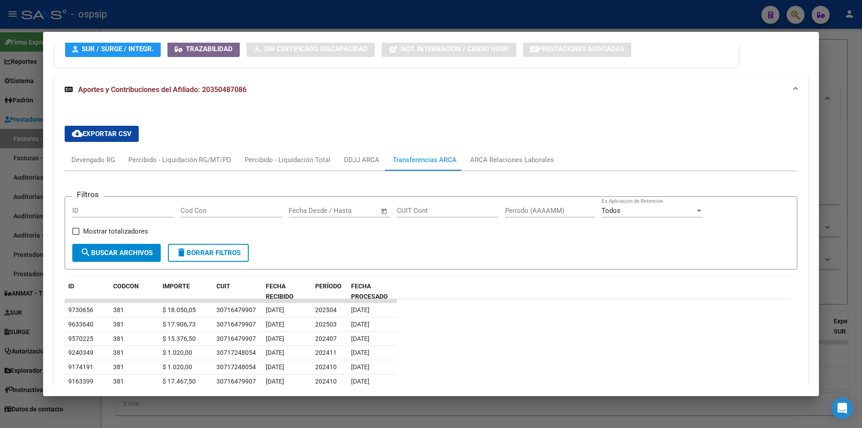
scroll to position [246, 0]
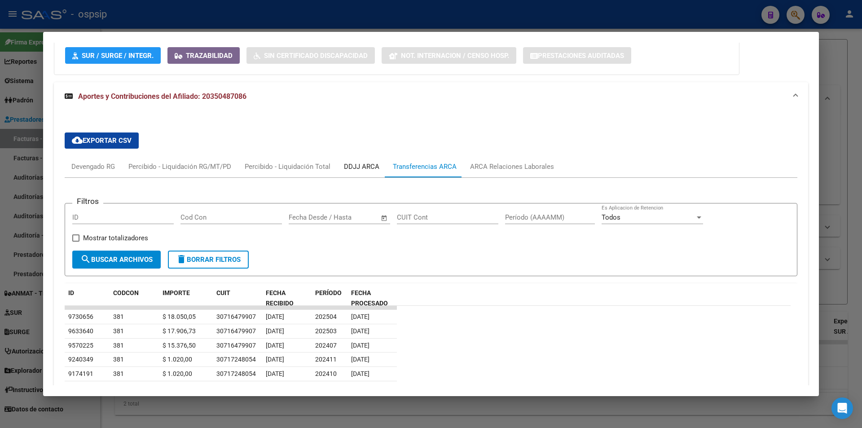
click at [340, 166] on div "DDJJ ARCA" at bounding box center [361, 167] width 49 height 22
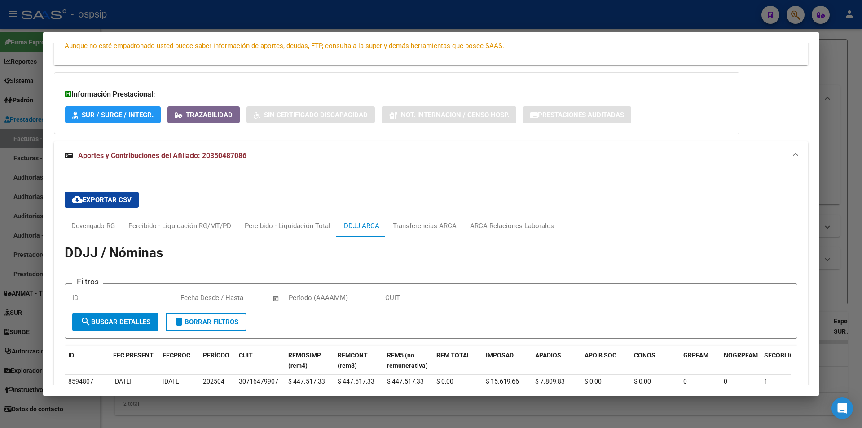
scroll to position [112, 0]
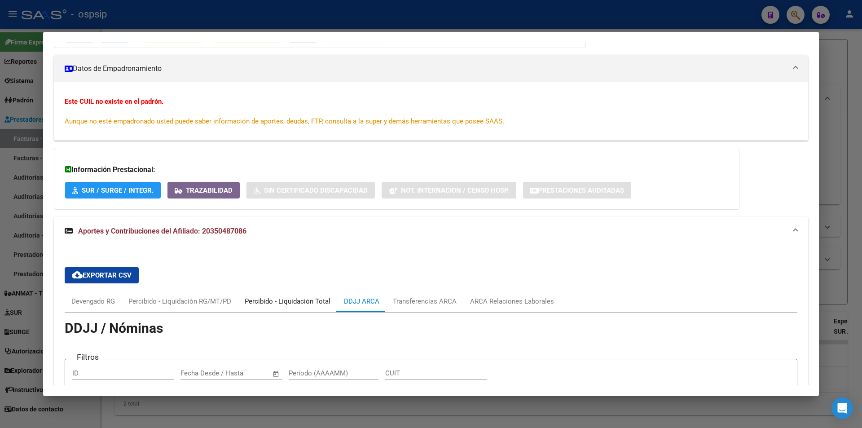
click at [271, 304] on div "Percibido - Liquidación Total" at bounding box center [288, 301] width 86 height 10
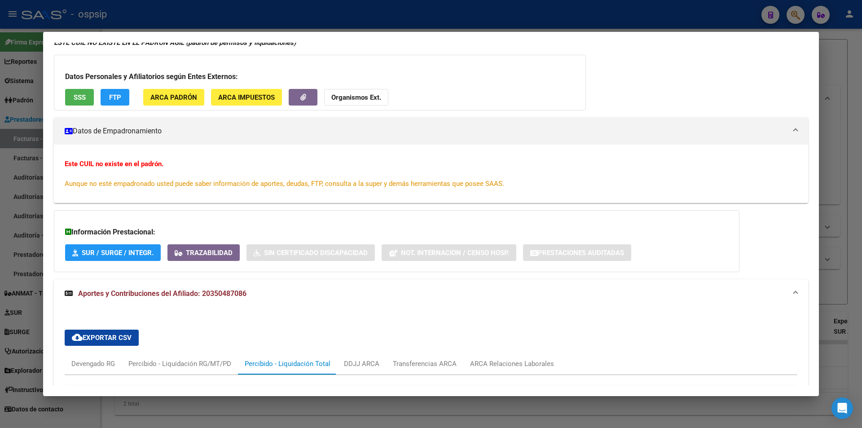
scroll to position [0, 0]
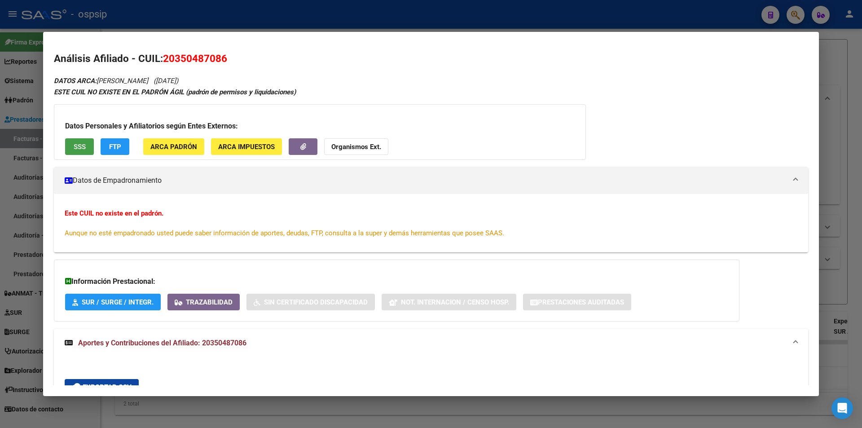
click at [73, 140] on button "SSS" at bounding box center [79, 146] width 29 height 17
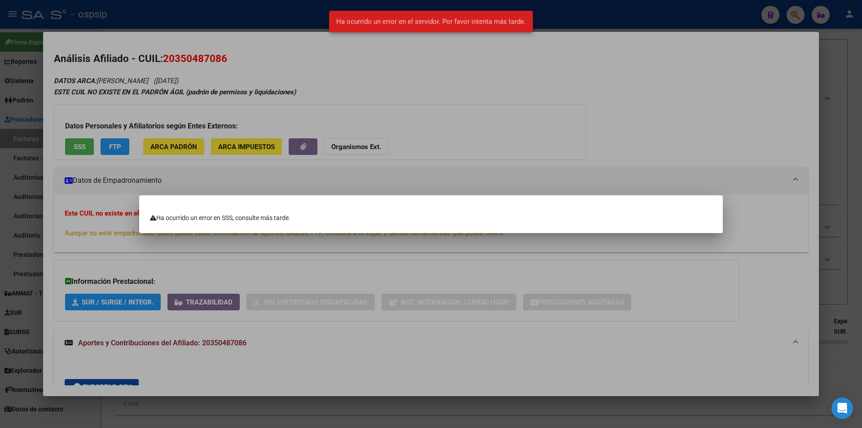
click at [332, 143] on div at bounding box center [431, 214] width 862 height 428
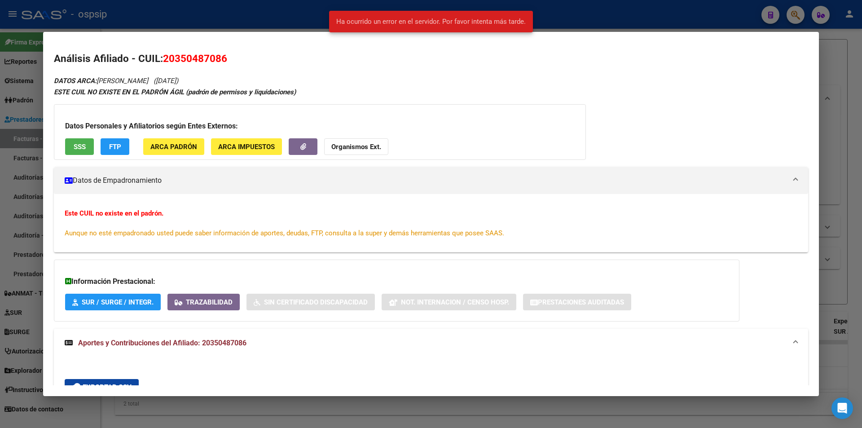
click at [364, 149] on strong "Organismos Ext." at bounding box center [356, 147] width 50 height 8
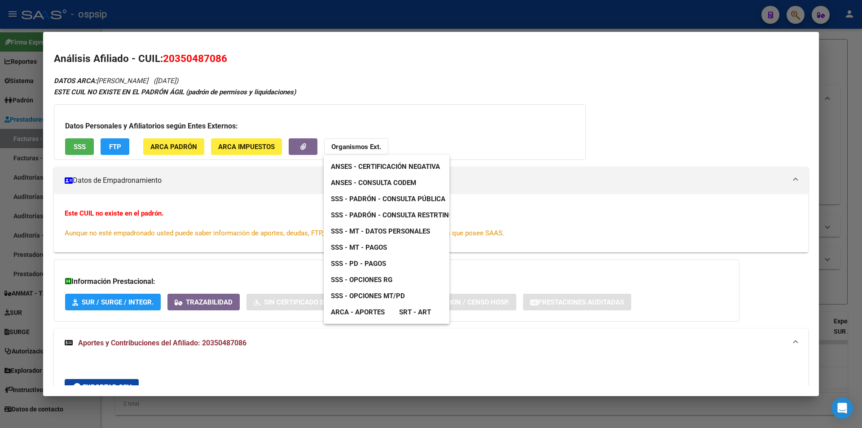
click at [388, 184] on span "ANSES - Consulta CODEM" at bounding box center [373, 183] width 85 height 8
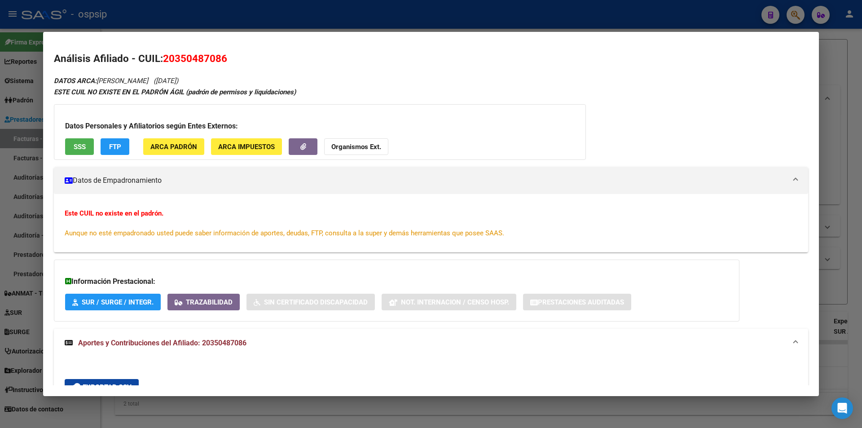
click at [363, 26] on div at bounding box center [431, 214] width 862 height 428
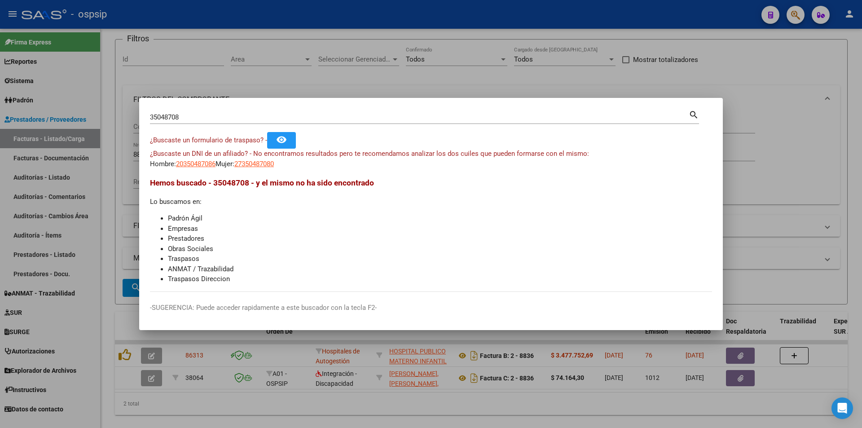
click at [375, 29] on div at bounding box center [431, 214] width 862 height 428
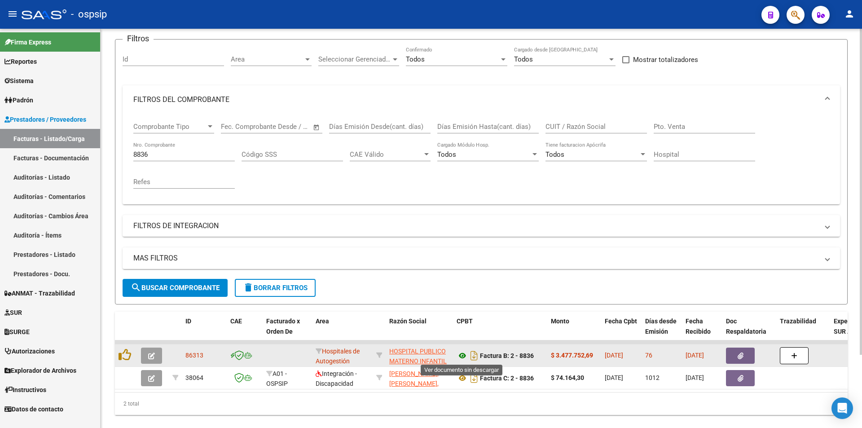
click at [464, 356] on icon at bounding box center [462, 355] width 12 height 11
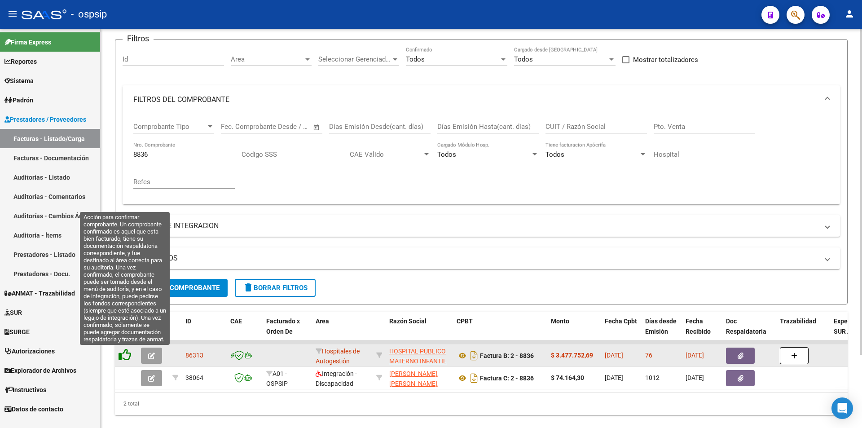
click at [128, 349] on icon at bounding box center [124, 354] width 13 height 13
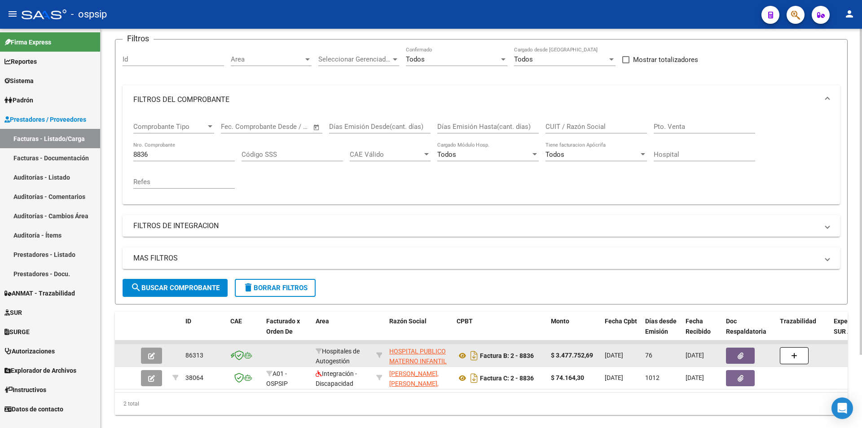
drag, startPoint x: 331, startPoint y: 139, endPoint x: 340, endPoint y: 156, distance: 19.5
click at [340, 156] on div "Comprobante Tipo Comprobante Tipo Start date – End date Fec. Comprobante Desde …" at bounding box center [481, 155] width 696 height 83
drag, startPoint x: 164, startPoint y: 148, endPoint x: 161, endPoint y: 154, distance: 6.9
click at [161, 154] on div "8836 Nro. Comprobante" at bounding box center [183, 151] width 101 height 19
drag, startPoint x: 162, startPoint y: 155, endPoint x: 80, endPoint y: 164, distance: 81.7
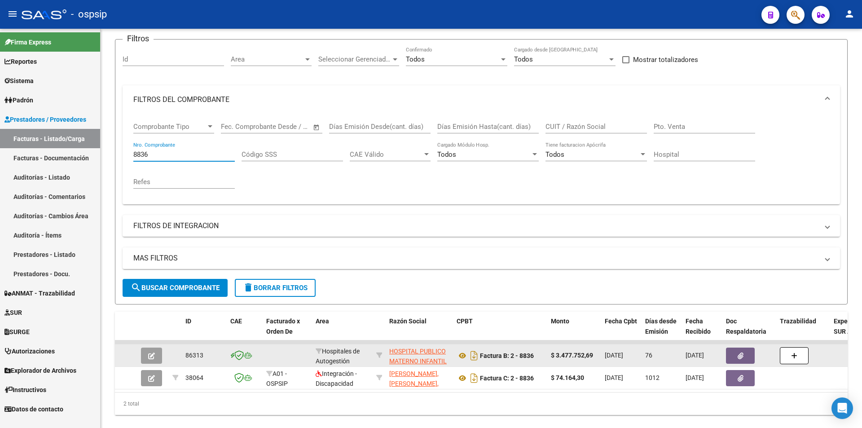
click at [80, 164] on mat-sidenav-container "Firma Express Reportes Egresos Devengados Auditorías x Área Auditorías x Usuari…" at bounding box center [431, 228] width 862 height 399
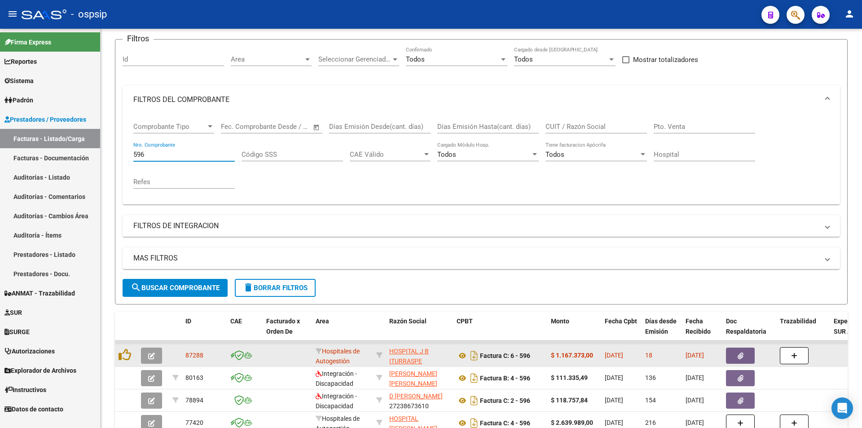
type input "596"
click at [738, 351] on span "button" at bounding box center [740, 355] width 6 height 8
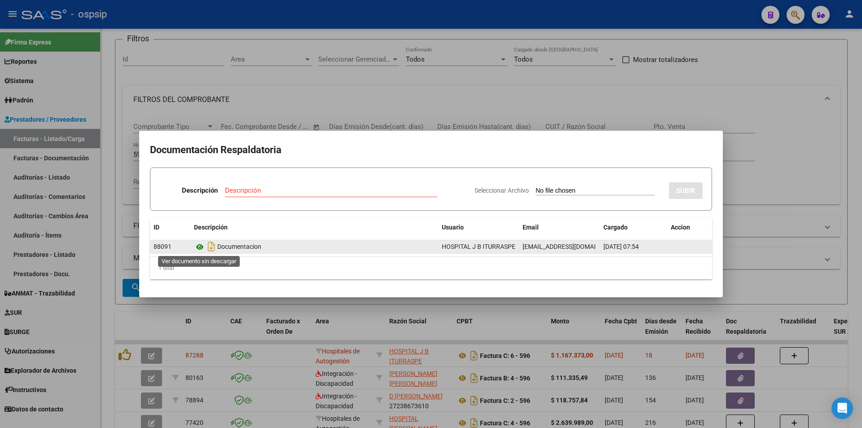
click at [196, 249] on icon at bounding box center [200, 246] width 12 height 11
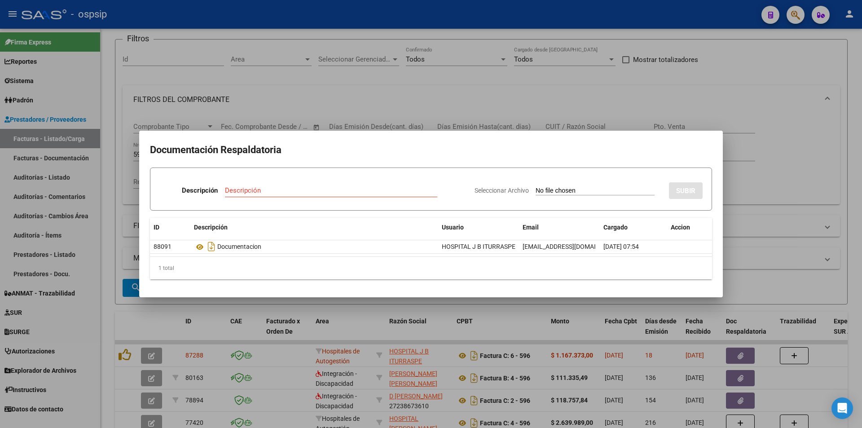
click at [490, 93] on div at bounding box center [431, 214] width 862 height 428
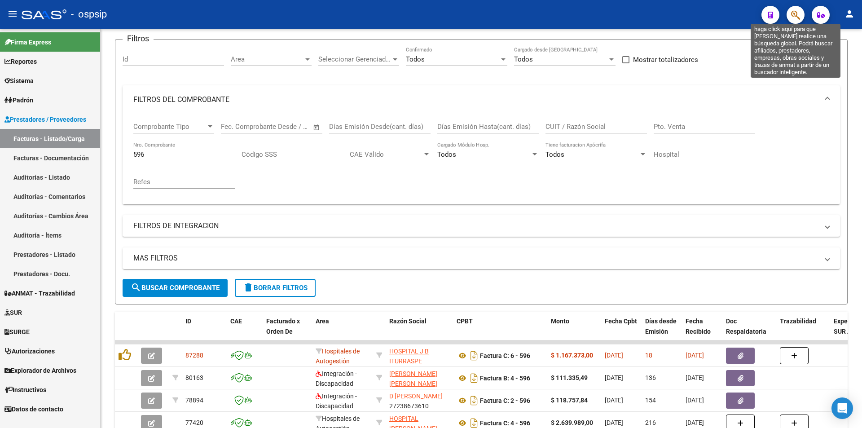
click at [798, 15] on icon "button" at bounding box center [795, 15] width 9 height 10
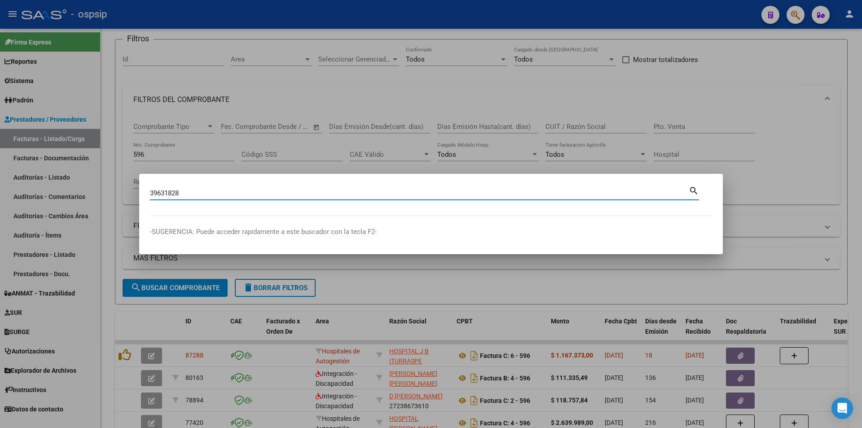
type input "39631828"
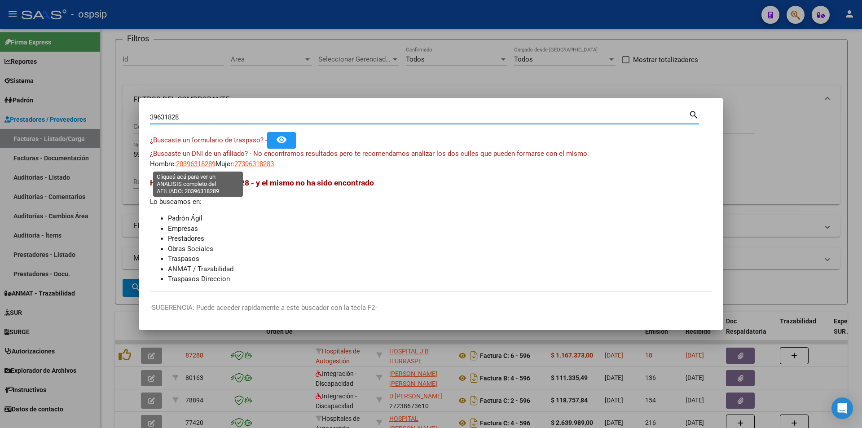
click at [195, 166] on span "20396318289" at bounding box center [195, 164] width 39 height 8
type textarea "20396318289"
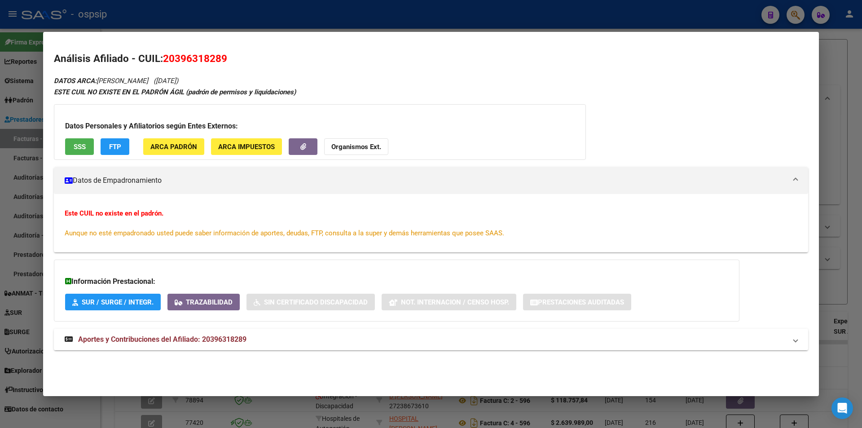
click at [240, 341] on span "Aportes y Contribuciones del Afiliado: 20396318289" at bounding box center [162, 339] width 168 height 9
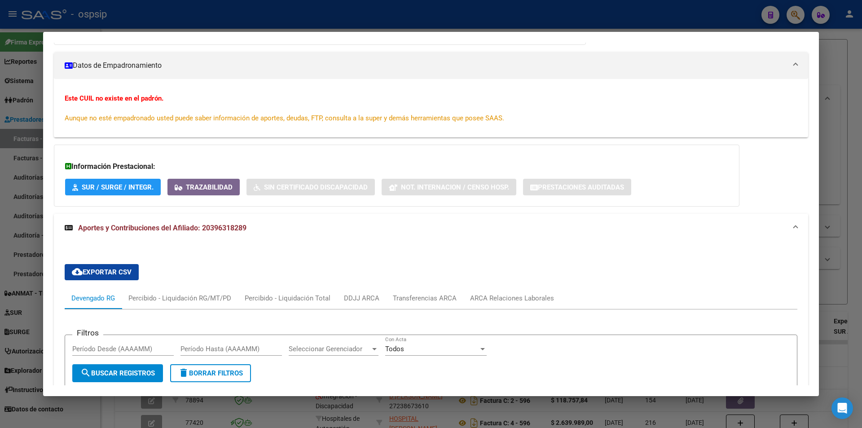
scroll to position [70, 0]
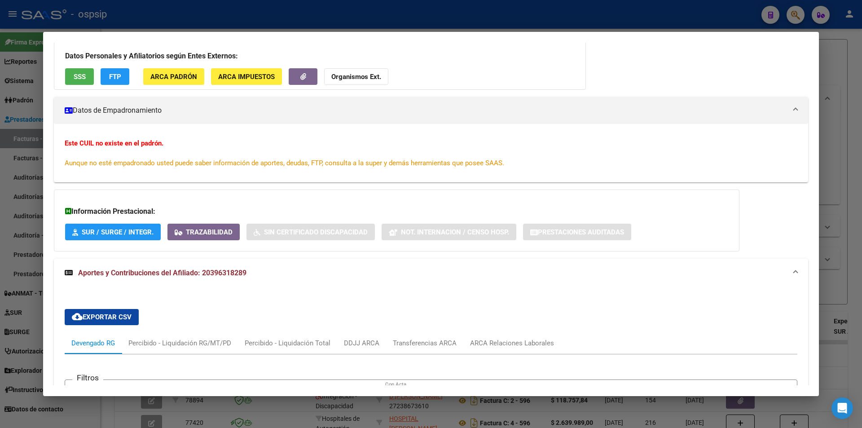
click at [389, 26] on div at bounding box center [431, 214] width 862 height 428
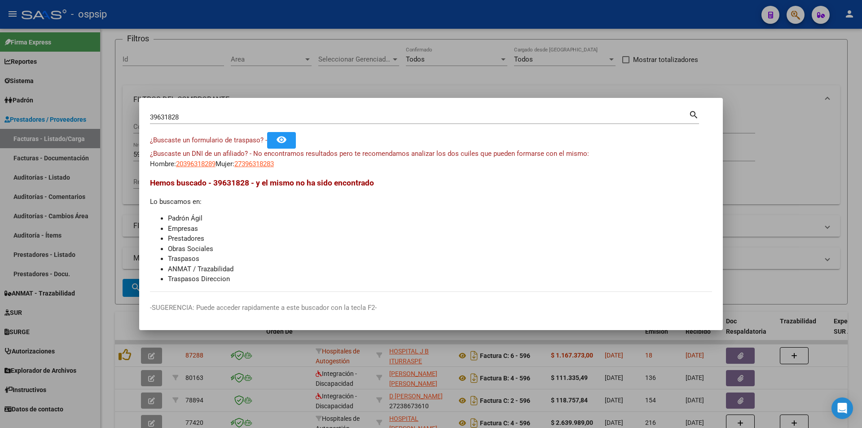
click at [389, 26] on div at bounding box center [431, 214] width 862 height 428
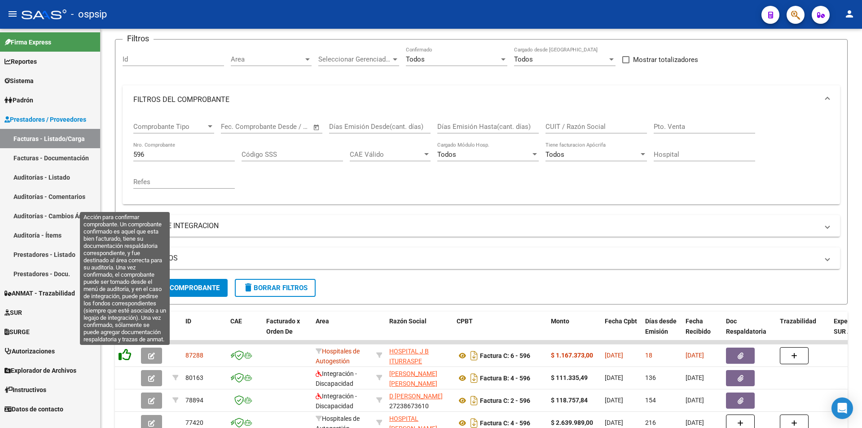
click at [128, 354] on icon at bounding box center [124, 354] width 13 height 13
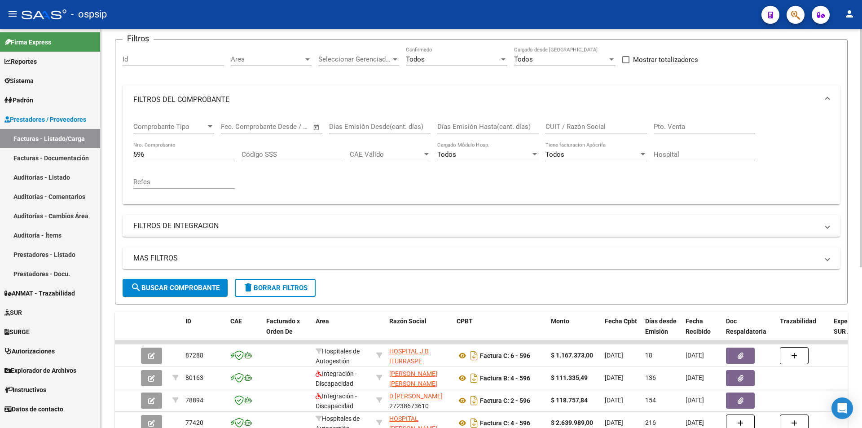
click at [155, 158] on input "596" at bounding box center [183, 154] width 101 height 8
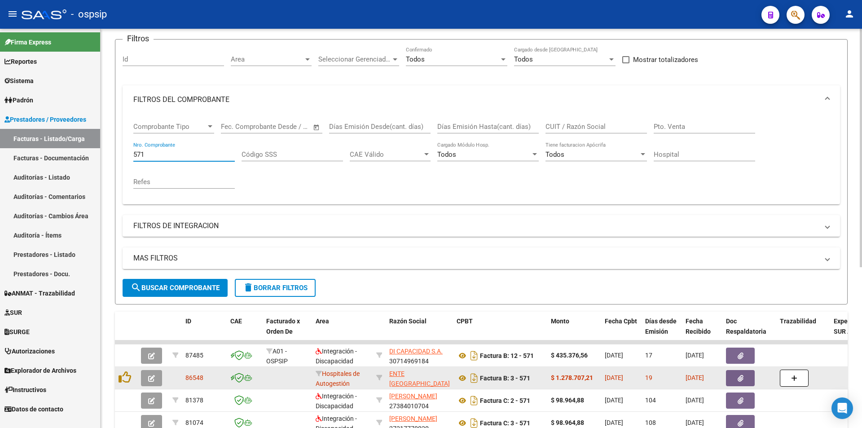
type input "571"
click at [740, 374] on span "button" at bounding box center [740, 378] width 6 height 8
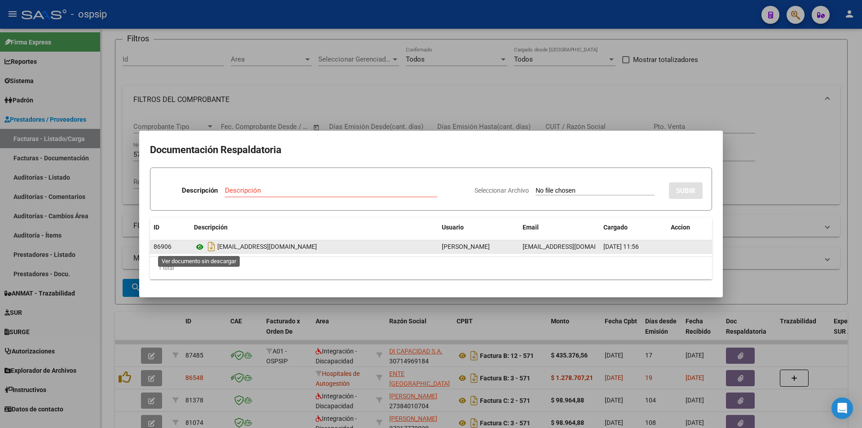
click at [199, 245] on icon at bounding box center [200, 246] width 12 height 11
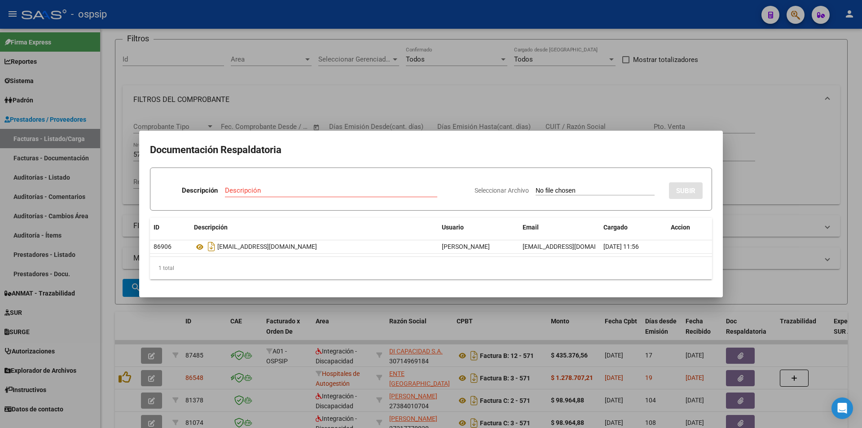
click at [374, 94] on div at bounding box center [431, 214] width 862 height 428
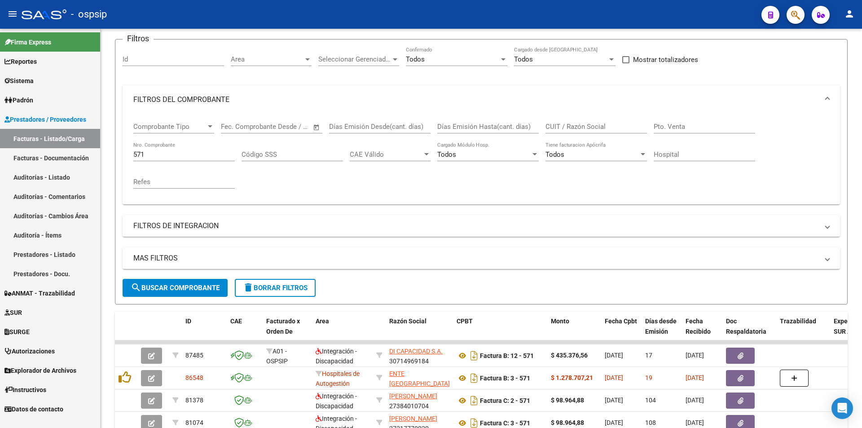
click at [786, 15] on div at bounding box center [791, 14] width 25 height 18
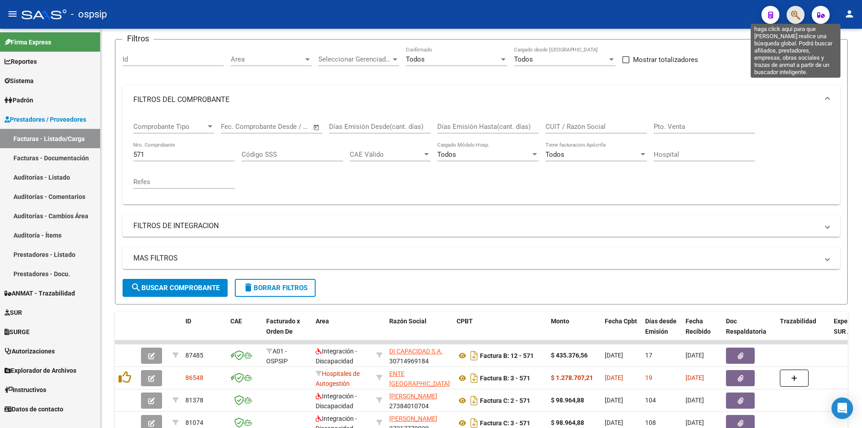
click at [793, 15] on icon "button" at bounding box center [795, 15] width 9 height 10
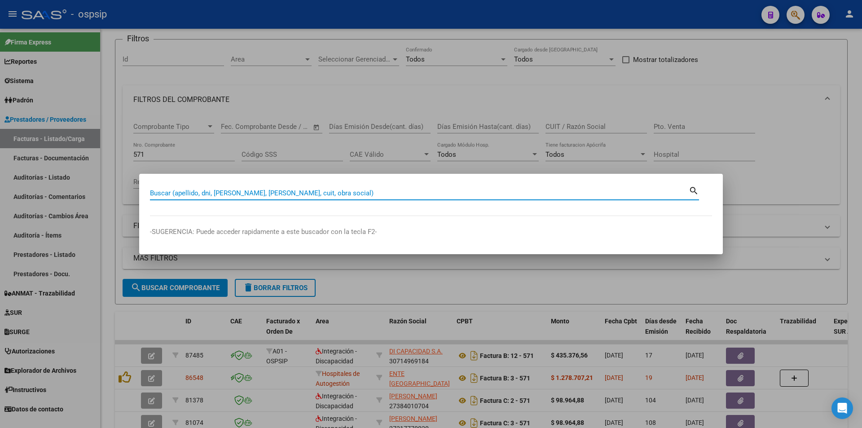
paste input "14169515"
type input "14169515"
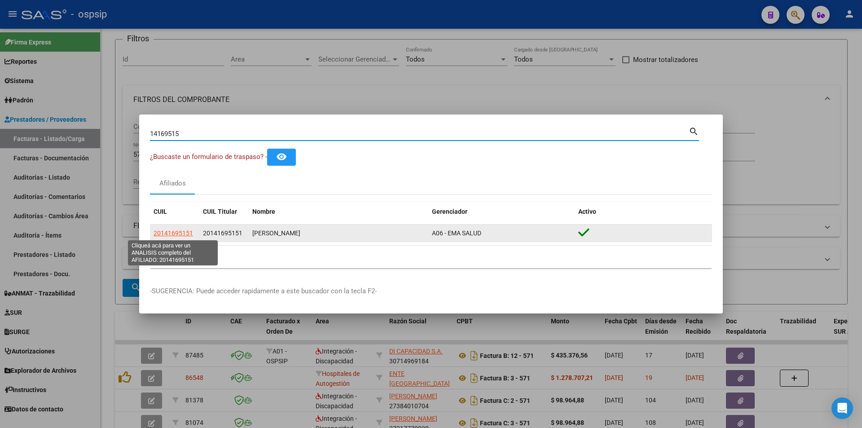
click at [174, 233] on span "20141695151" at bounding box center [172, 232] width 39 height 7
type textarea "20141695151"
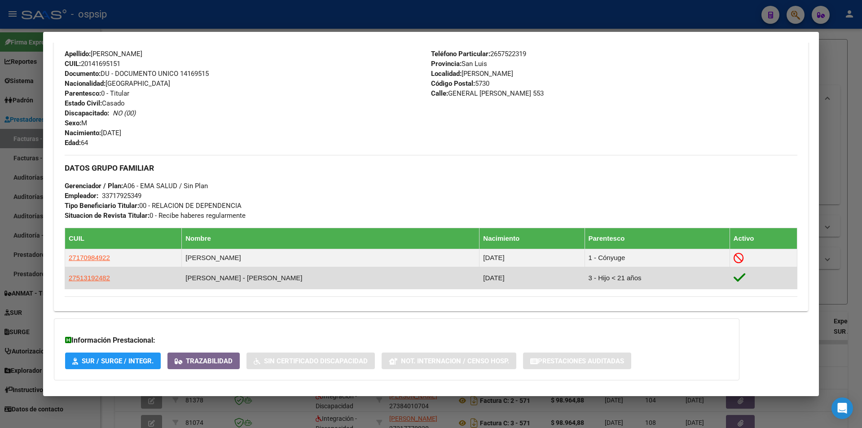
scroll to position [362, 0]
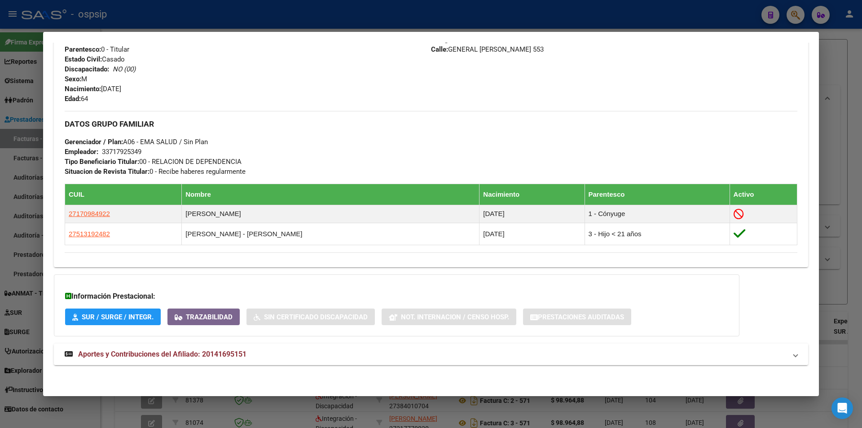
click at [199, 354] on span "Aportes y Contribuciones del Afiliado: 20141695151" at bounding box center [162, 354] width 168 height 9
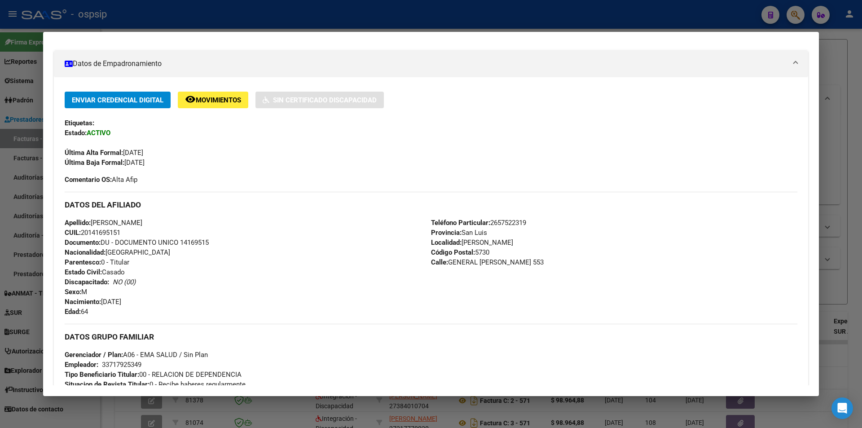
scroll to position [48, 0]
